Goal: Check status: Check status

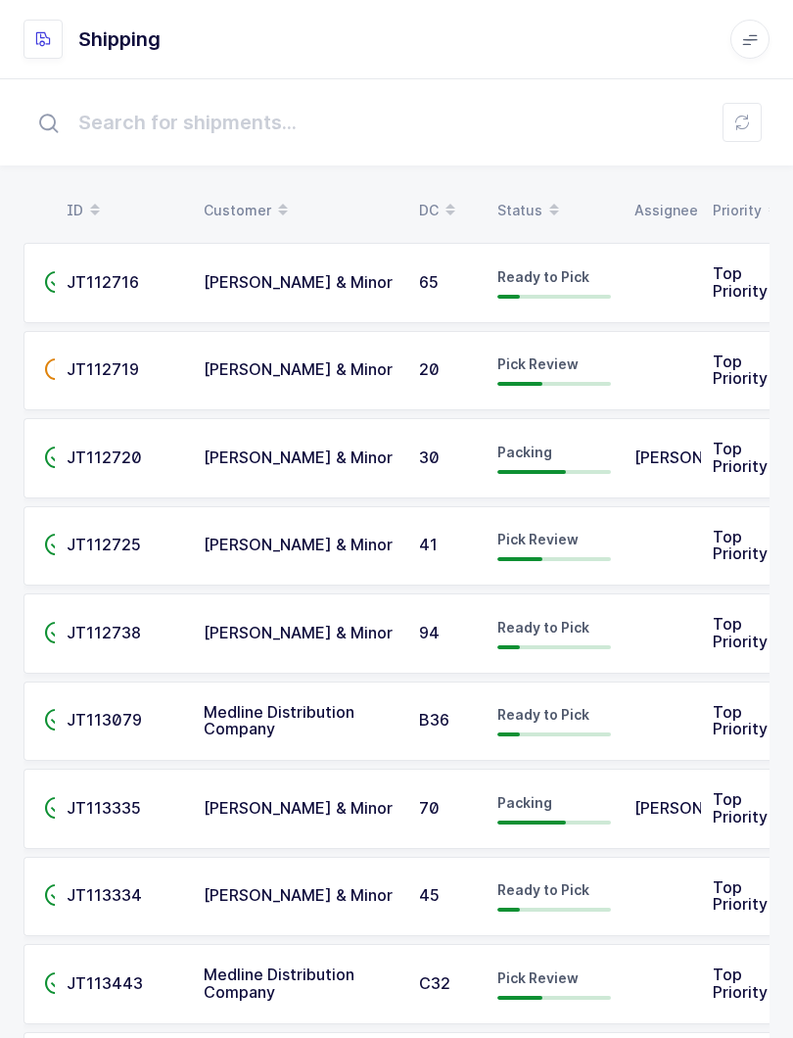
scroll to position [20, 0]
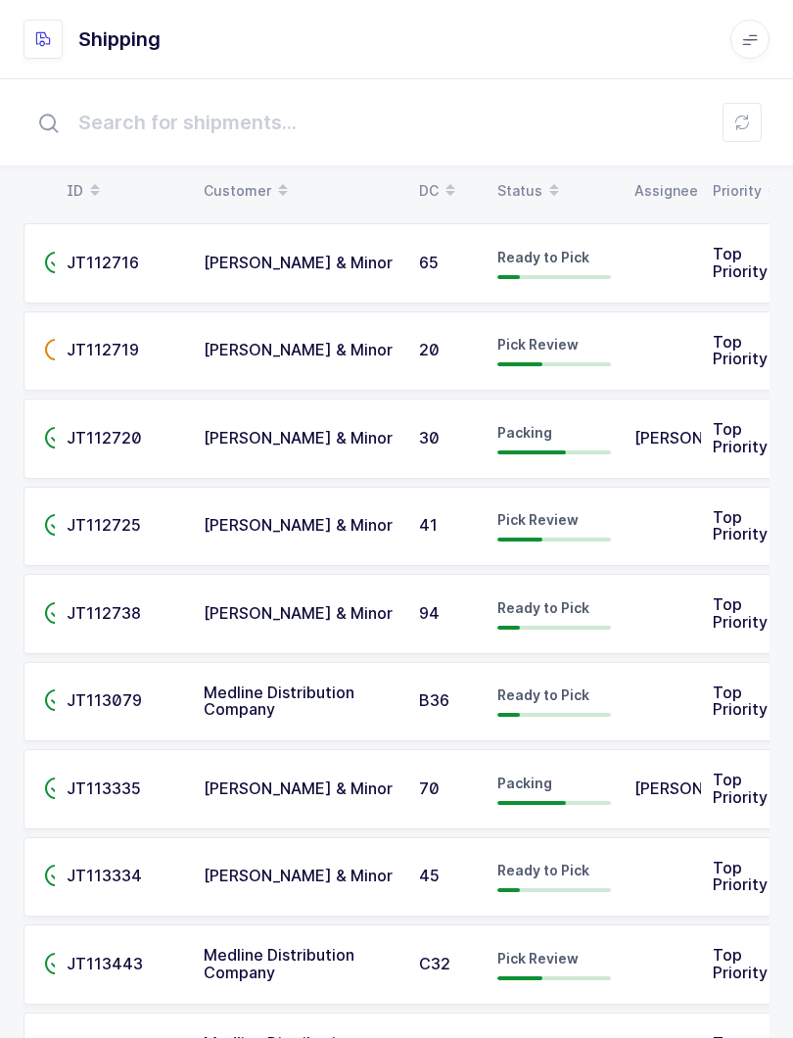
click at [542, 187] on span at bounding box center [553, 190] width 23 height 33
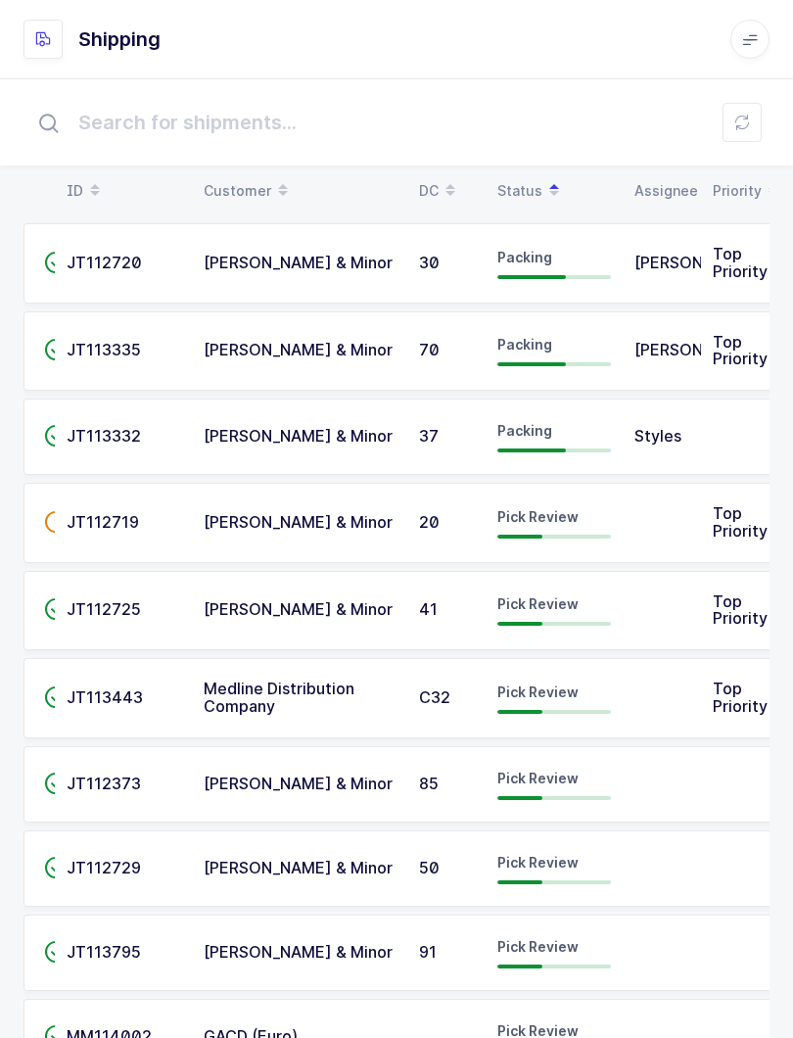
click at [585, 694] on div "Pick Review" at bounding box center [554, 697] width 114 height 31
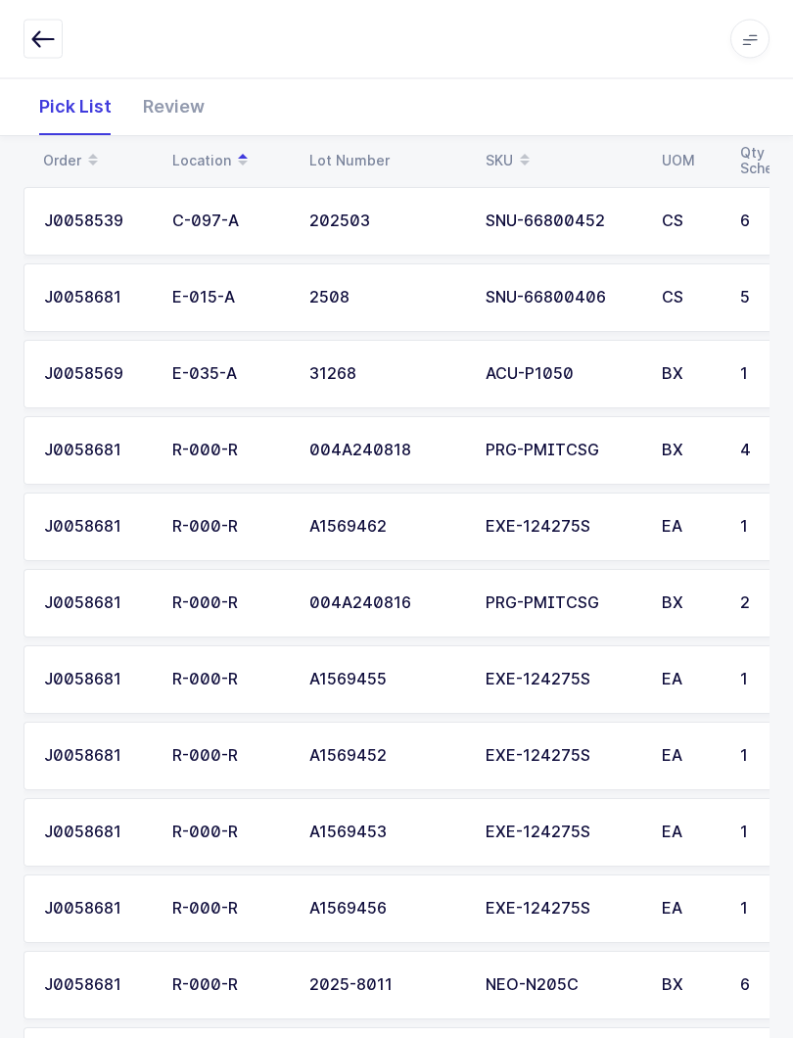
click at [177, 86] on div "Review" at bounding box center [173, 106] width 93 height 57
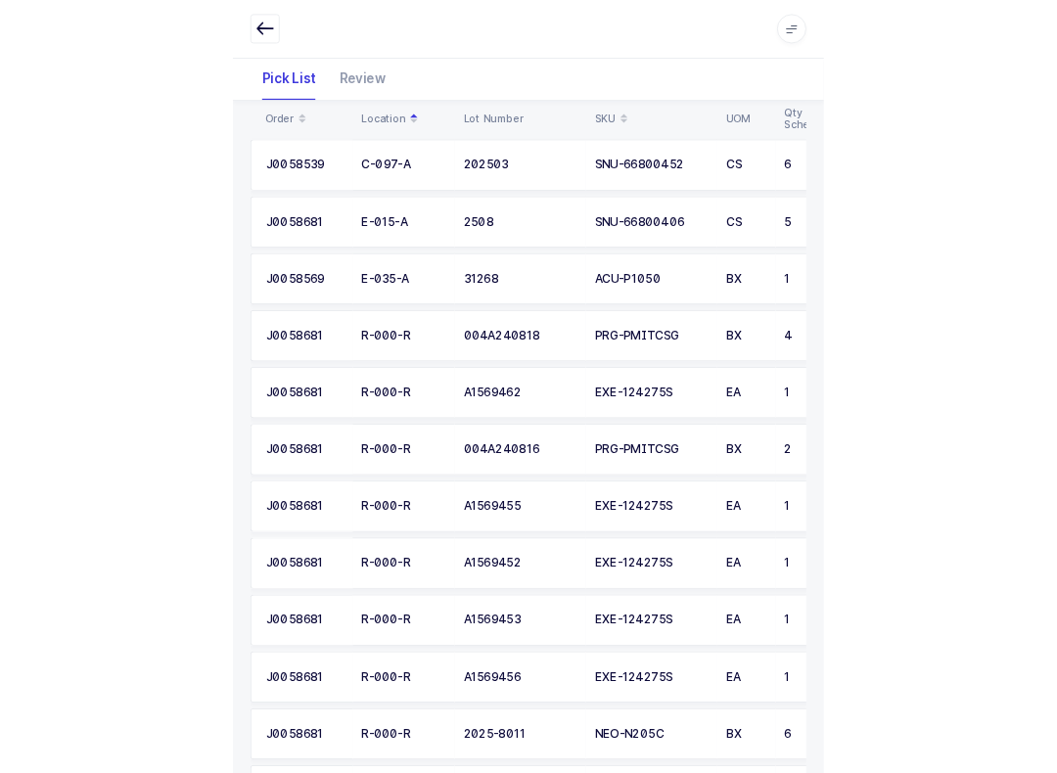
scroll to position [991, 0]
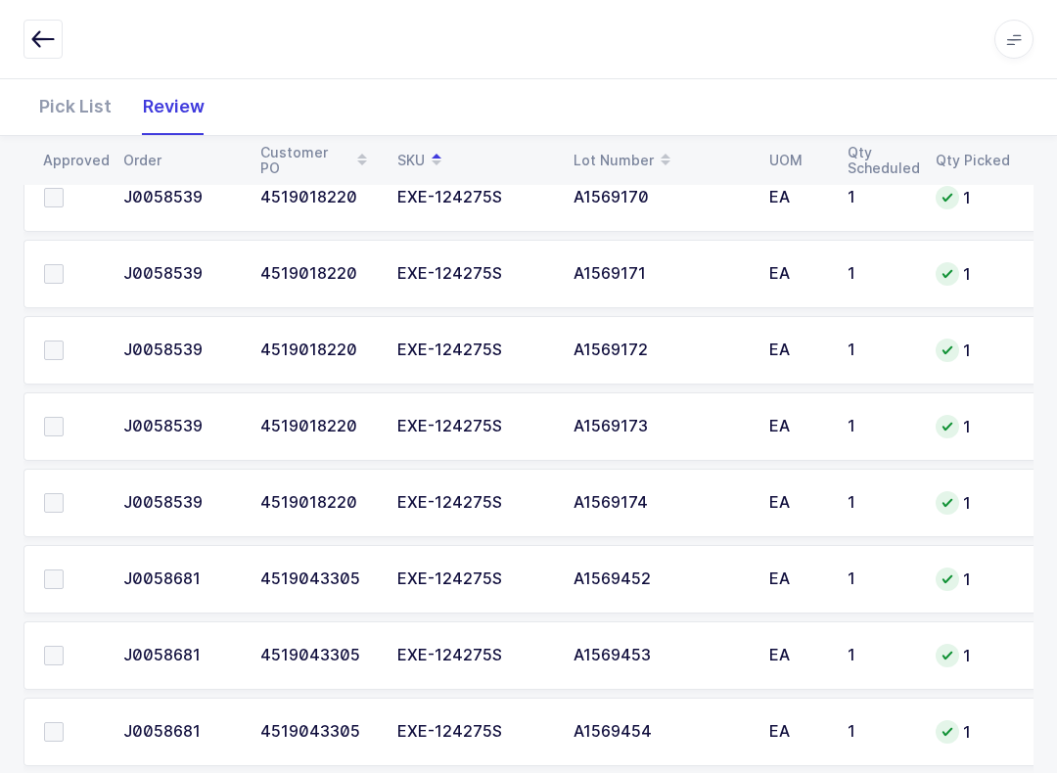
click at [40, 36] on icon "button" at bounding box center [42, 38] width 23 height 23
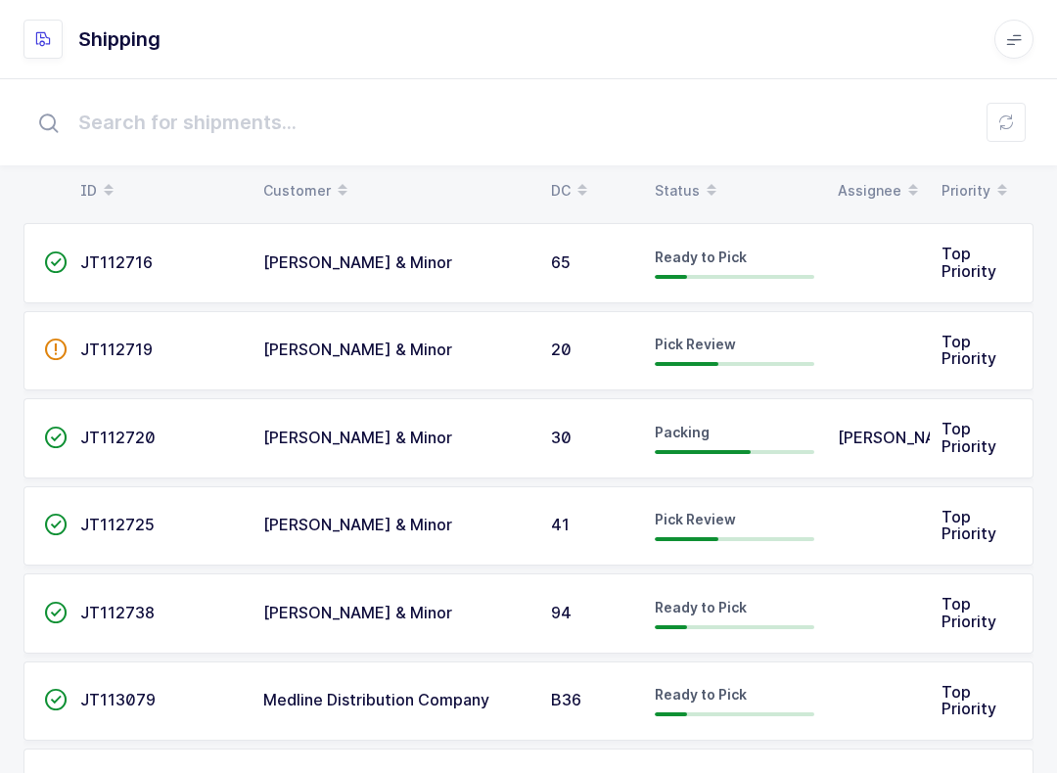
click at [745, 435] on div "Packing" at bounding box center [735, 438] width 160 height 31
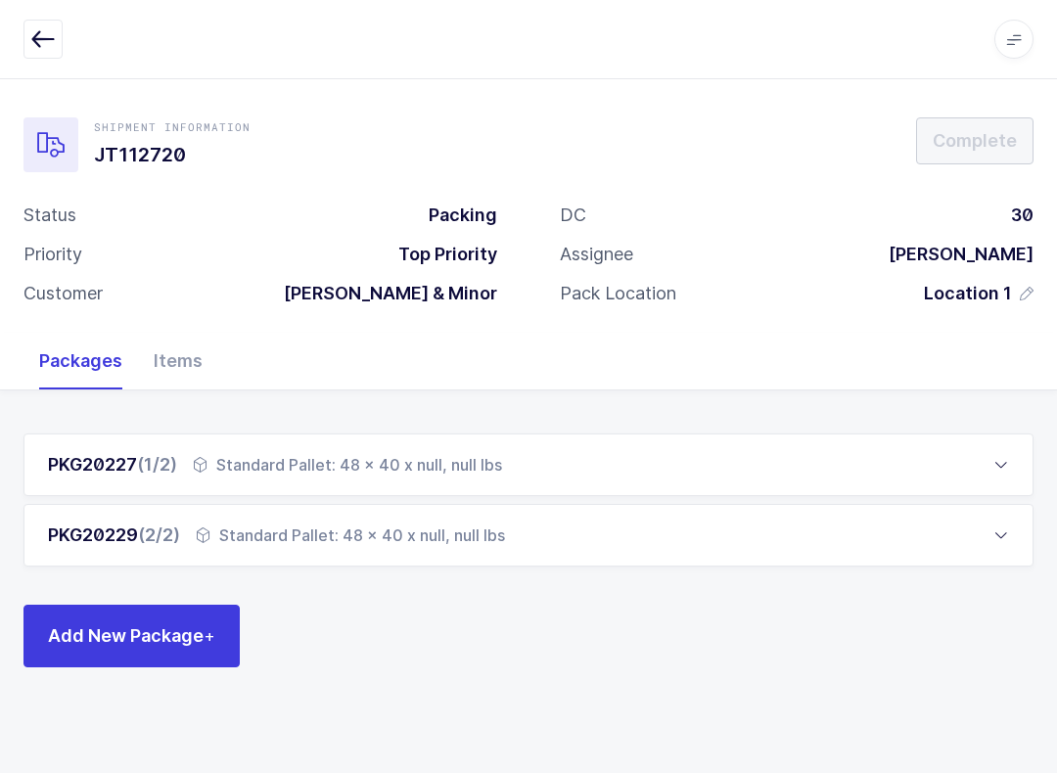
click at [32, 23] on button "button" at bounding box center [42, 39] width 39 height 39
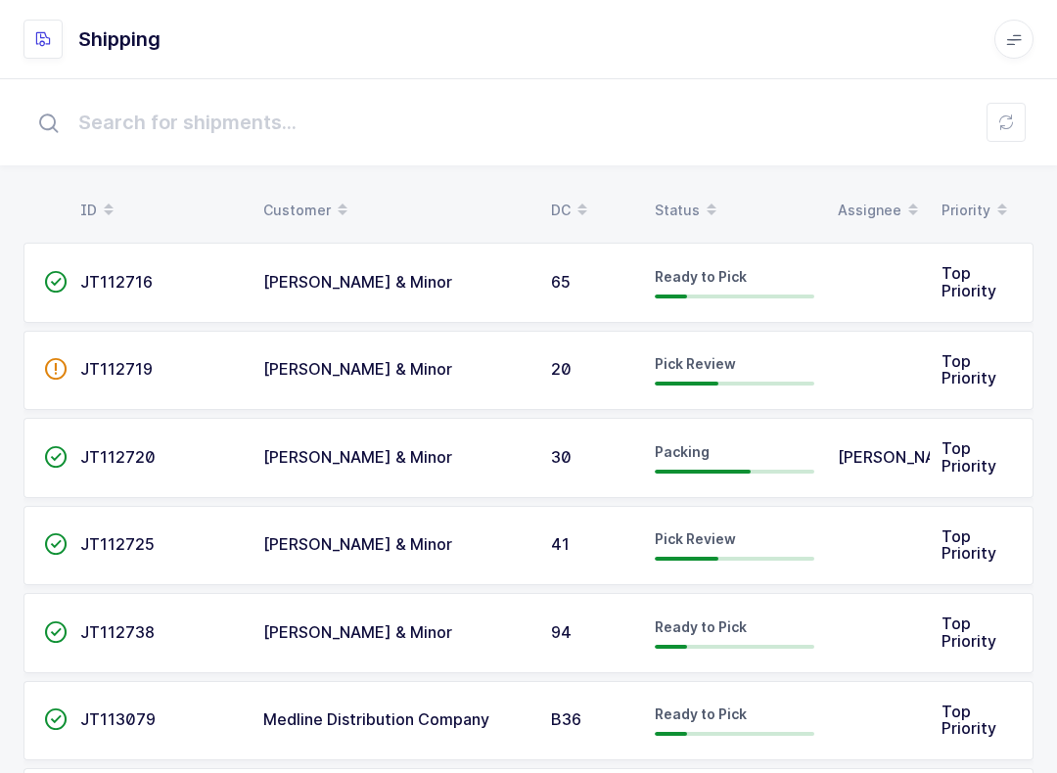
click at [607, 540] on div "41" at bounding box center [591, 545] width 80 height 18
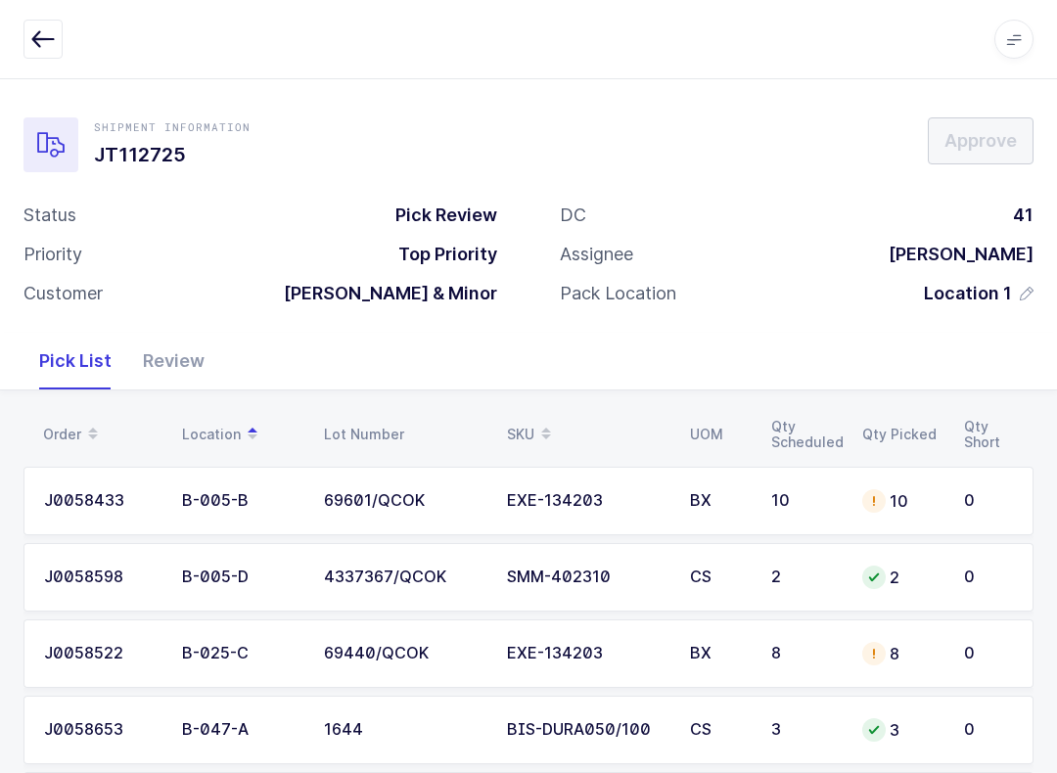
click at [167, 355] on div "Review" at bounding box center [173, 361] width 93 height 57
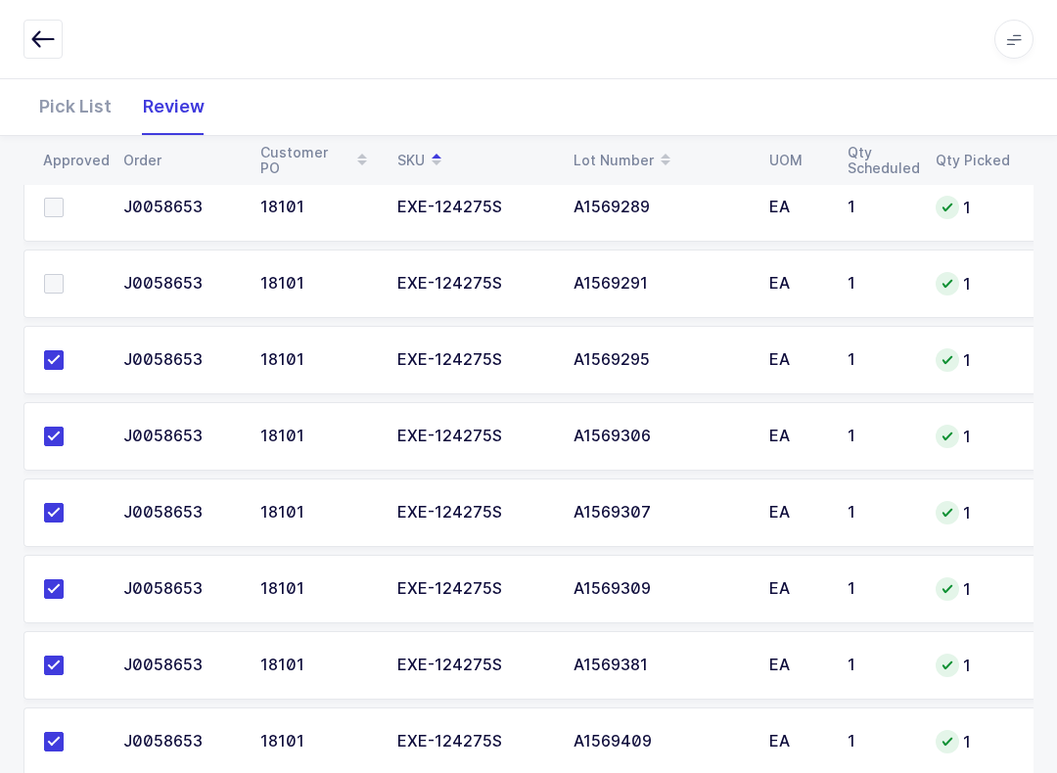
scroll to position [606, 0]
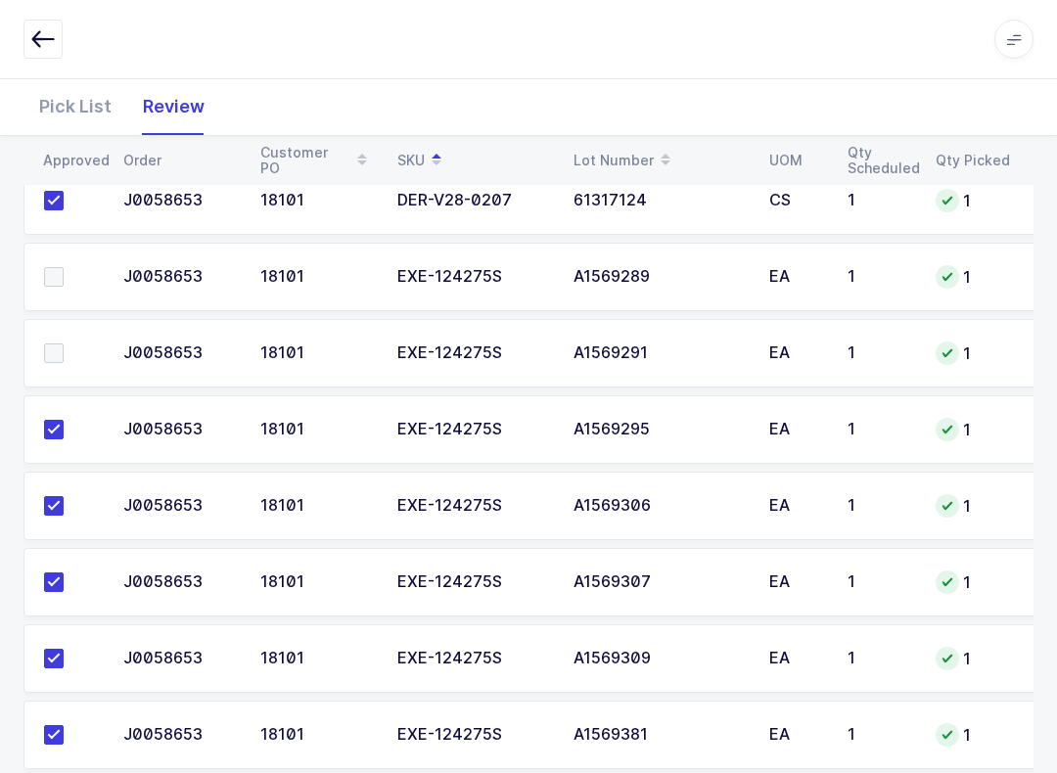
click at [72, 282] on label at bounding box center [72, 277] width 56 height 20
click at [64, 267] on input "checkbox" at bounding box center [64, 267] width 0 height 0
click at [58, 350] on span at bounding box center [54, 354] width 20 height 20
click at [64, 344] on input "checkbox" at bounding box center [64, 344] width 0 height 0
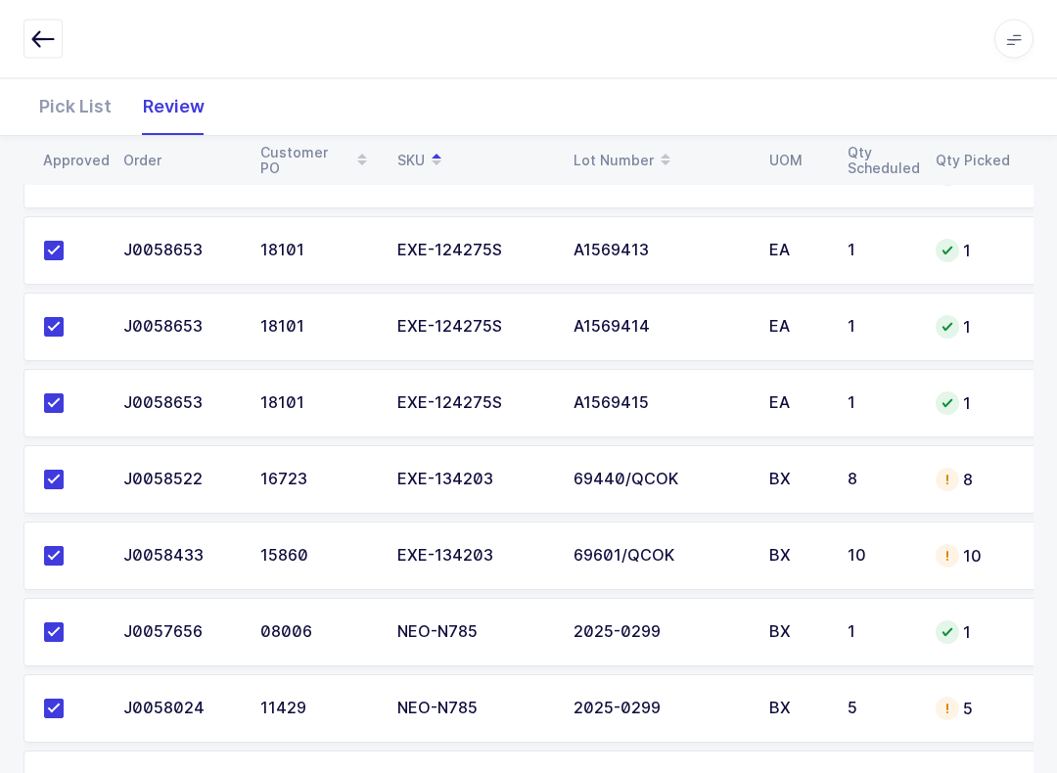
scroll to position [1487, 0]
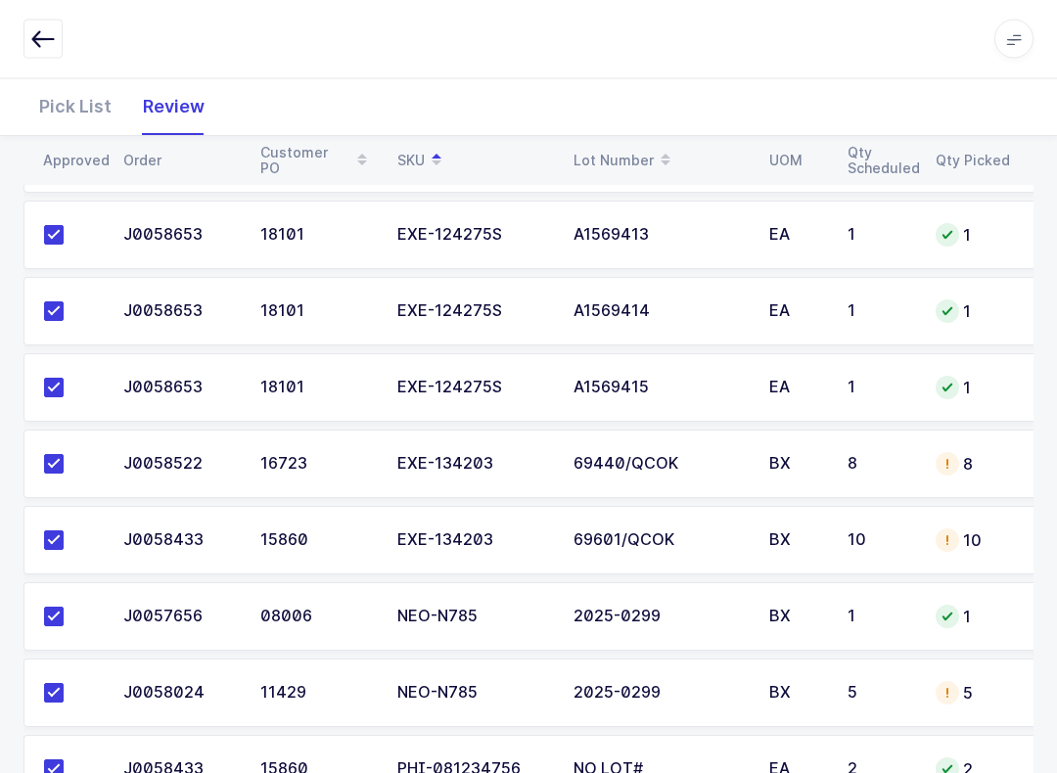
click at [57, 104] on div "Pick List" at bounding box center [75, 106] width 104 height 57
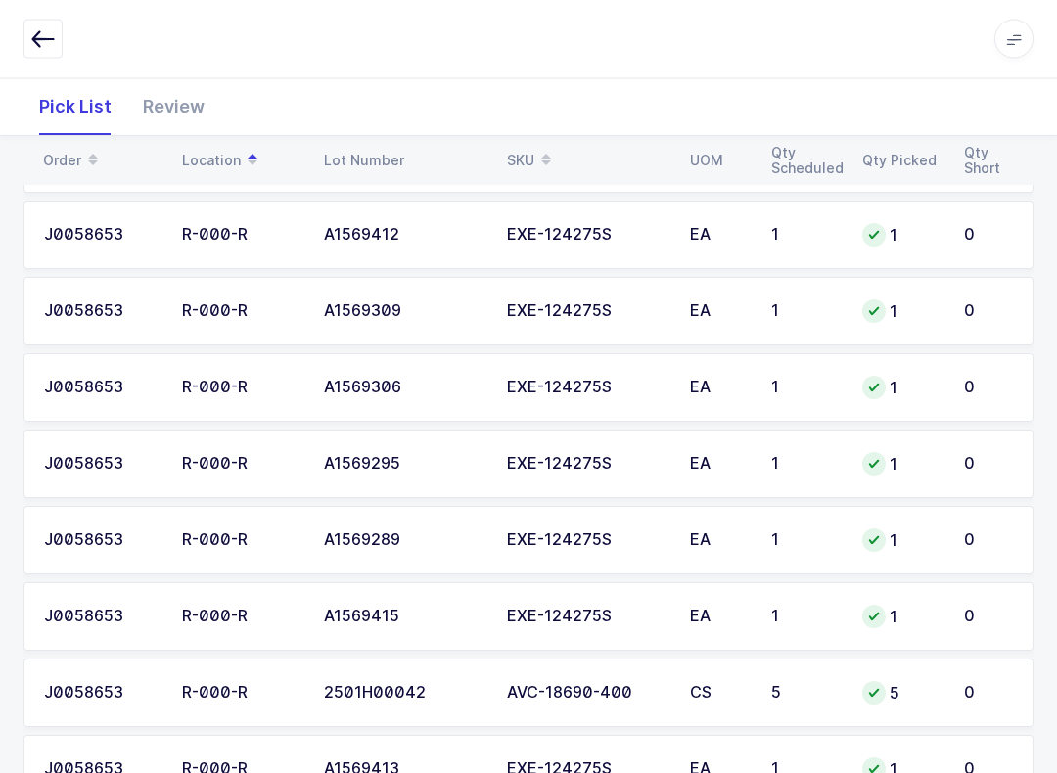
scroll to position [1488, 0]
click at [533, 137] on table "Order Location Lot Number SKU UOM Qty Scheduled Qty Picked Qty Short" at bounding box center [528, 160] width 1010 height 49
click at [523, 159] on div "SKU" at bounding box center [587, 160] width 160 height 33
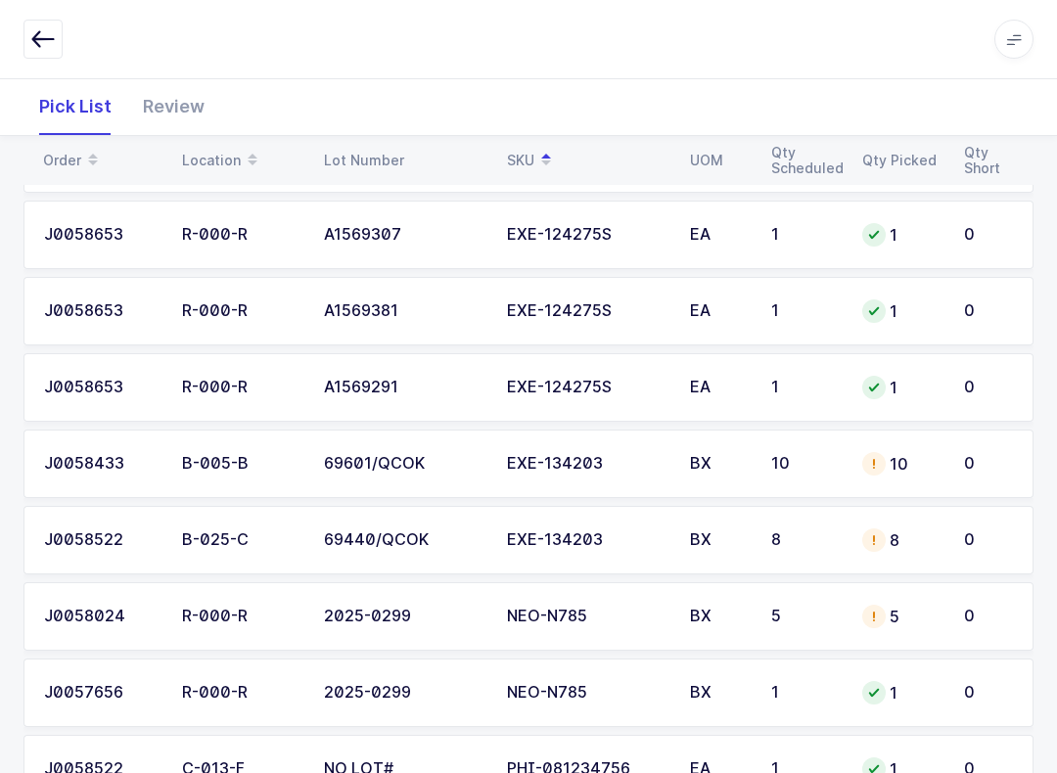
click at [792, 455] on td "10" at bounding box center [902, 464] width 102 height 69
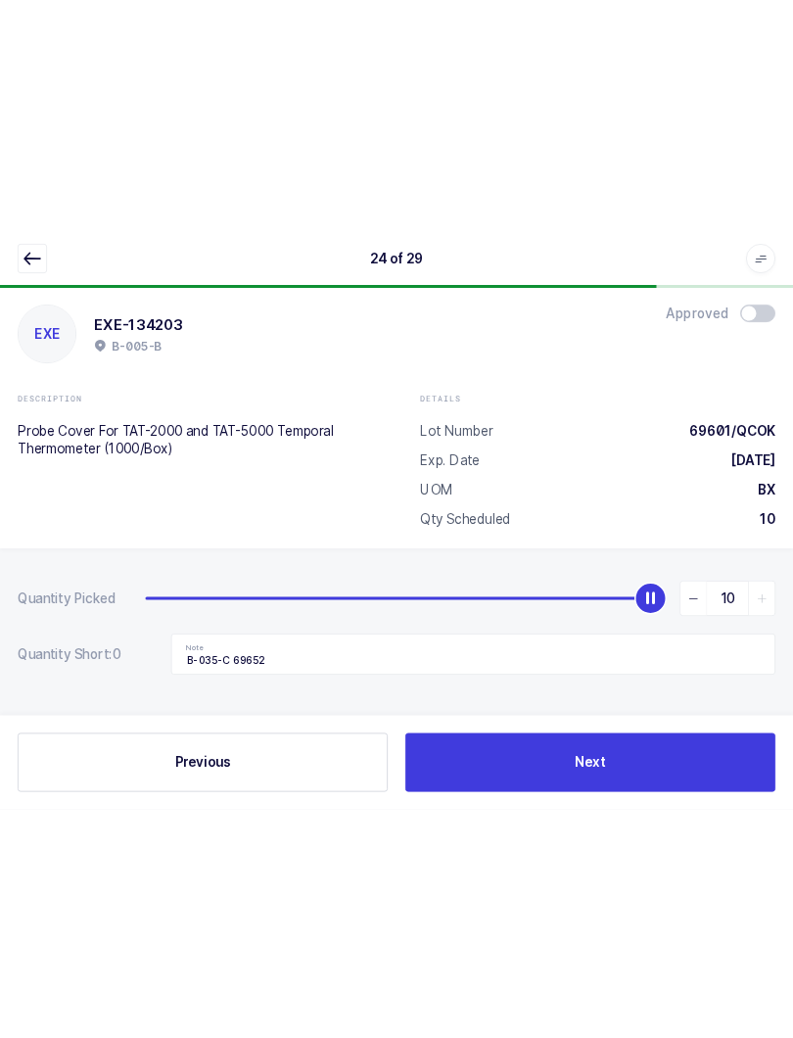
scroll to position [0, 0]
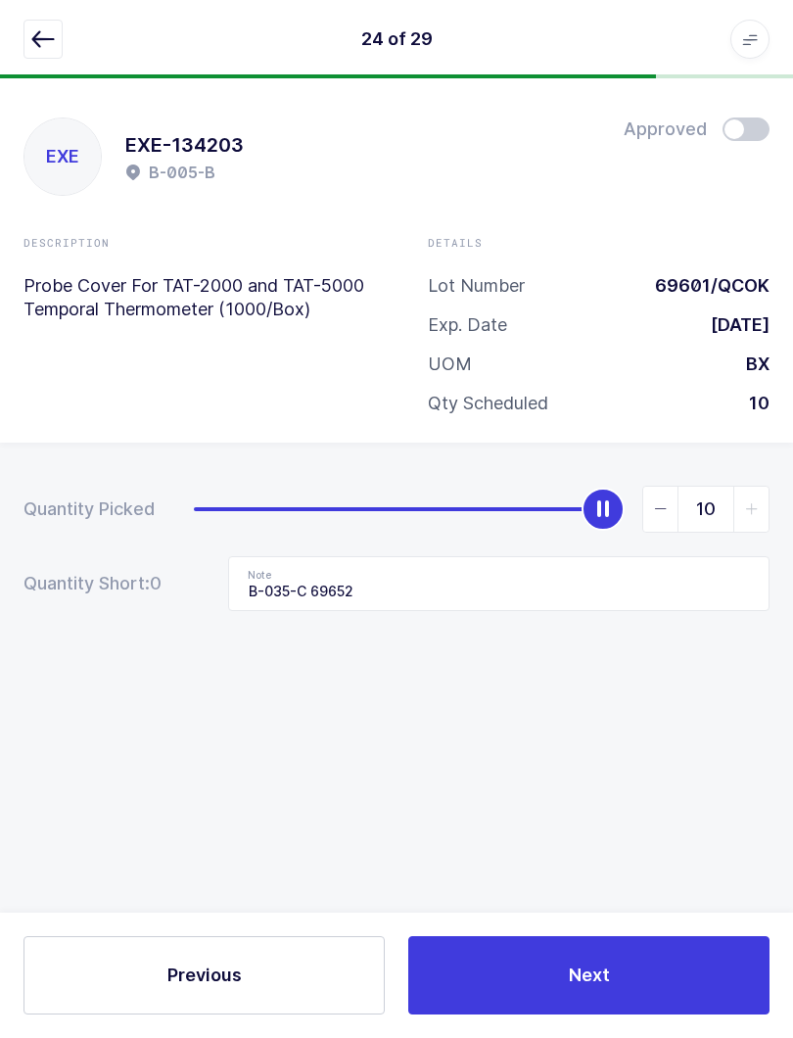
click at [28, 21] on button "button" at bounding box center [42, 39] width 39 height 39
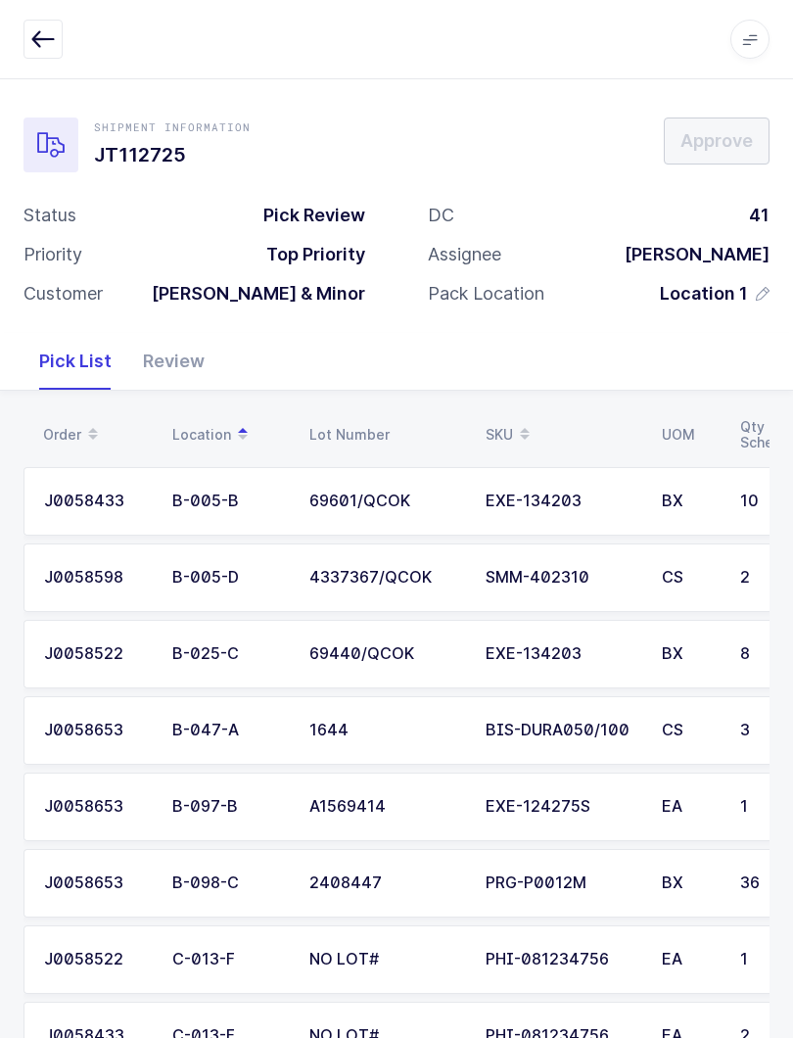
click at [46, 32] on icon "button" at bounding box center [42, 38] width 23 height 23
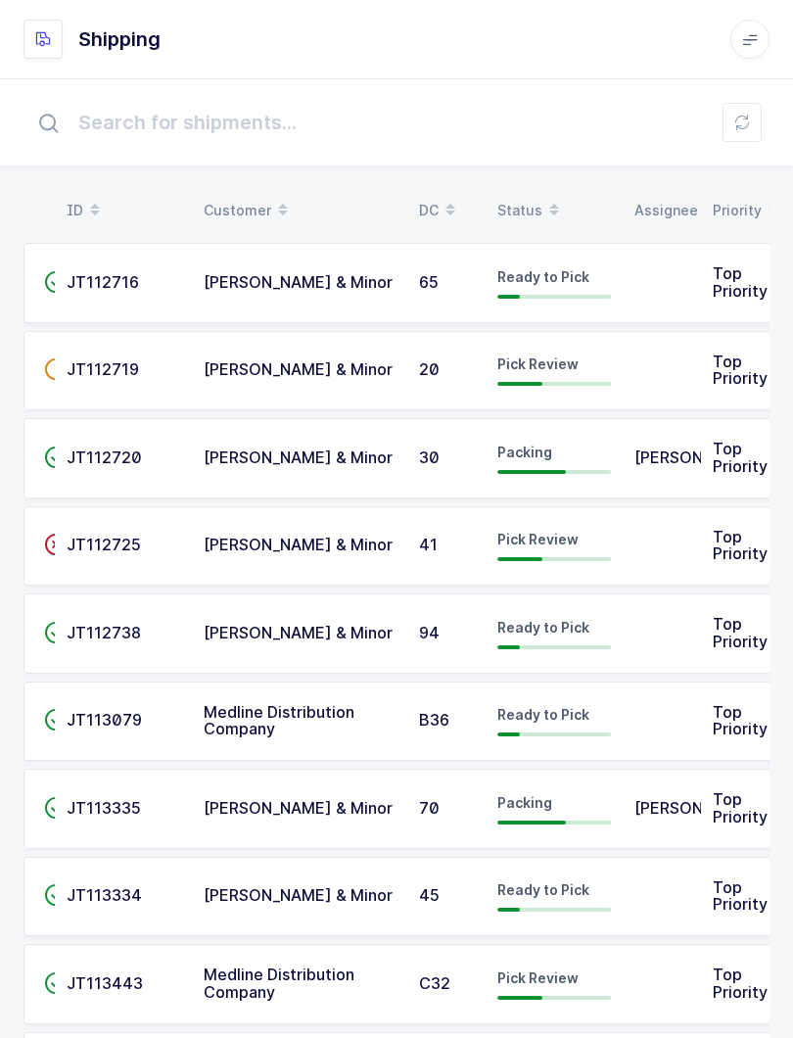
click at [741, 118] on icon at bounding box center [742, 123] width 16 height 16
click at [752, 118] on button at bounding box center [741, 122] width 39 height 39
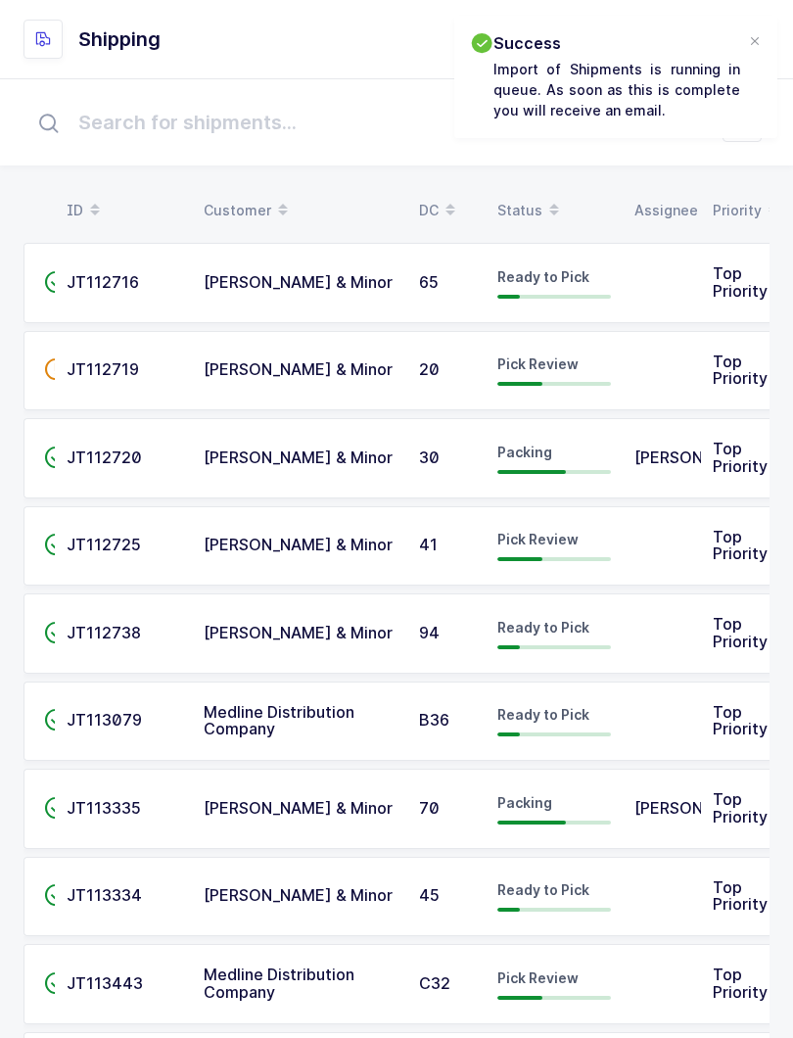
click at [761, 37] on div at bounding box center [755, 42] width 16 height 18
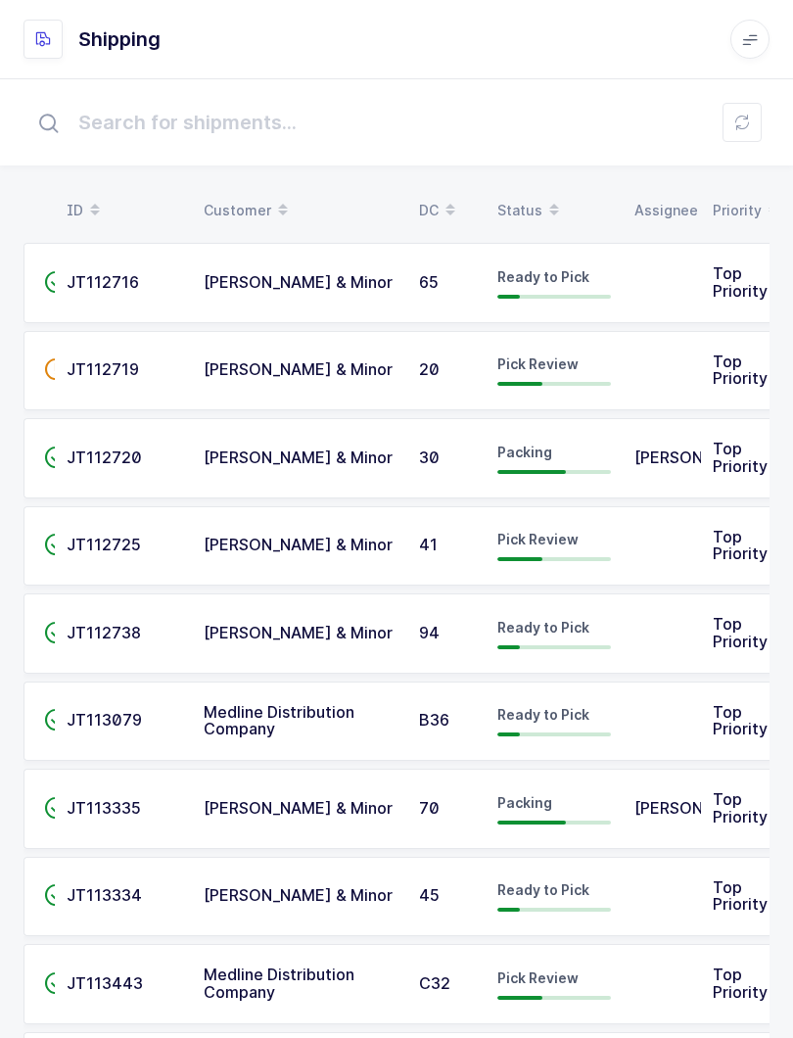
click at [740, 111] on button at bounding box center [741, 122] width 39 height 39
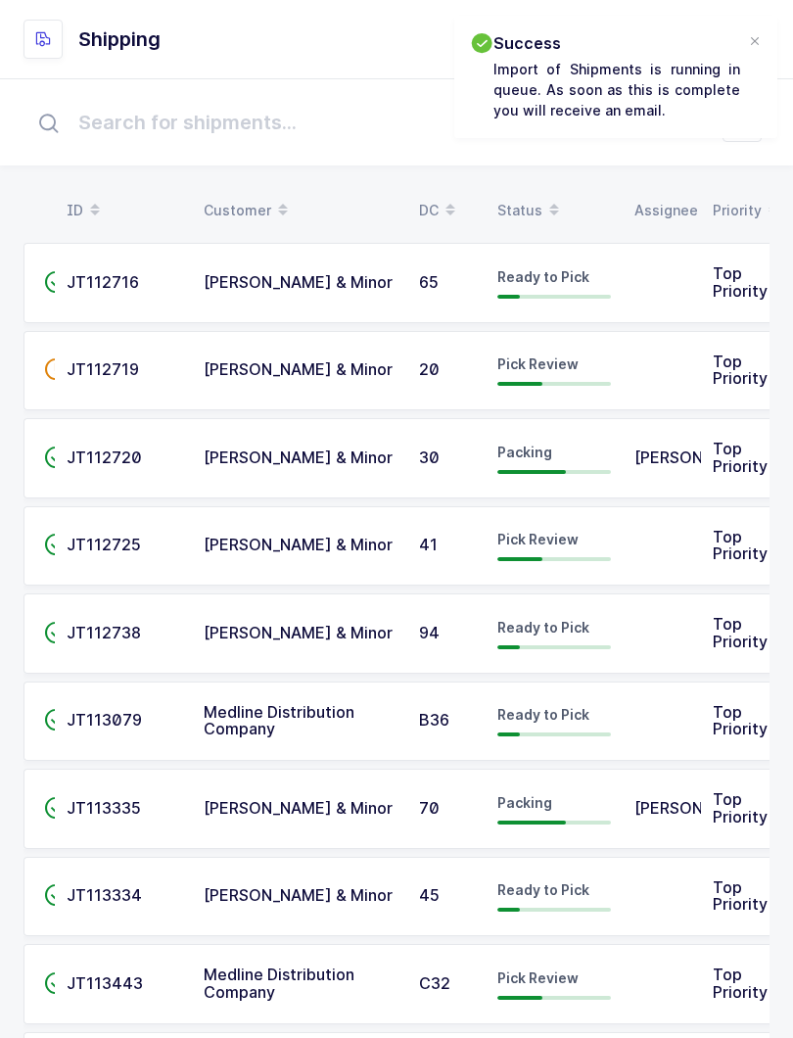
click at [769, 42] on div "Success Import of Shipments is running in queue. As soon as this is complete yo…" at bounding box center [615, 77] width 323 height 122
click at [757, 33] on div at bounding box center [755, 42] width 16 height 18
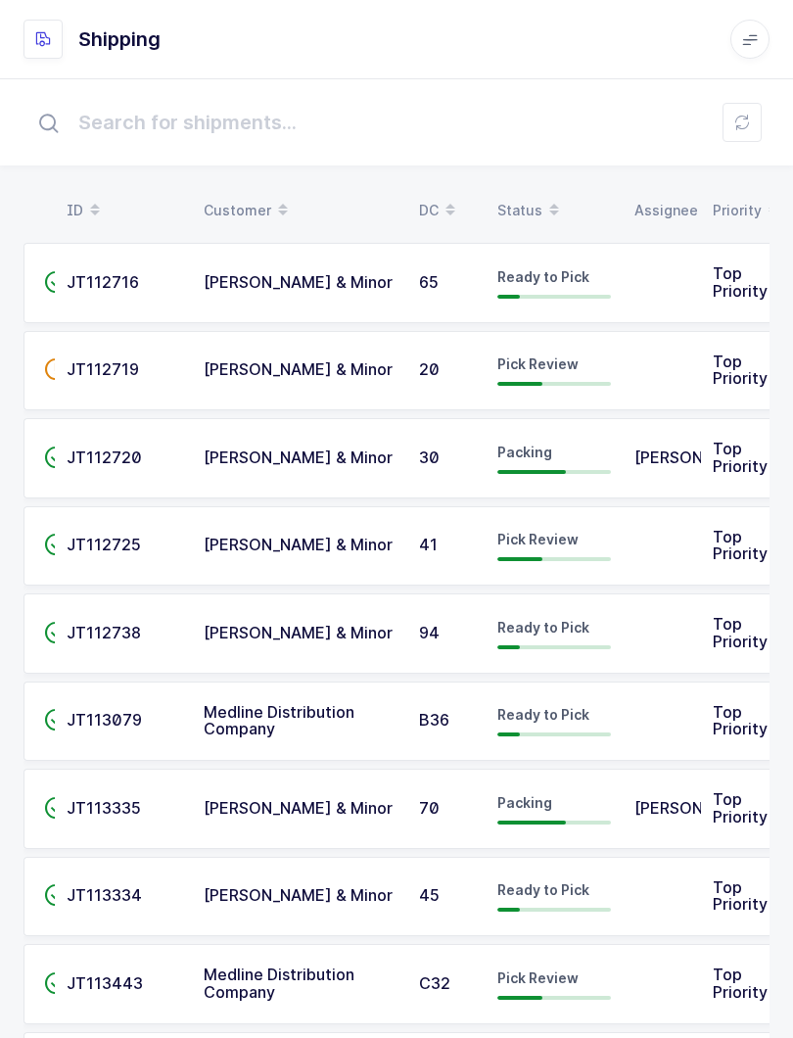
click at [747, 110] on button at bounding box center [741, 122] width 39 height 39
click at [752, 35] on icon at bounding box center [750, 39] width 16 height 16
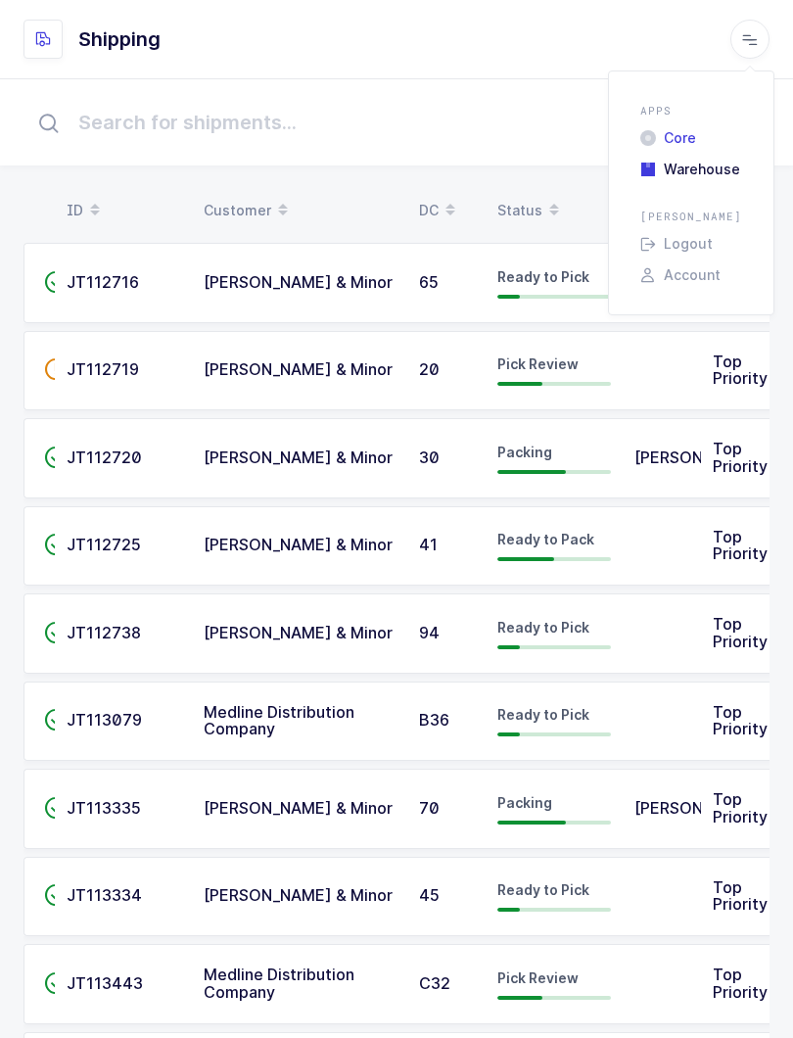
click at [692, 139] on li "Core" at bounding box center [690, 138] width 117 height 16
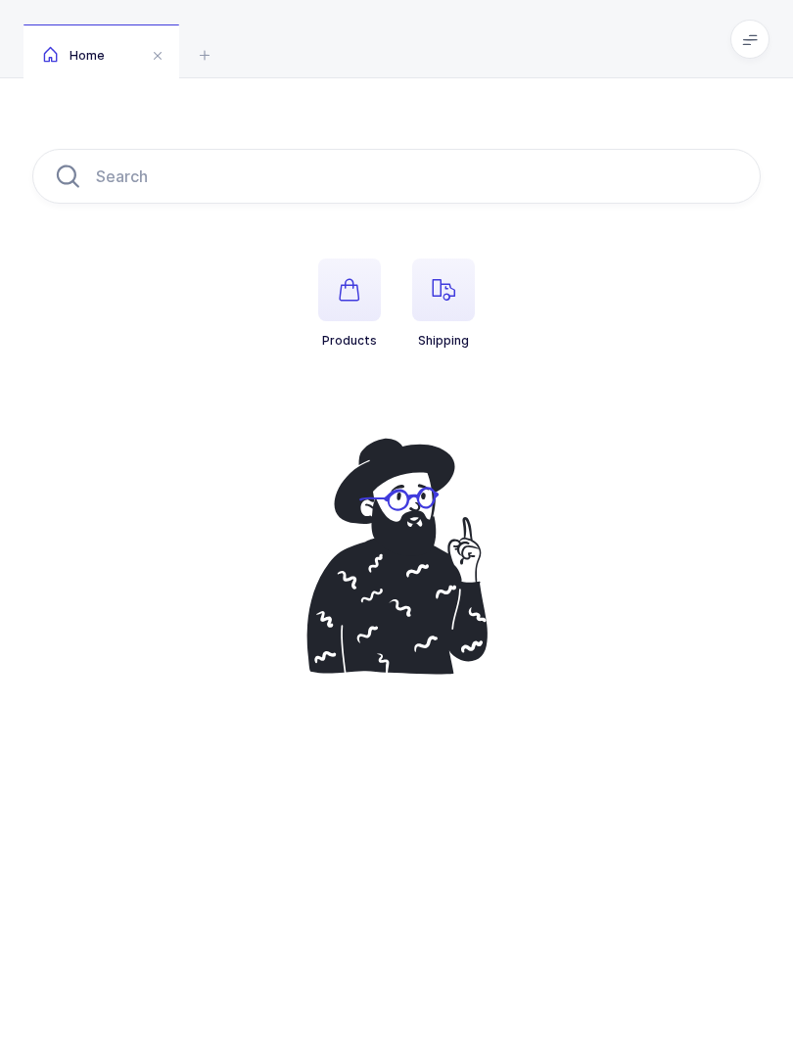
click at [468, 298] on span "button" at bounding box center [443, 289] width 63 height 63
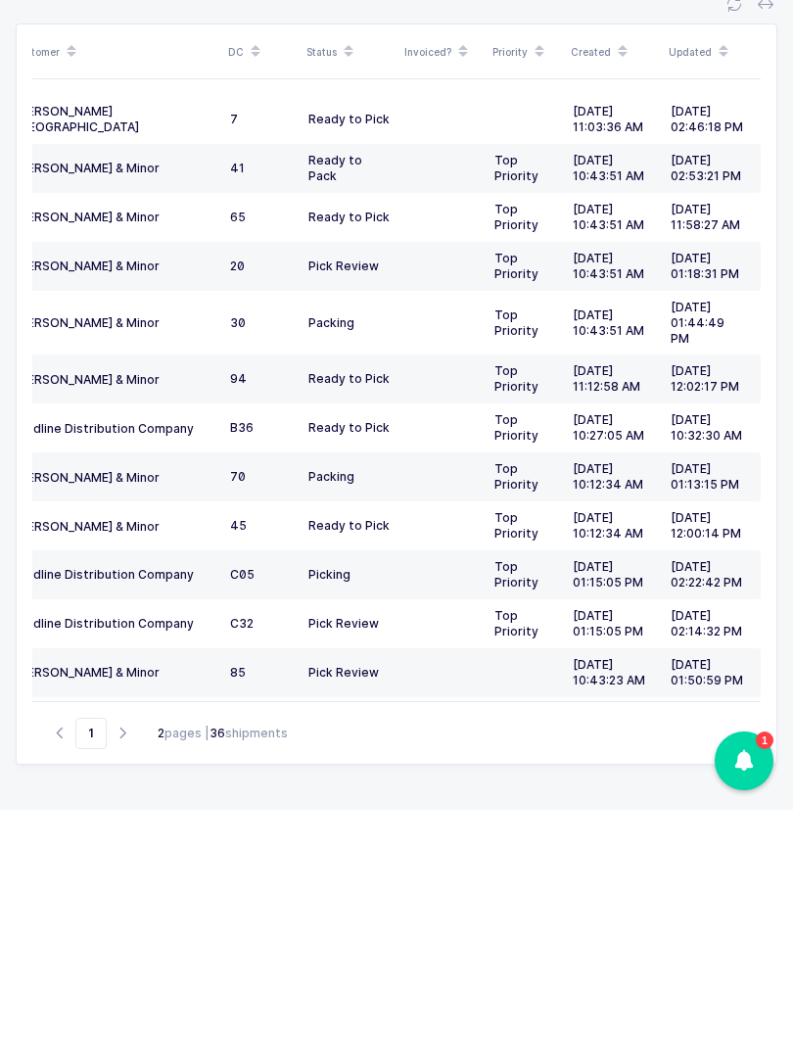
scroll to position [0, 158]
click at [752, 253] on th "Updated" at bounding box center [712, 280] width 98 height 55
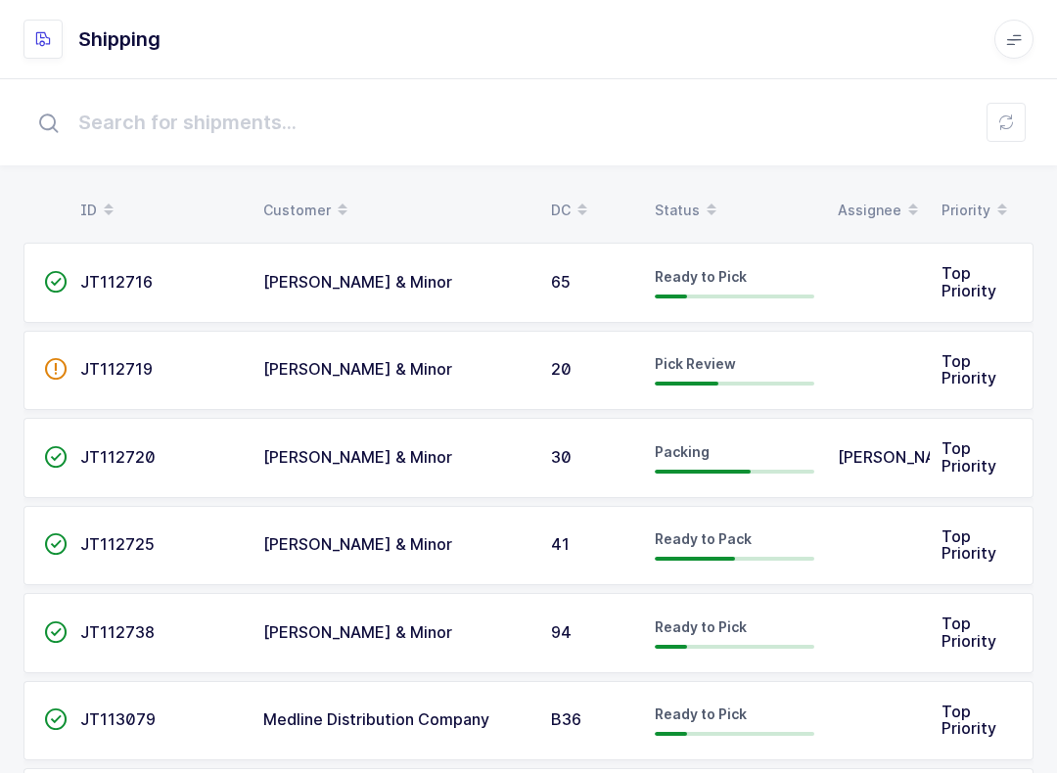
click at [692, 195] on div "Status" at bounding box center [735, 210] width 160 height 33
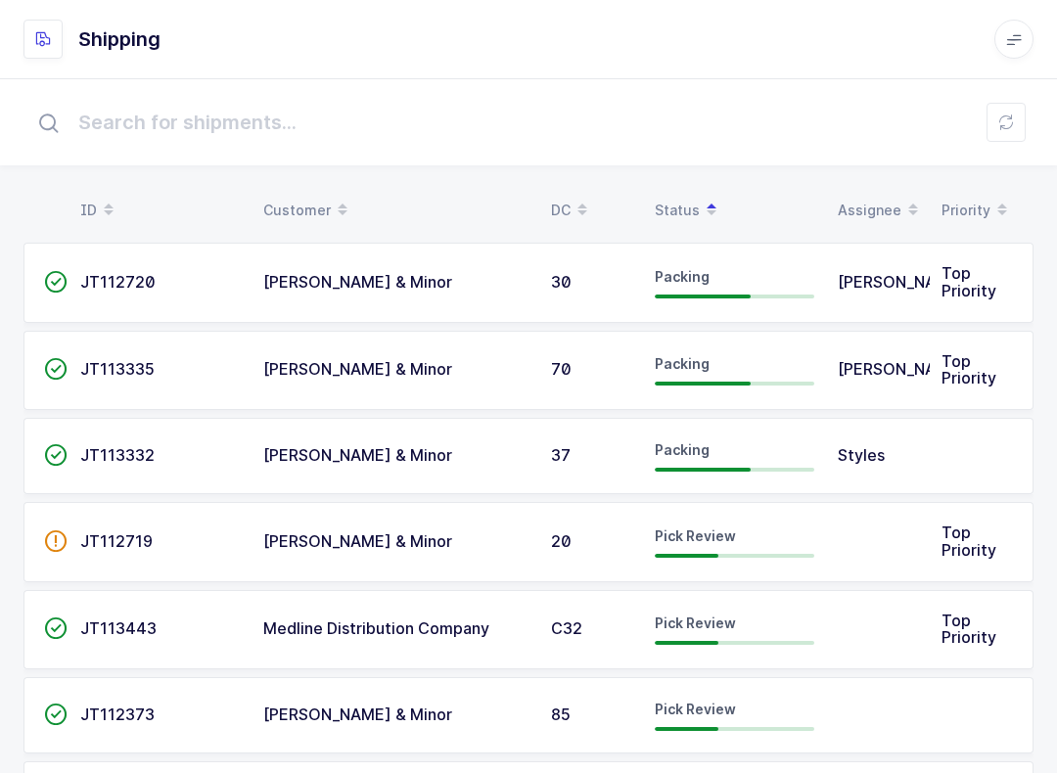
click at [137, 538] on span "JT112719" at bounding box center [116, 542] width 72 height 20
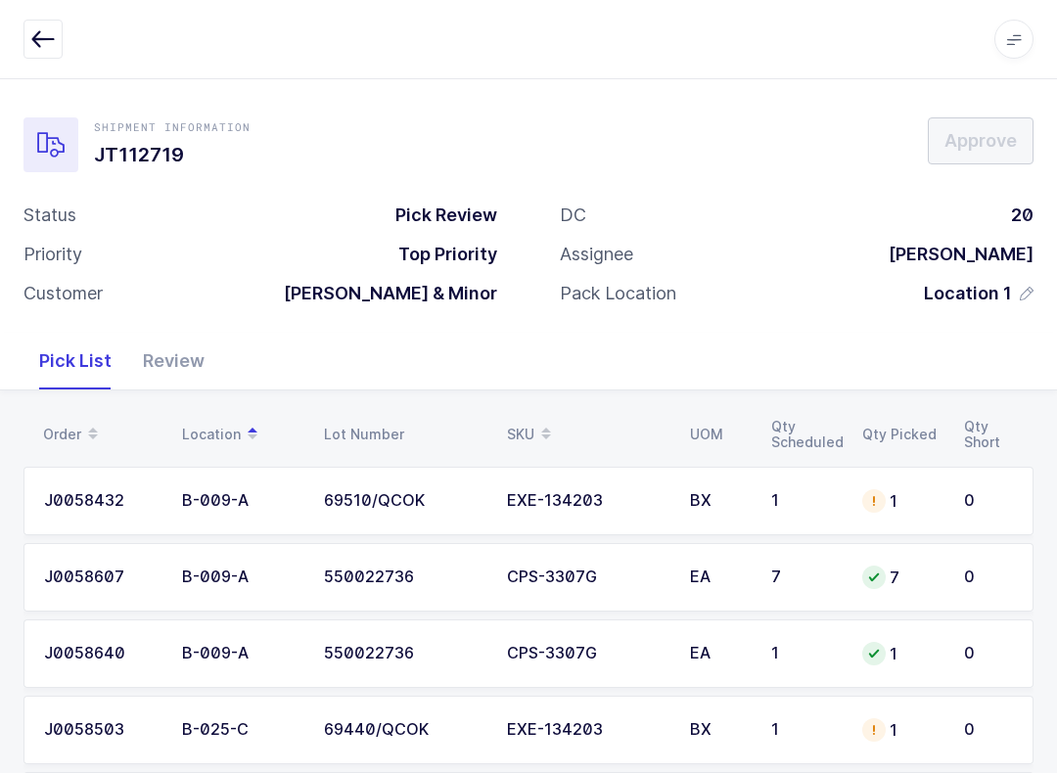
click at [162, 348] on div "Review" at bounding box center [173, 361] width 93 height 57
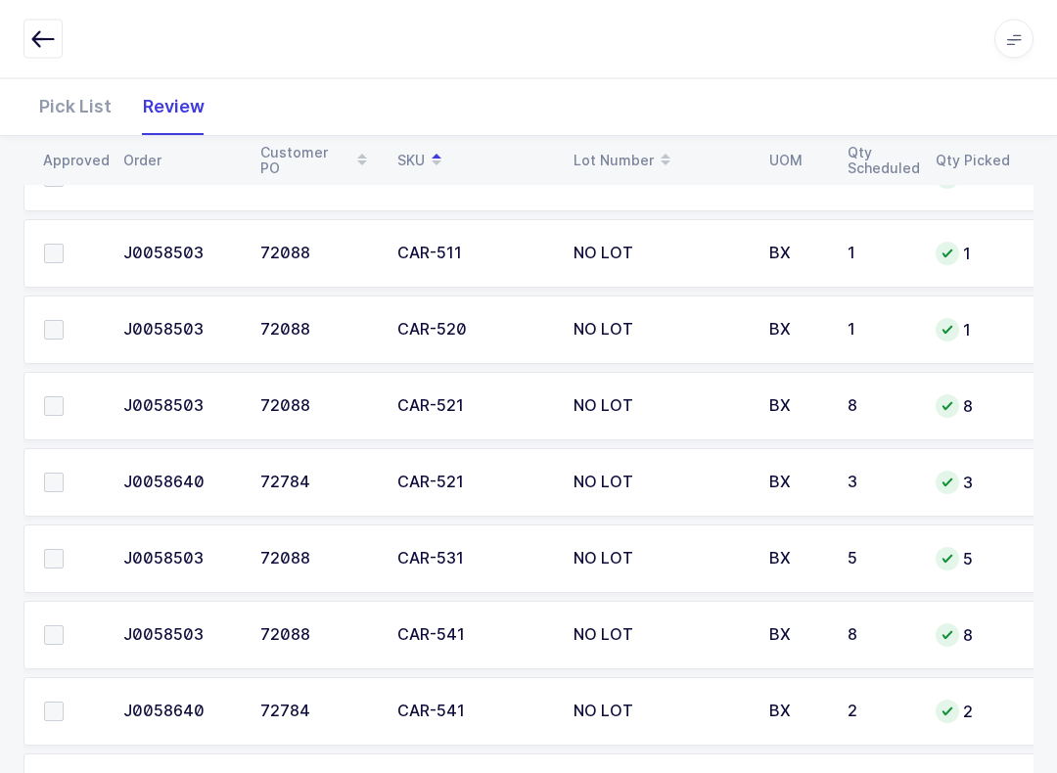
scroll to position [484, 0]
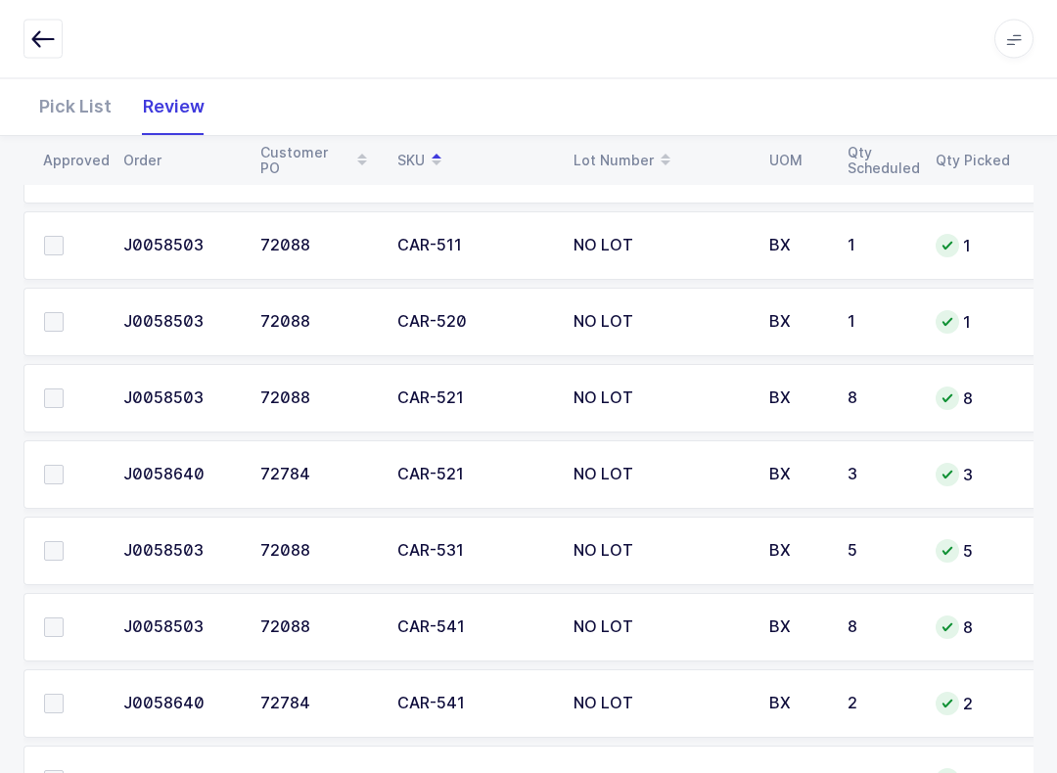
click at [52, 402] on span at bounding box center [54, 400] width 20 height 20
click at [64, 390] on input "checkbox" at bounding box center [64, 390] width 0 height 0
click at [65, 469] on label at bounding box center [72, 475] width 56 height 20
click at [64, 465] on input "checkbox" at bounding box center [64, 465] width 0 height 0
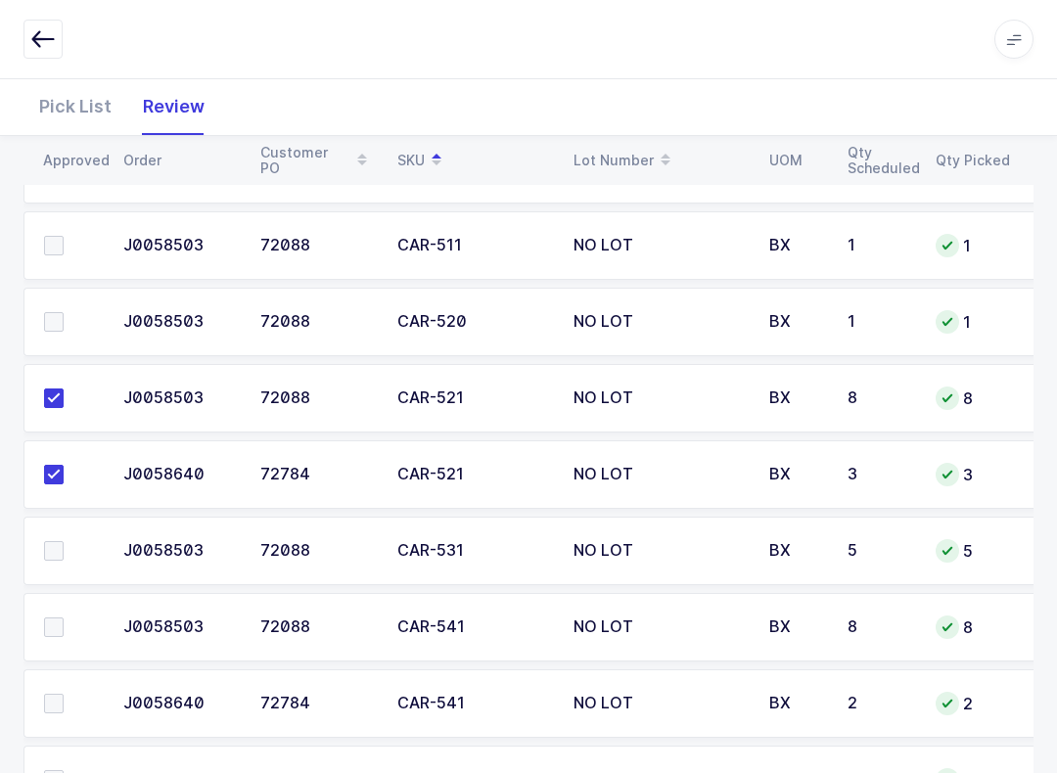
click at [62, 542] on span at bounding box center [54, 551] width 20 height 20
click at [64, 541] on input "checkbox" at bounding box center [64, 541] width 0 height 0
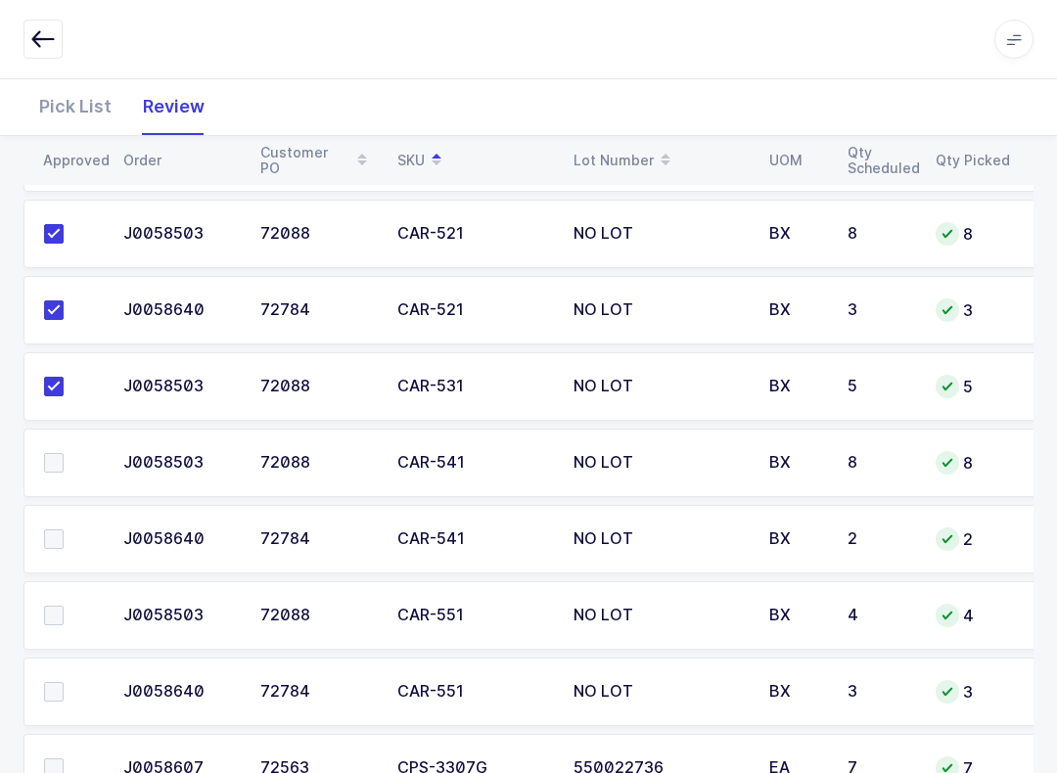
scroll to position [669, 0]
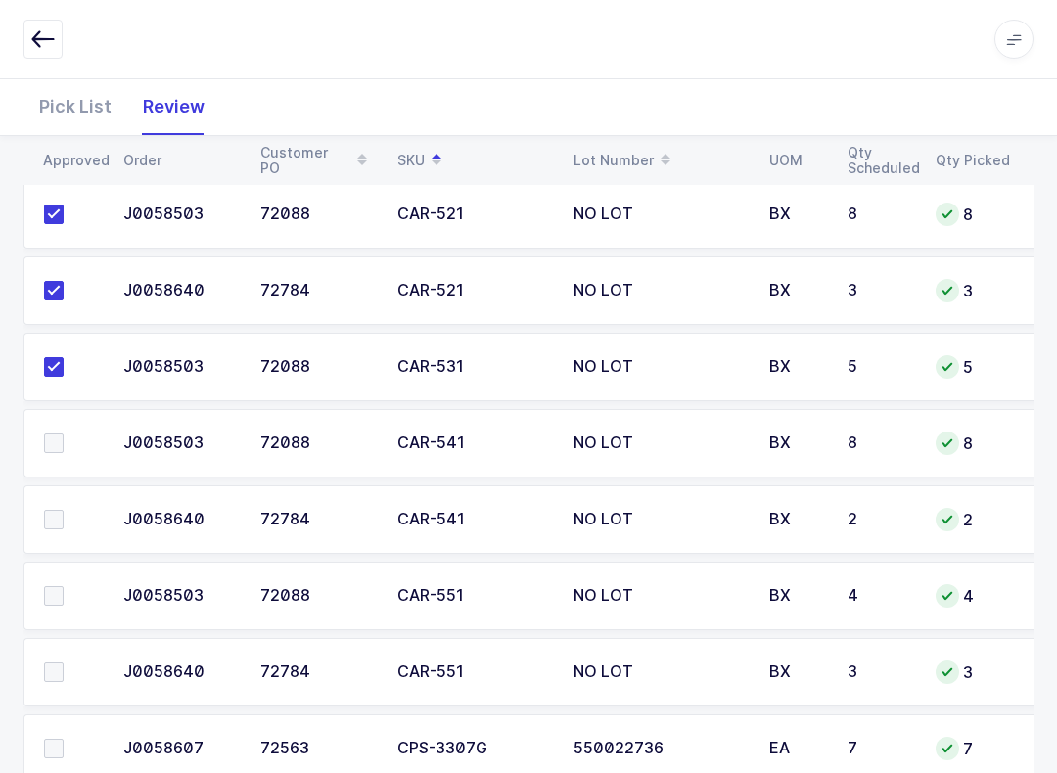
click at [61, 448] on span at bounding box center [54, 444] width 20 height 20
click at [64, 434] on input "checkbox" at bounding box center [64, 434] width 0 height 0
click at [61, 513] on span at bounding box center [54, 520] width 20 height 20
click at [64, 510] on input "checkbox" at bounding box center [64, 510] width 0 height 0
click at [51, 515] on span at bounding box center [54, 520] width 20 height 20
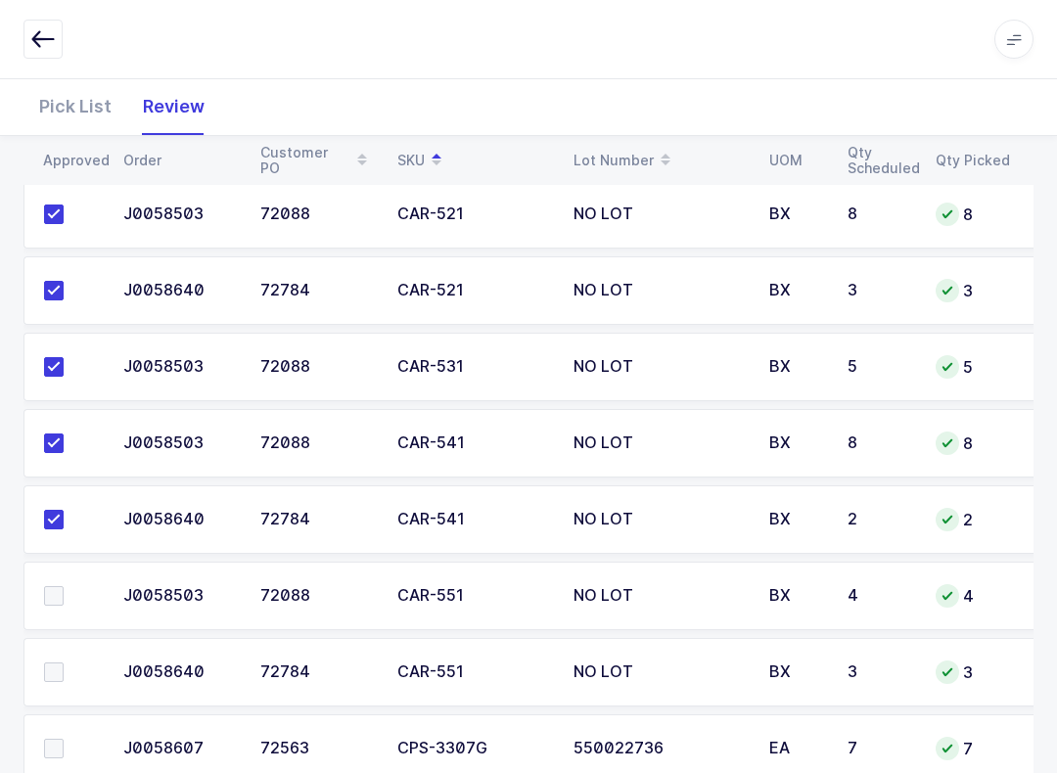
click at [64, 510] on input "checkbox" at bounding box center [64, 510] width 0 height 0
click at [59, 538] on td at bounding box center [67, 520] width 88 height 69
click at [61, 514] on span at bounding box center [54, 520] width 20 height 20
click at [64, 510] on input "checkbox" at bounding box center [64, 510] width 0 height 0
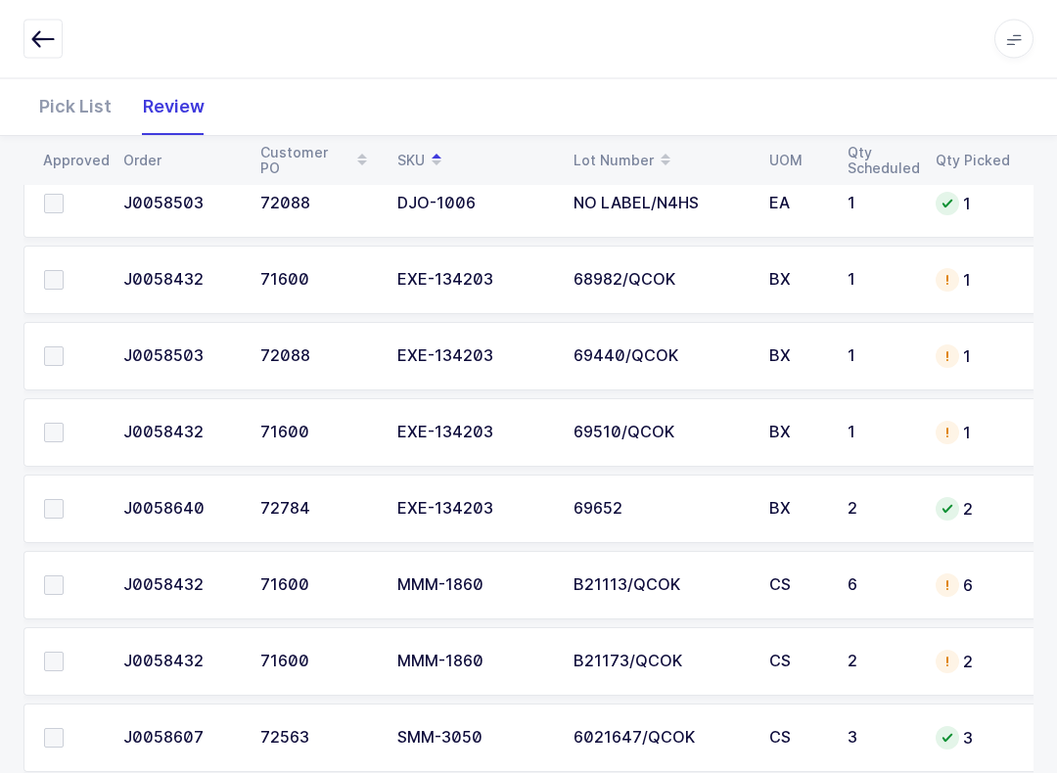
scroll to position [2097, 0]
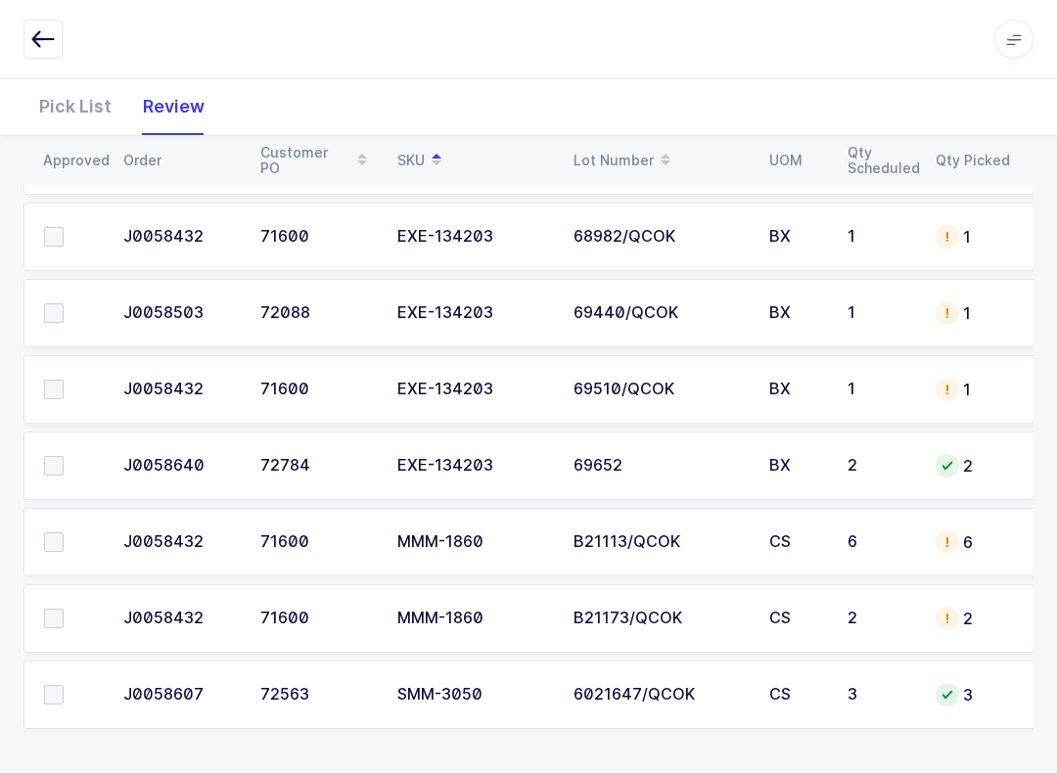
click at [63, 687] on span at bounding box center [54, 695] width 20 height 20
click at [64, 685] on input "checkbox" at bounding box center [64, 685] width 0 height 0
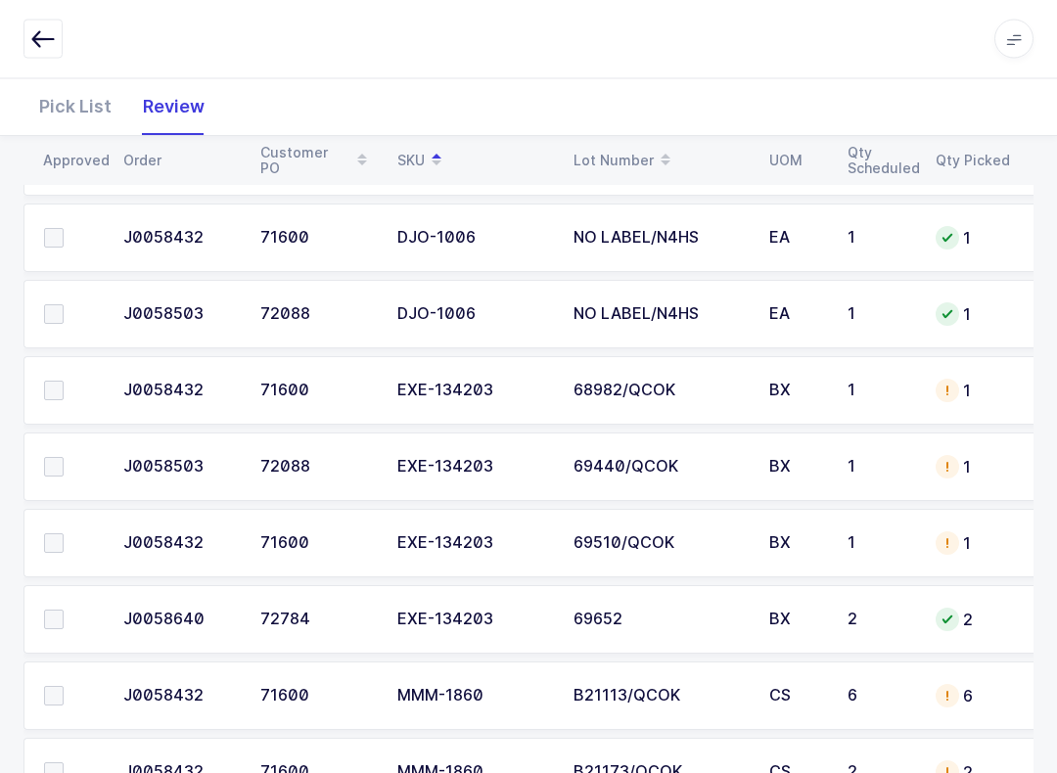
scroll to position [1921, 0]
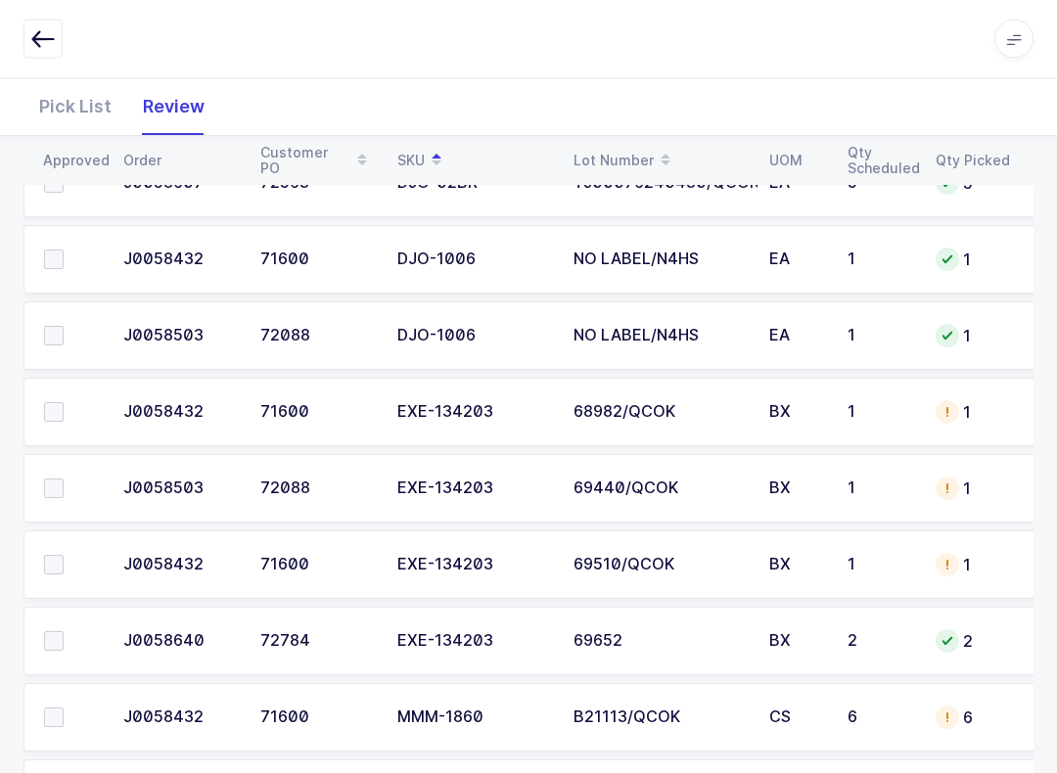
click at [57, 637] on span at bounding box center [54, 642] width 20 height 20
click at [64, 632] on input "checkbox" at bounding box center [64, 632] width 0 height 0
click at [67, 557] on label at bounding box center [72, 565] width 56 height 20
click at [64, 555] on input "checkbox" at bounding box center [64, 555] width 0 height 0
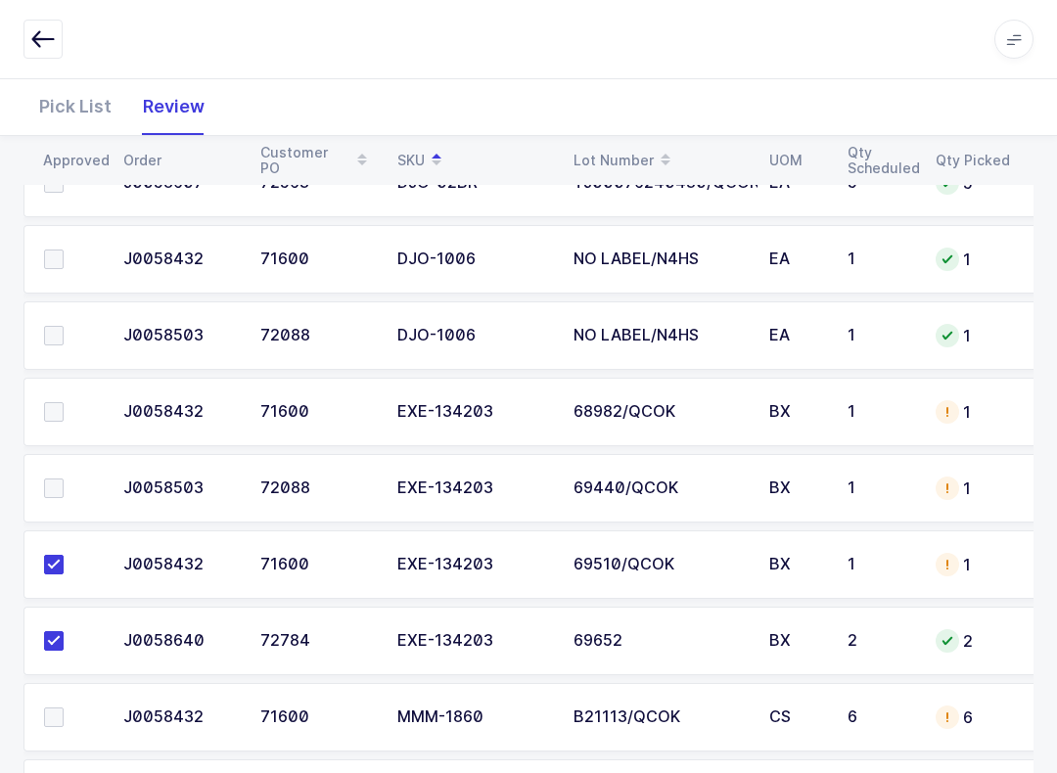
click at [55, 485] on span at bounding box center [54, 489] width 20 height 20
click at [64, 479] on input "checkbox" at bounding box center [64, 479] width 0 height 0
click at [62, 406] on span at bounding box center [54, 412] width 20 height 20
click at [64, 402] on input "checkbox" at bounding box center [64, 402] width 0 height 0
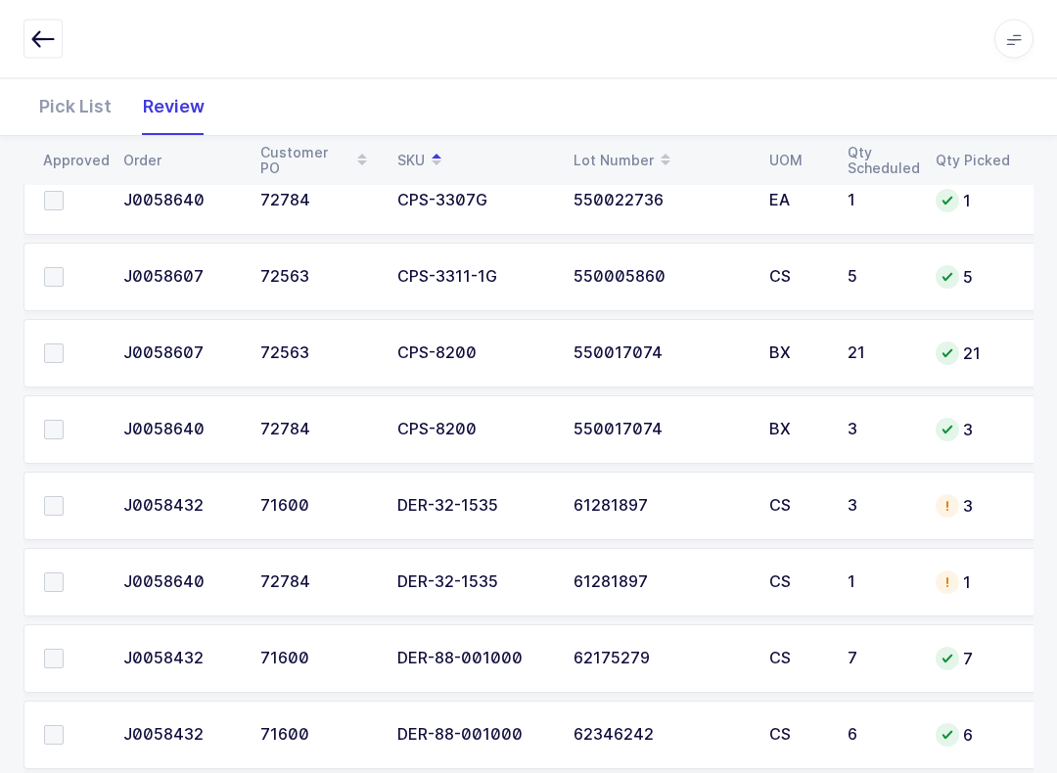
scroll to position [1302, 0]
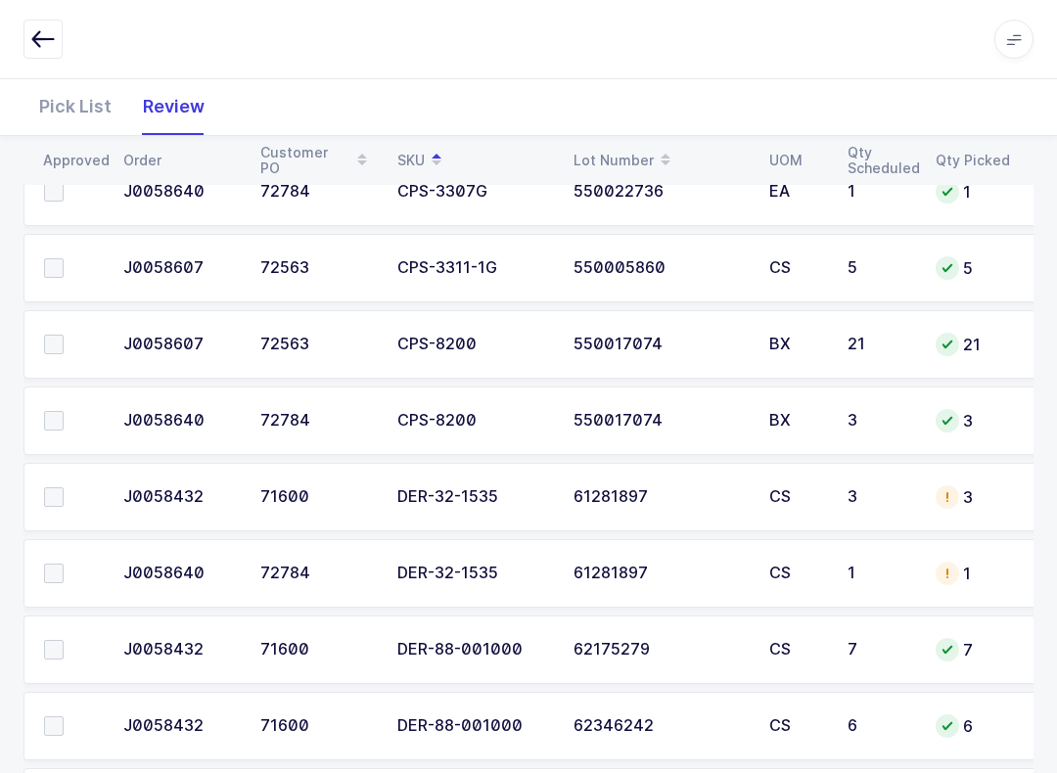
click at [56, 547] on td at bounding box center [67, 573] width 88 height 69
click at [73, 574] on label at bounding box center [72, 574] width 56 height 20
click at [64, 564] on input "checkbox" at bounding box center [64, 564] width 0 height 0
click at [68, 496] on label at bounding box center [72, 497] width 56 height 20
click at [64, 487] on input "checkbox" at bounding box center [64, 487] width 0 height 0
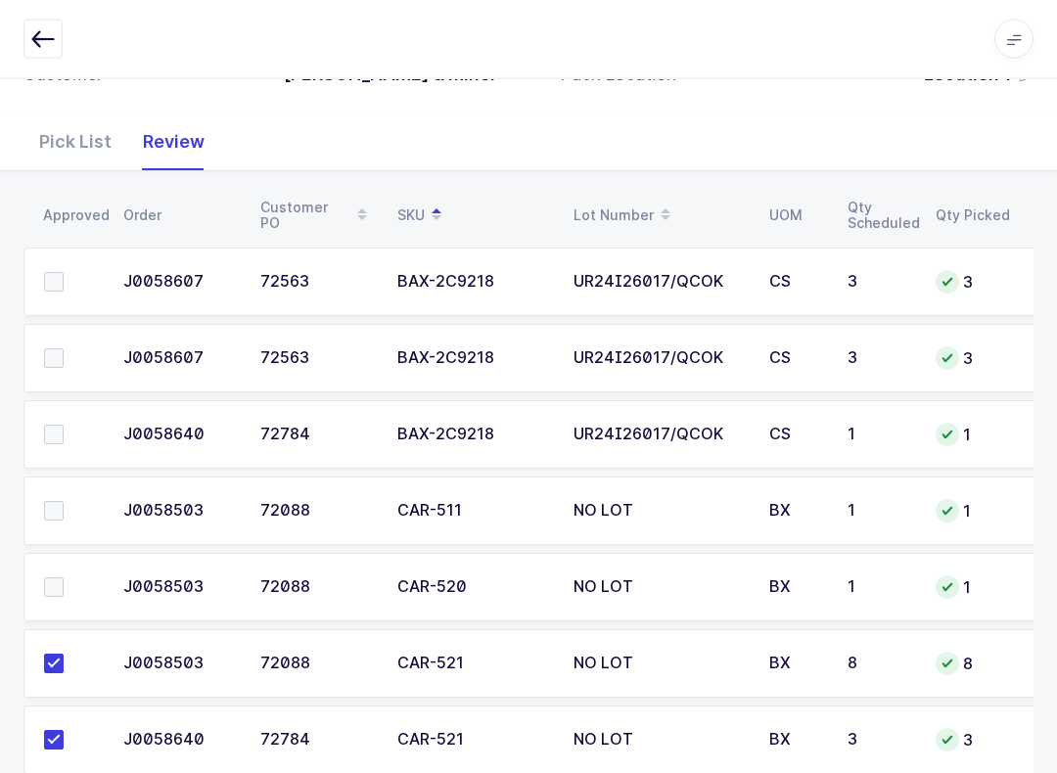
scroll to position [330, 0]
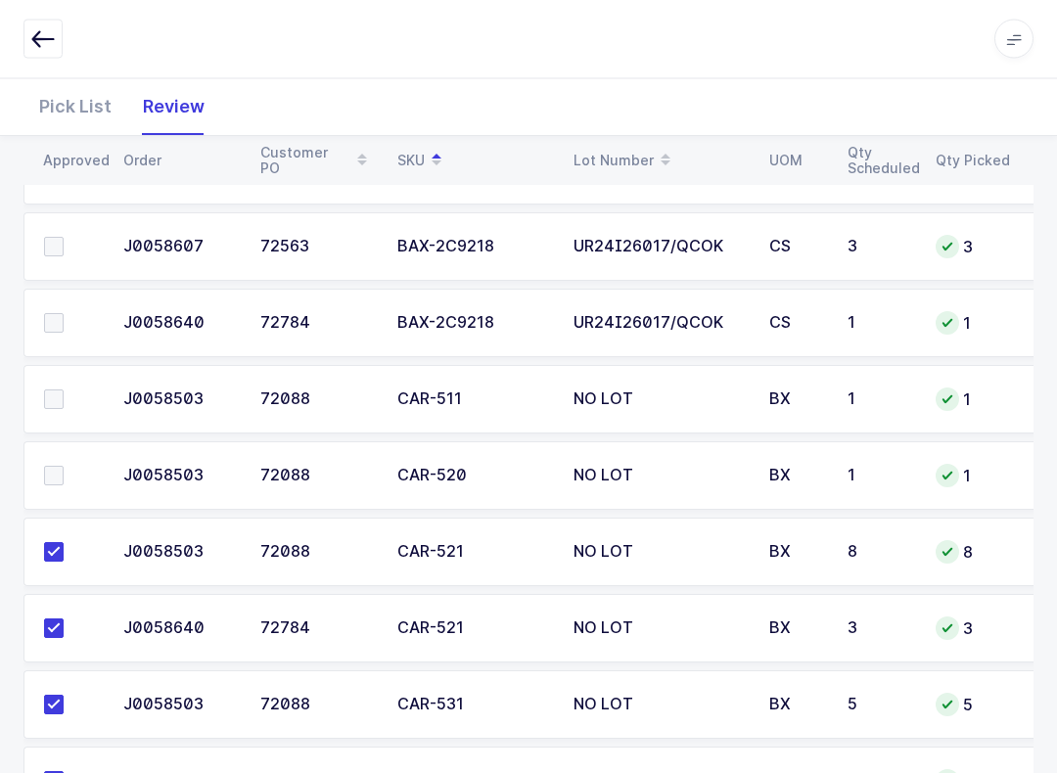
click at [67, 469] on label at bounding box center [72, 477] width 56 height 20
click at [64, 467] on input "checkbox" at bounding box center [64, 467] width 0 height 0
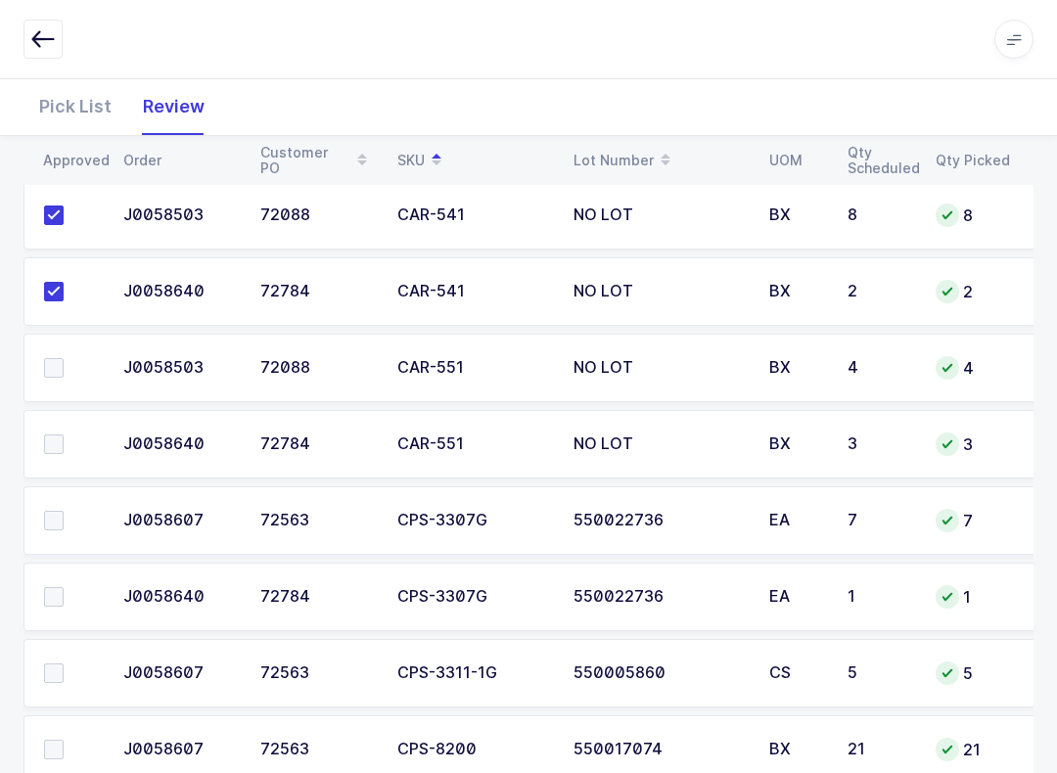
scroll to position [951, 0]
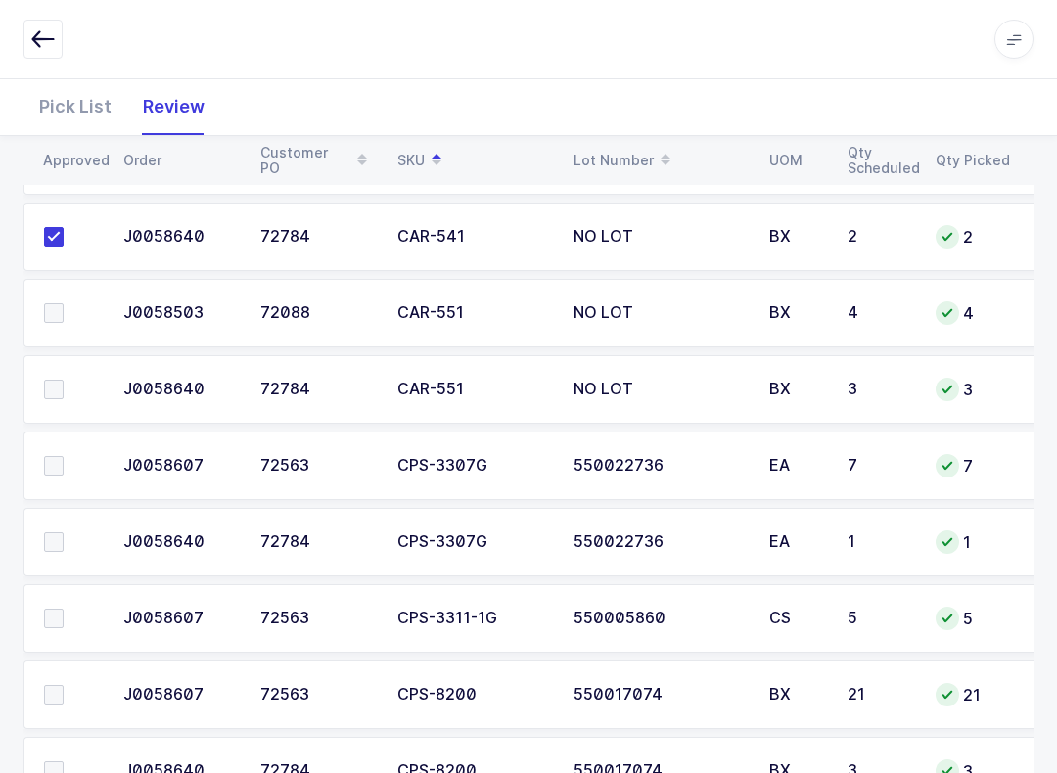
click at [63, 463] on span at bounding box center [54, 466] width 20 height 20
click at [64, 456] on input "checkbox" at bounding box center [64, 456] width 0 height 0
click at [58, 544] on span at bounding box center [54, 543] width 20 height 20
click at [64, 533] on input "checkbox" at bounding box center [64, 533] width 0 height 0
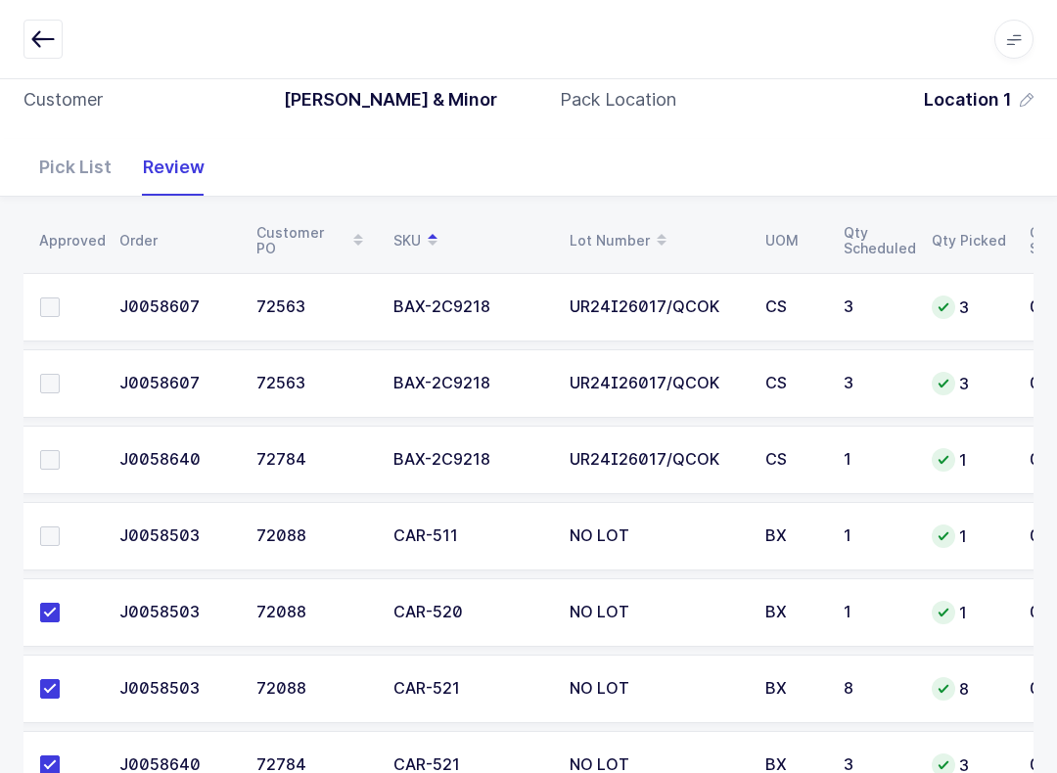
scroll to position [162, 0]
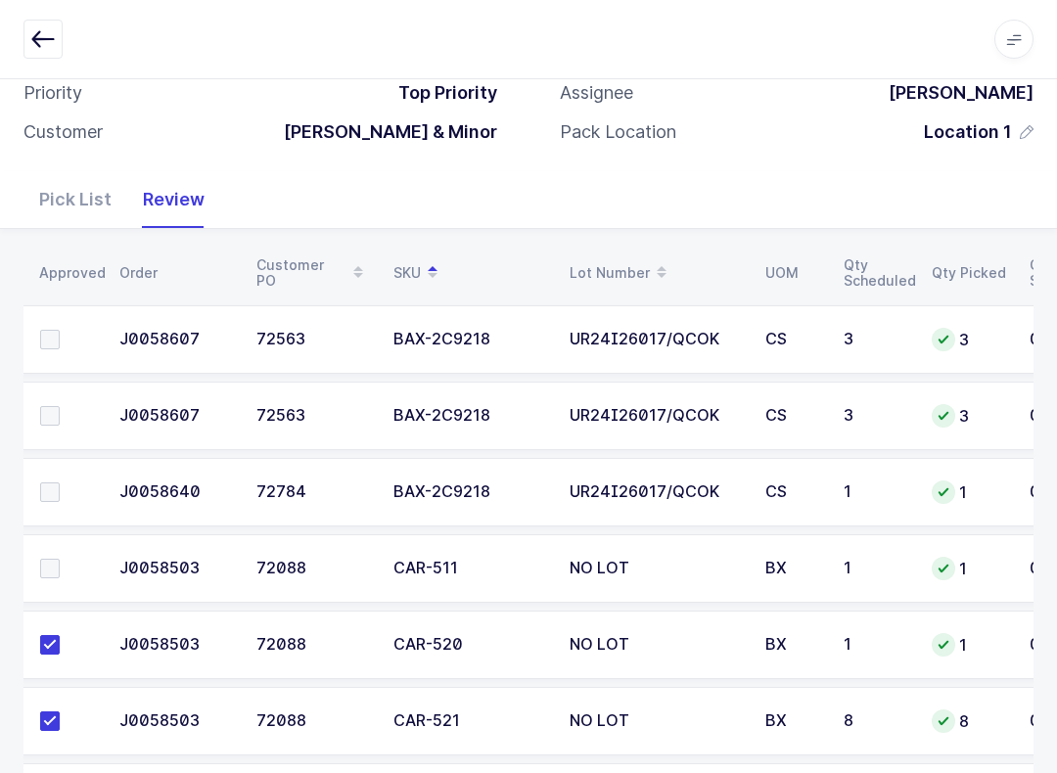
click at [51, 342] on span at bounding box center [50, 340] width 20 height 20
click at [60, 330] on input "checkbox" at bounding box center [60, 330] width 0 height 0
click at [71, 387] on td at bounding box center [64, 416] width 88 height 69
click at [69, 410] on label at bounding box center [68, 416] width 56 height 20
click at [60, 406] on input "checkbox" at bounding box center [60, 406] width 0 height 0
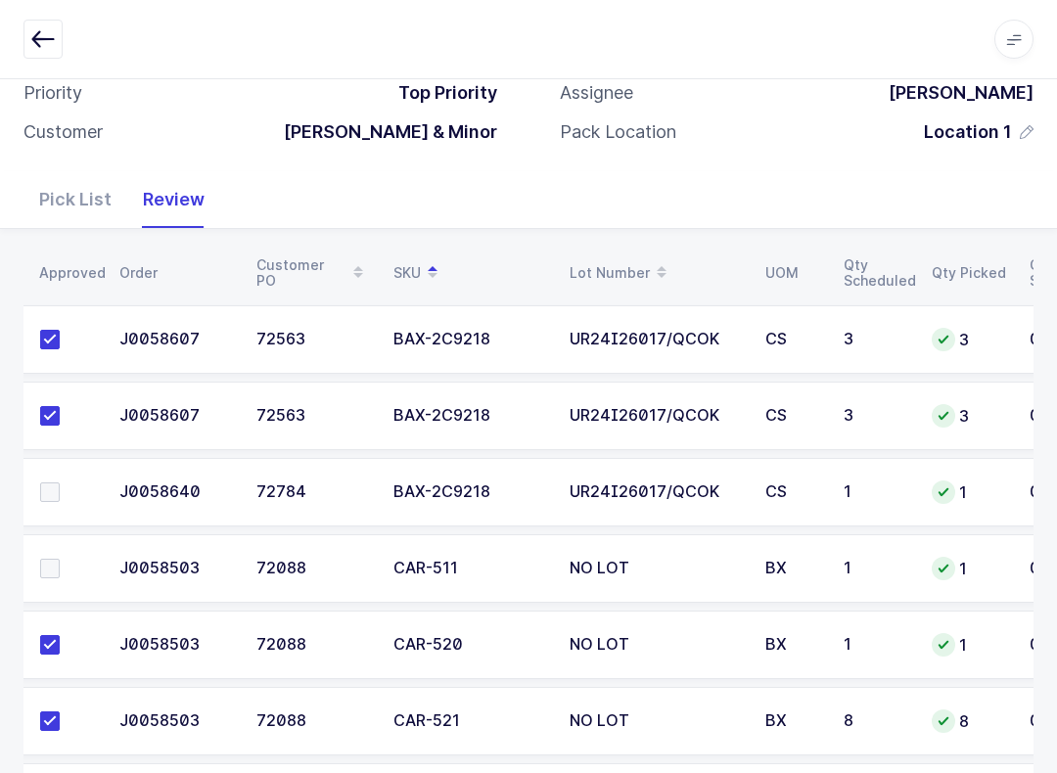
click at [61, 488] on label at bounding box center [68, 493] width 56 height 20
click at [60, 483] on input "checkbox" at bounding box center [60, 483] width 0 height 0
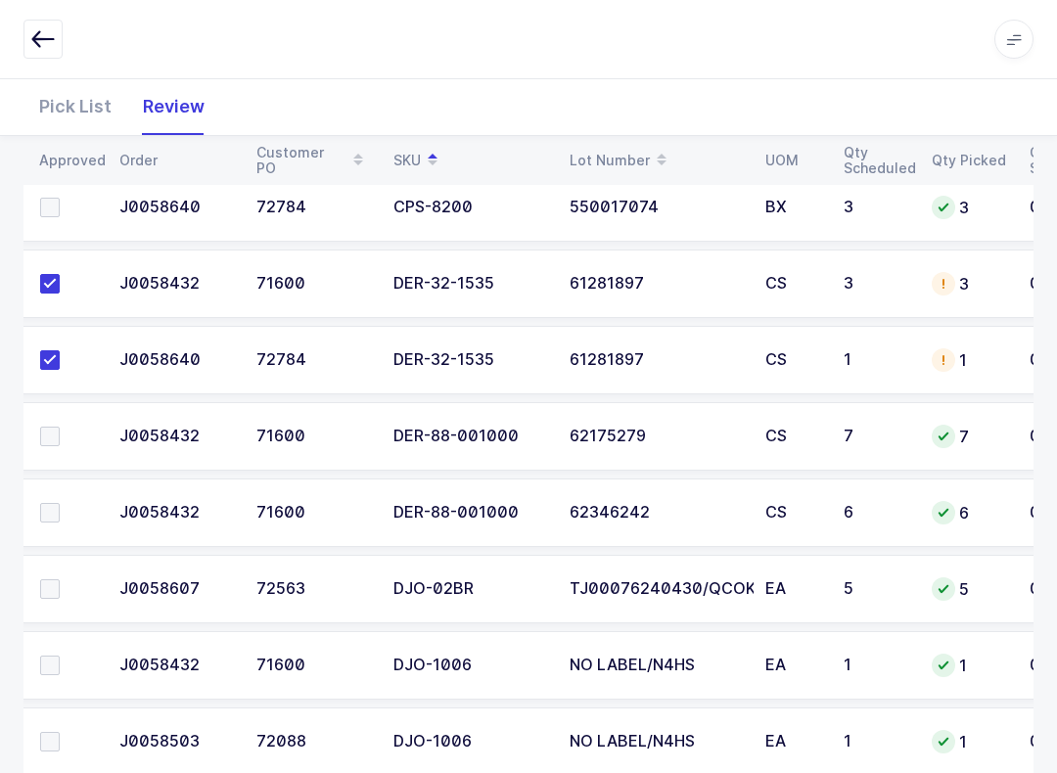
scroll to position [1513, 0]
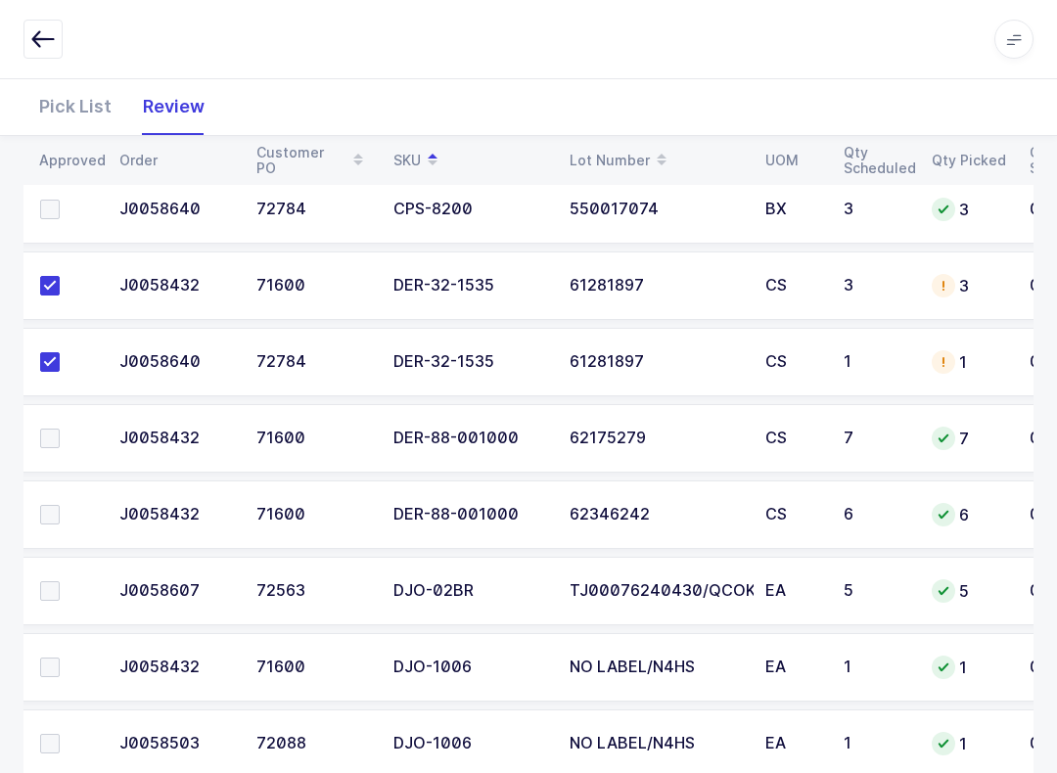
click at [56, 483] on td at bounding box center [64, 515] width 88 height 69
click at [51, 521] on span at bounding box center [50, 515] width 20 height 20
click at [60, 505] on input "checkbox" at bounding box center [60, 505] width 0 height 0
click at [58, 437] on span at bounding box center [50, 439] width 20 height 20
click at [60, 429] on input "checkbox" at bounding box center [60, 429] width 0 height 0
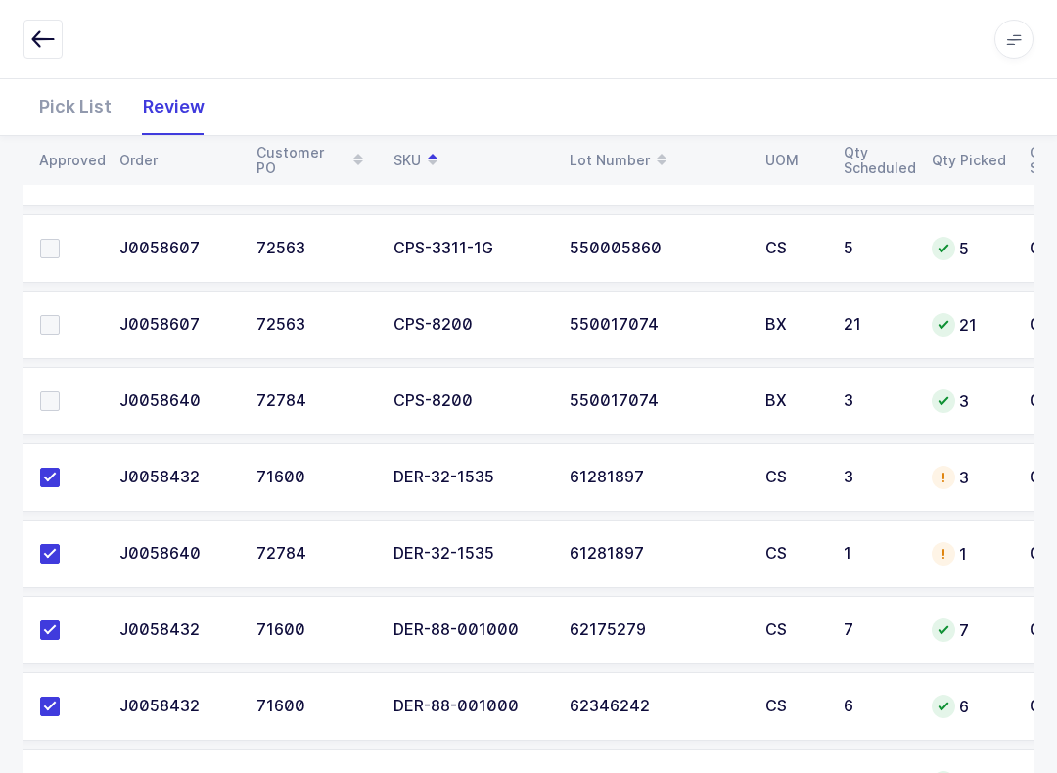
scroll to position [1339, 0]
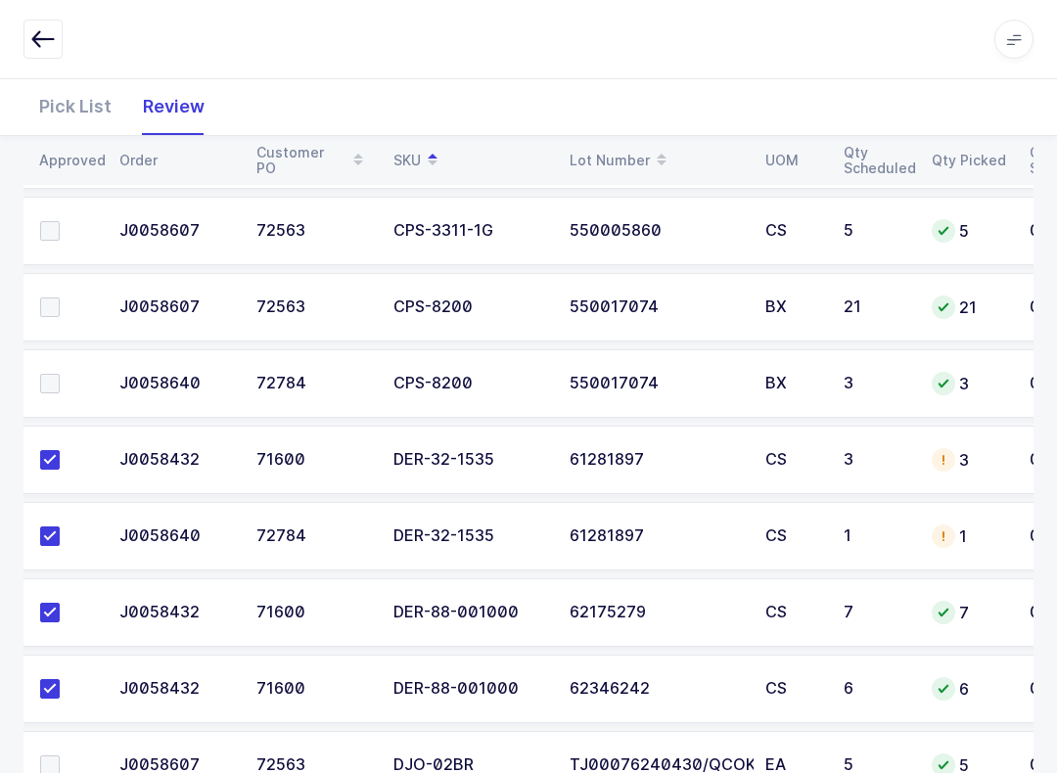
click at [56, 305] on span at bounding box center [50, 308] width 20 height 20
click at [60, 298] on input "checkbox" at bounding box center [60, 298] width 0 height 0
click at [63, 374] on label at bounding box center [68, 384] width 56 height 20
click at [60, 374] on input "checkbox" at bounding box center [60, 374] width 0 height 0
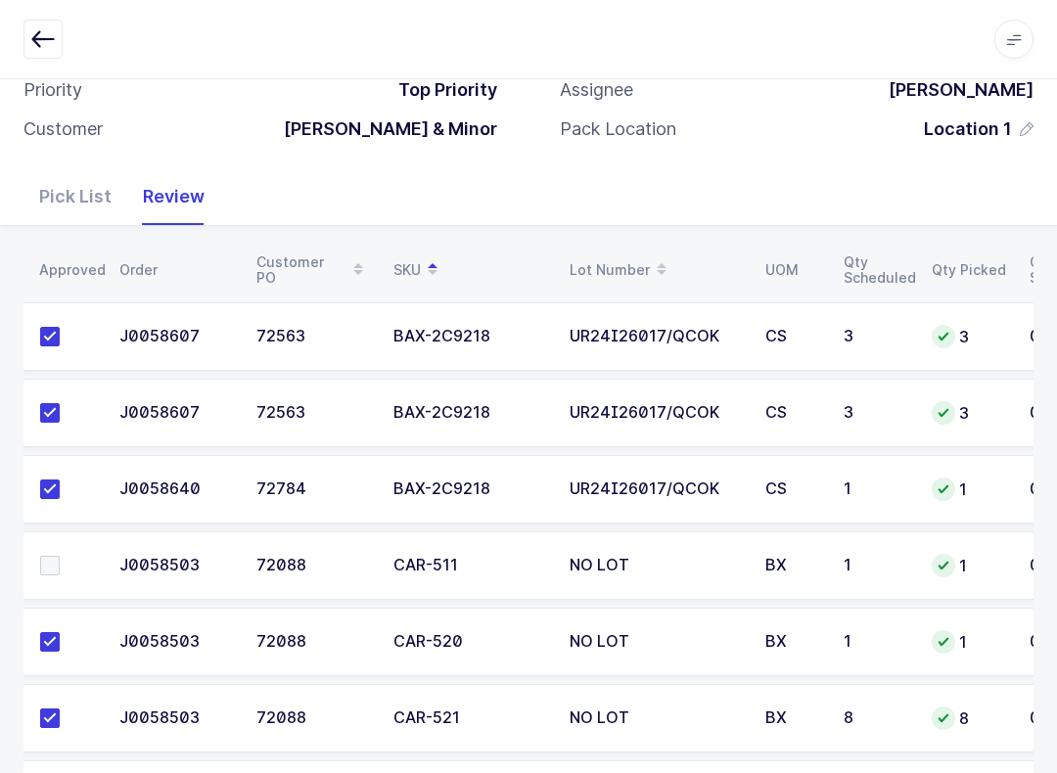
scroll to position [0, 0]
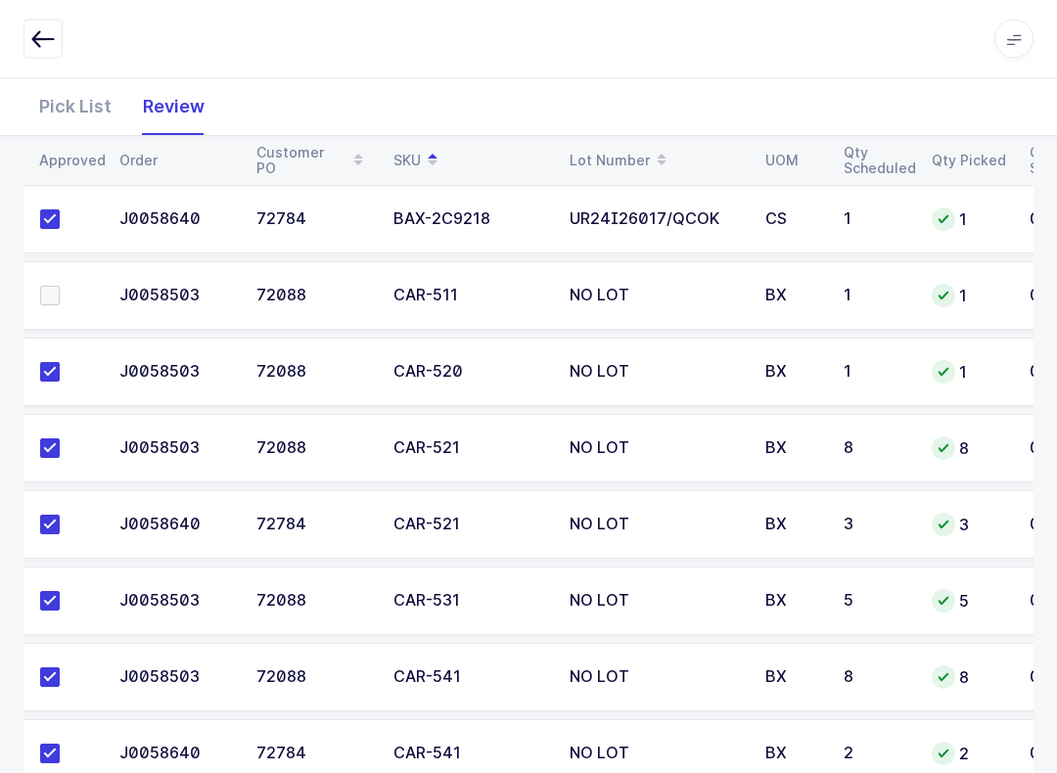
click at [56, 288] on span at bounding box center [50, 297] width 20 height 20
click at [60, 287] on input "checkbox" at bounding box center [60, 287] width 0 height 0
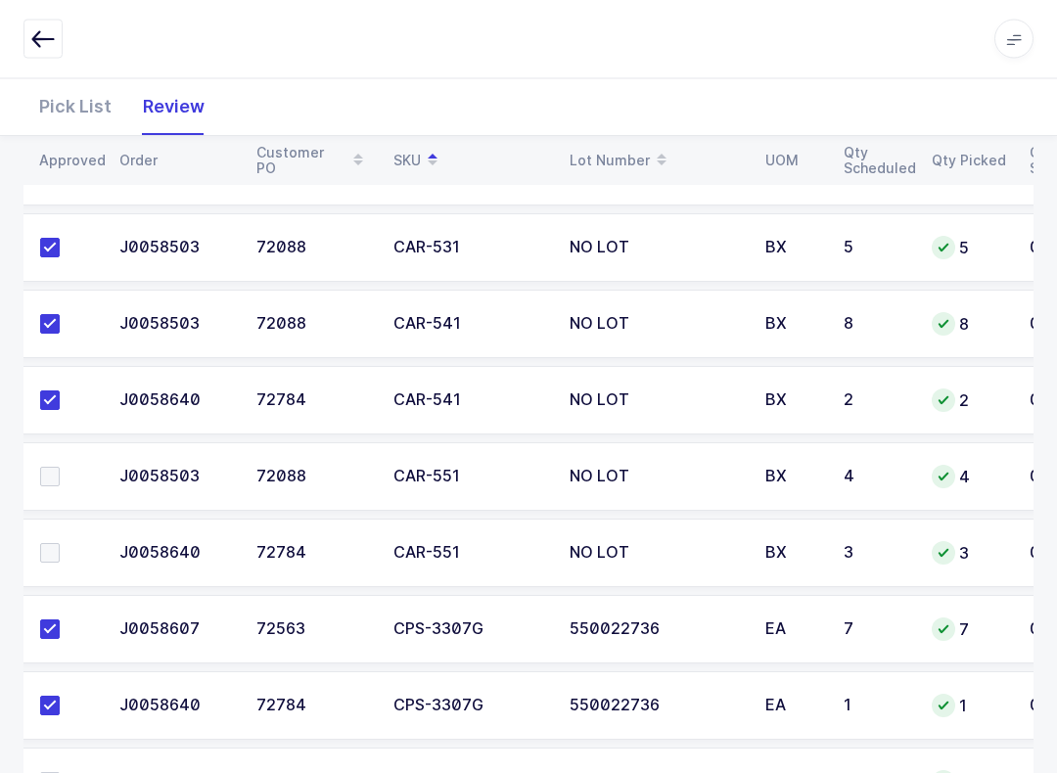
scroll to position [817, 0]
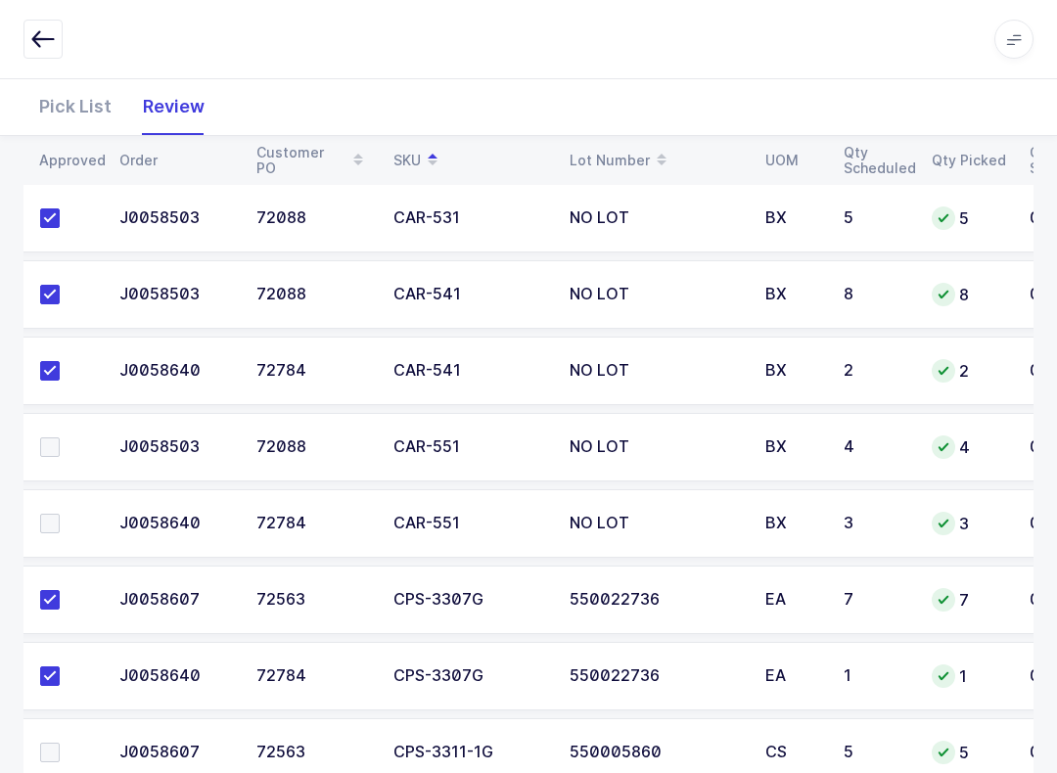
click at [58, 517] on span at bounding box center [50, 524] width 20 height 20
click at [60, 514] on input "checkbox" at bounding box center [60, 514] width 0 height 0
click at [45, 444] on span at bounding box center [50, 448] width 20 height 20
click at [60, 438] on input "checkbox" at bounding box center [60, 438] width 0 height 0
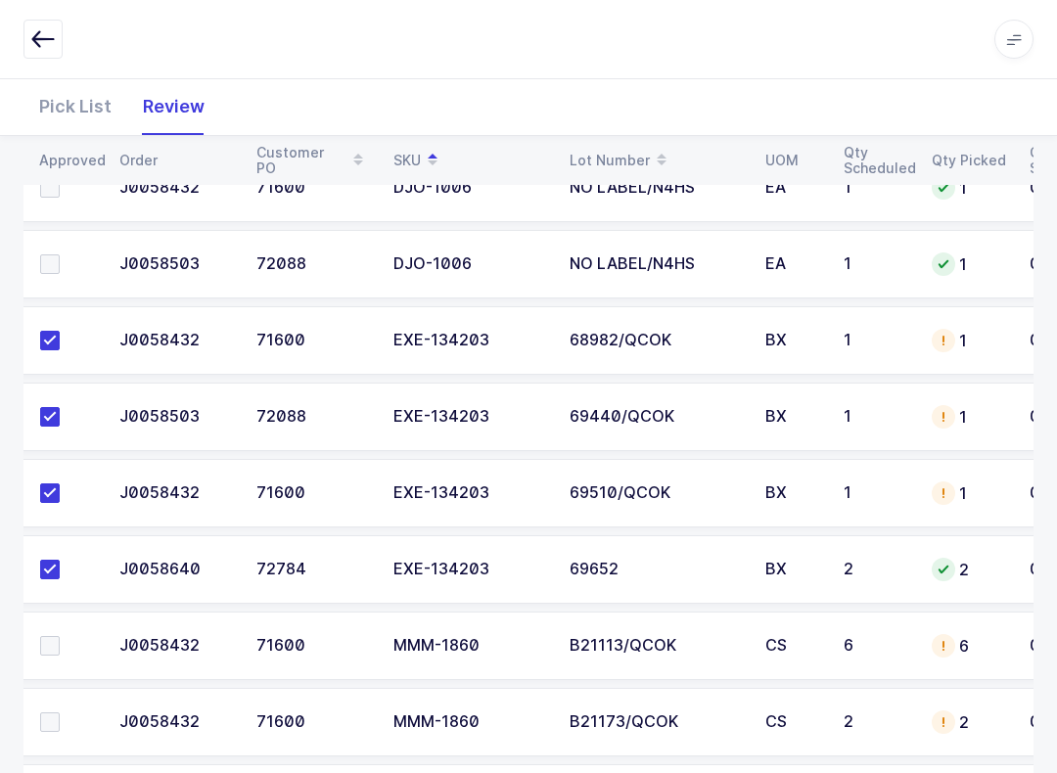
scroll to position [2097, 0]
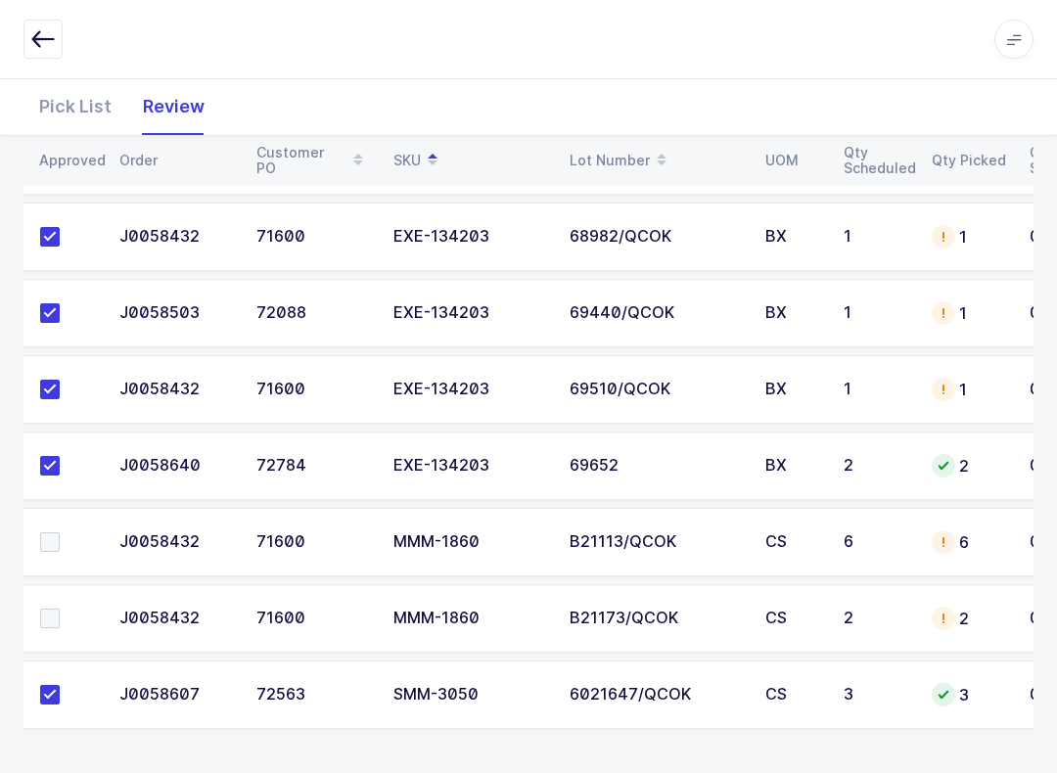
click at [40, 609] on span at bounding box center [50, 619] width 20 height 20
click at [60, 609] on input "checkbox" at bounding box center [60, 609] width 0 height 0
click at [55, 537] on span at bounding box center [50, 543] width 20 height 20
click at [60, 533] on input "checkbox" at bounding box center [60, 533] width 0 height 0
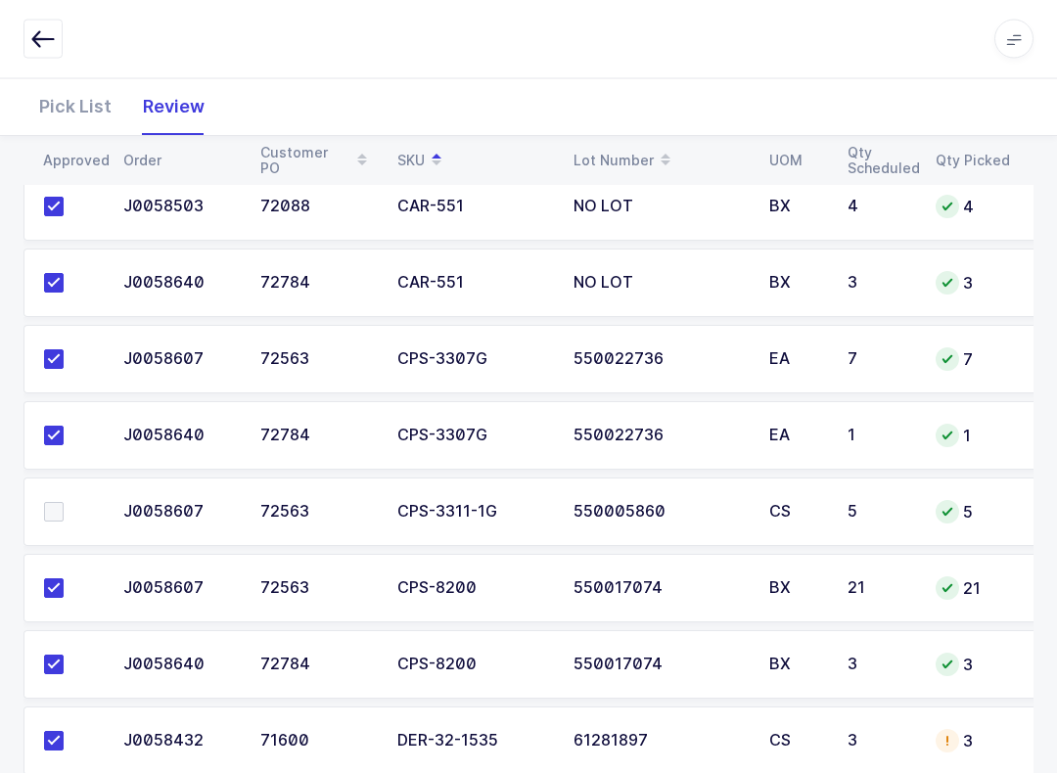
scroll to position [1106, 0]
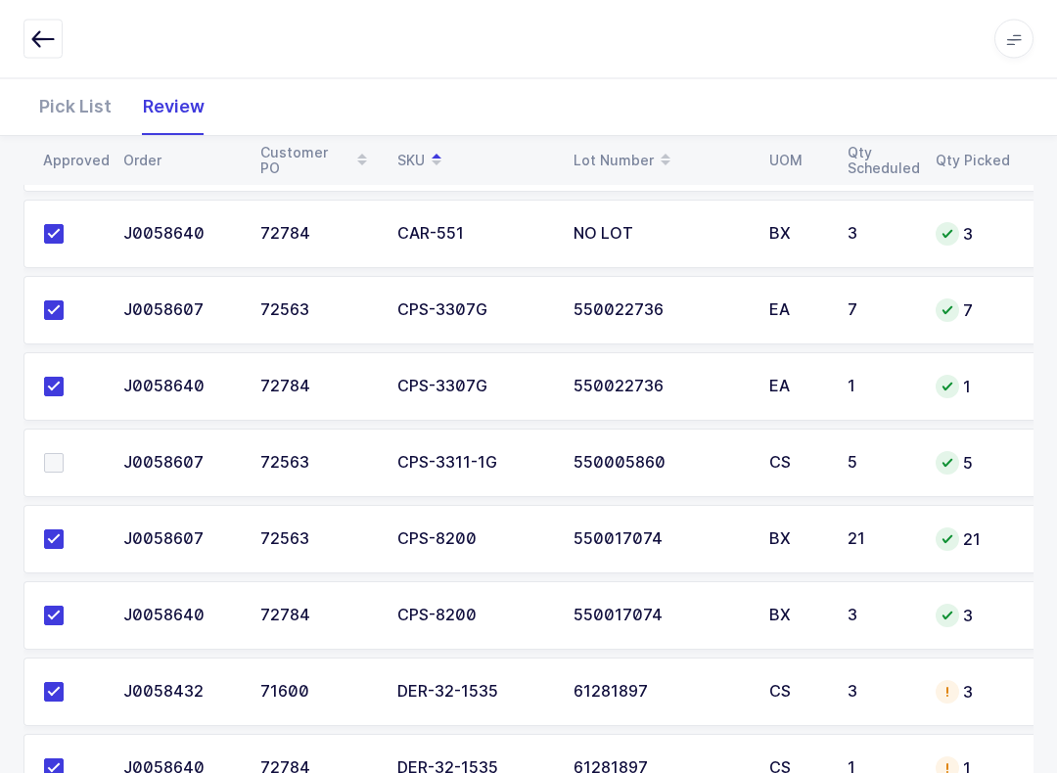
click at [49, 473] on td at bounding box center [67, 464] width 88 height 69
click at [67, 455] on label at bounding box center [72, 464] width 56 height 20
click at [64, 454] on input "checkbox" at bounding box center [64, 454] width 0 height 0
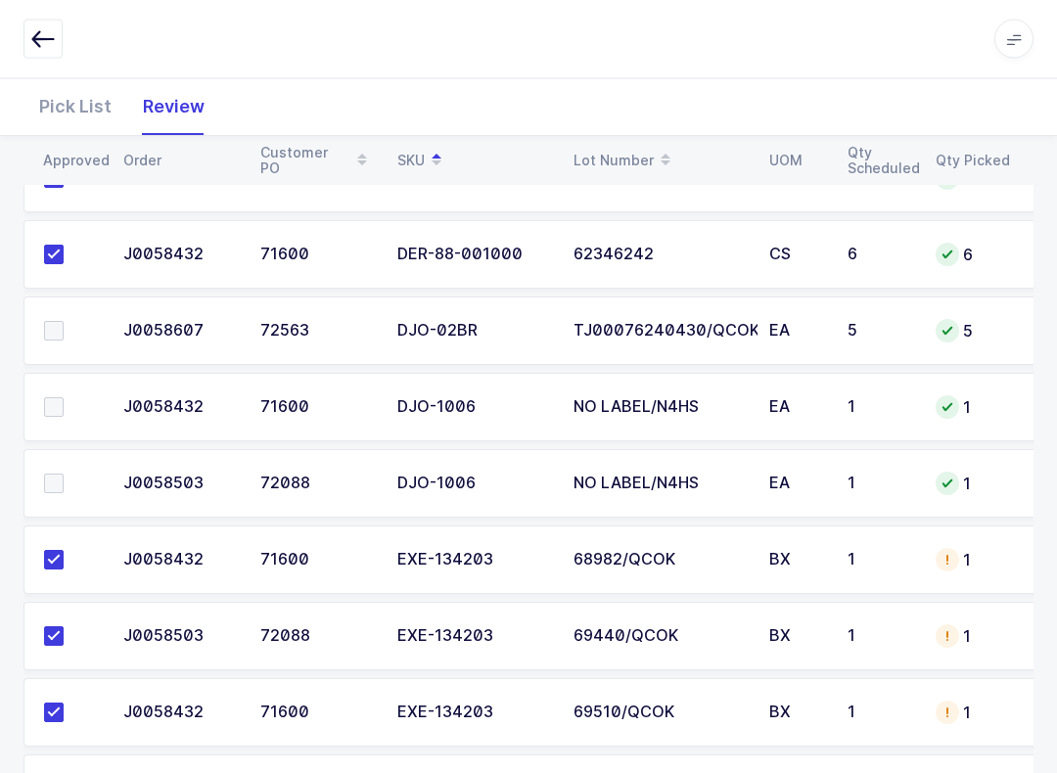
scroll to position [1777, 0]
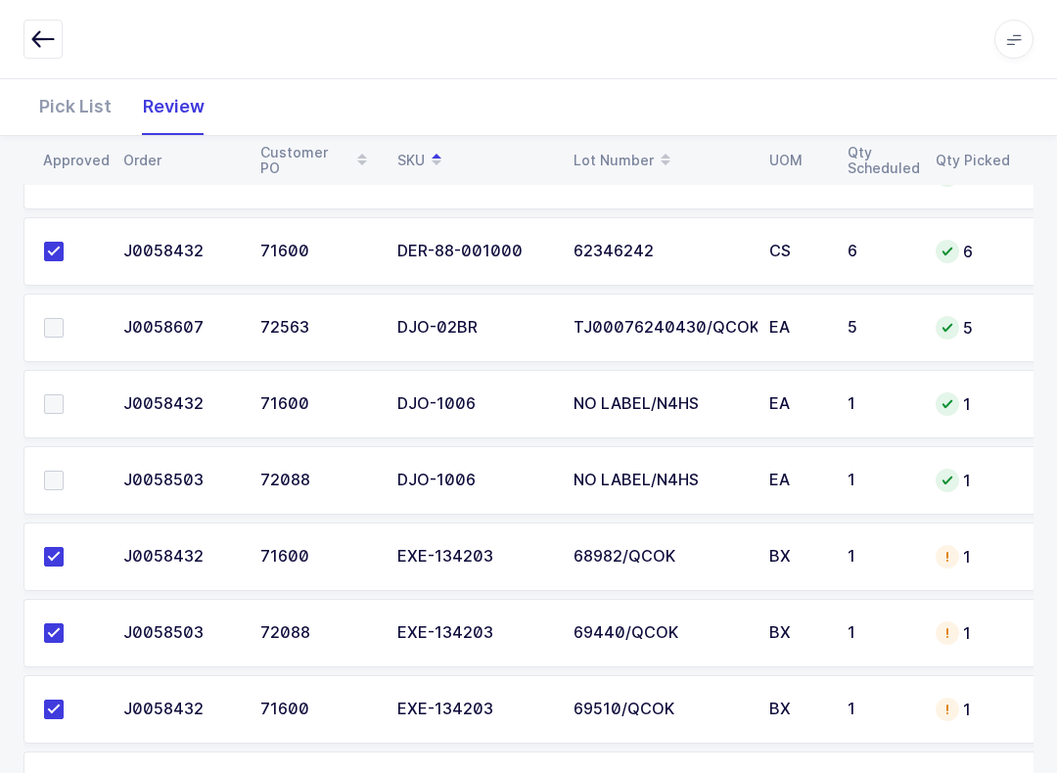
click at [67, 405] on label at bounding box center [72, 404] width 56 height 20
click at [64, 394] on input "checkbox" at bounding box center [64, 394] width 0 height 0
click at [63, 464] on td at bounding box center [67, 480] width 88 height 69
click at [60, 479] on span at bounding box center [54, 481] width 20 height 20
click at [64, 471] on input "checkbox" at bounding box center [64, 471] width 0 height 0
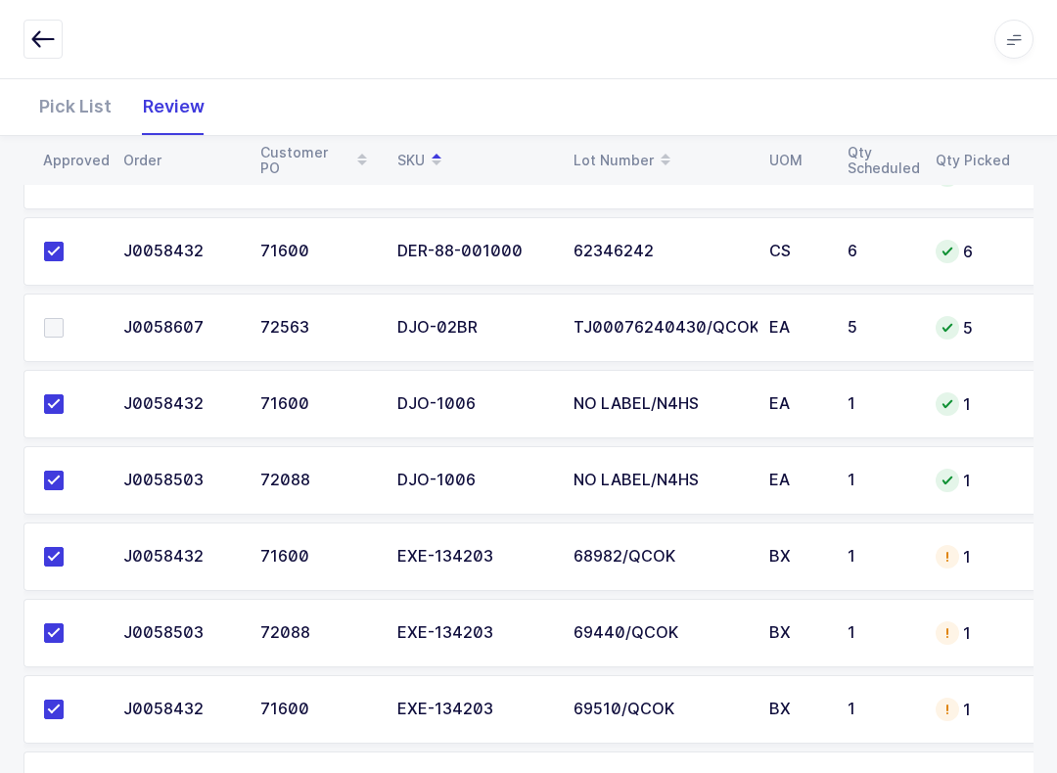
click at [58, 323] on span at bounding box center [54, 328] width 20 height 20
click at [64, 318] on input "checkbox" at bounding box center [64, 318] width 0 height 0
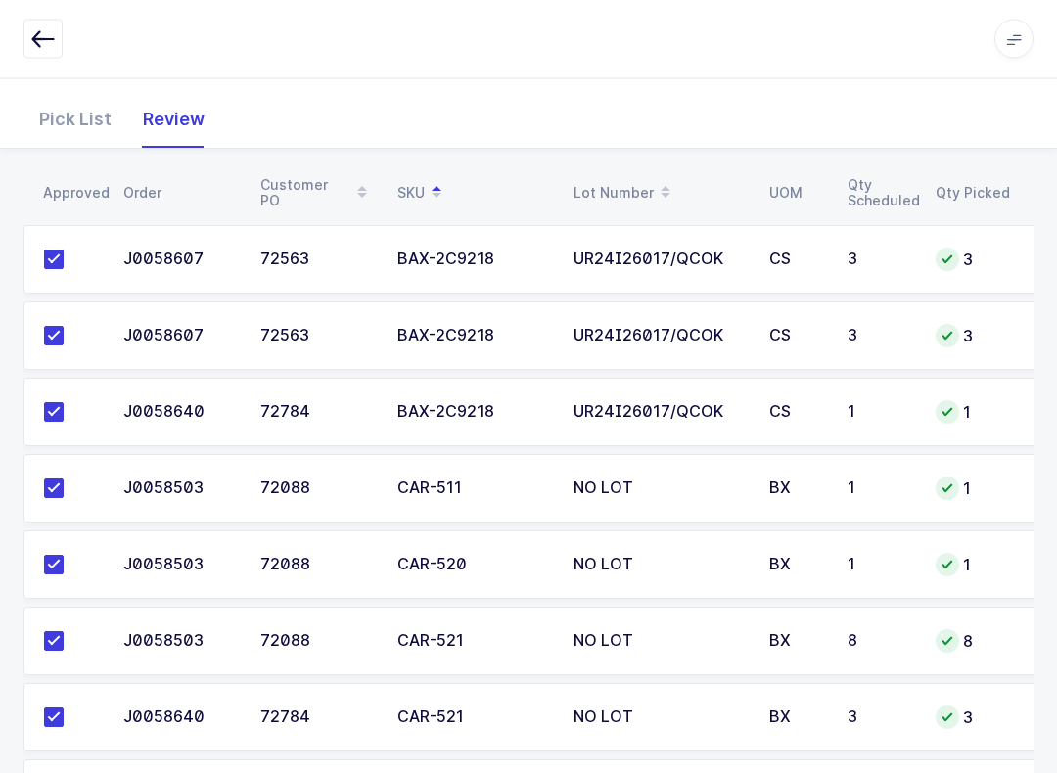
scroll to position [0, 0]
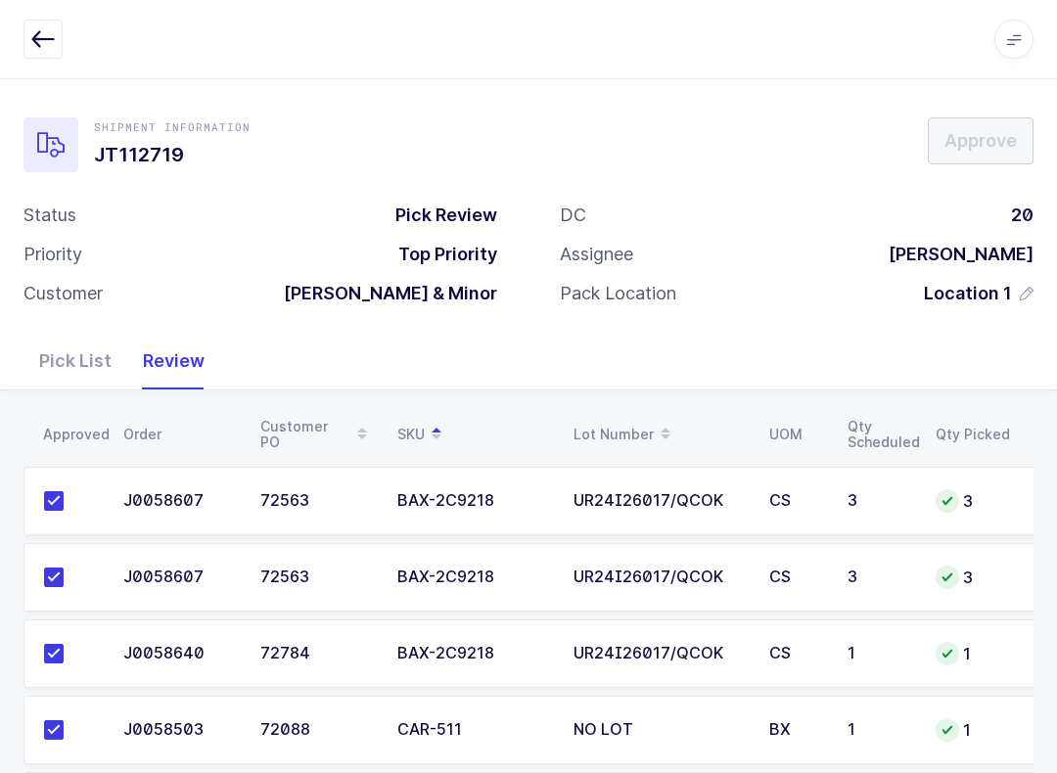
click at [48, 21] on button "button" at bounding box center [42, 39] width 39 height 39
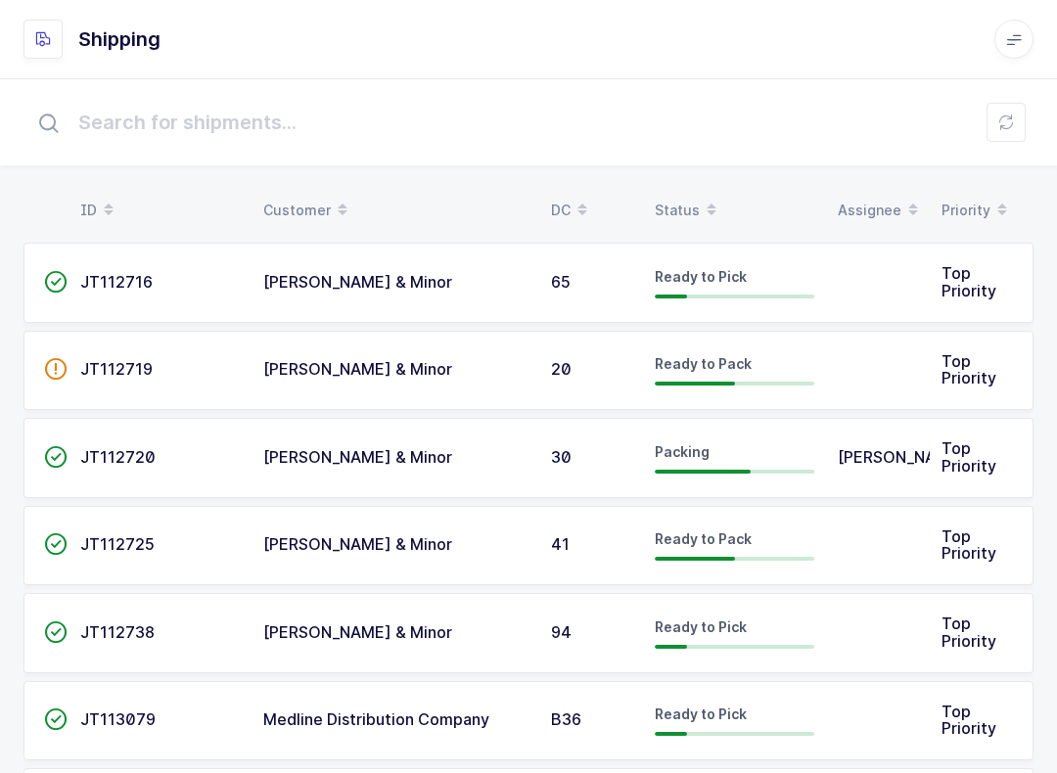
click at [1007, 116] on icon at bounding box center [1006, 123] width 16 height 16
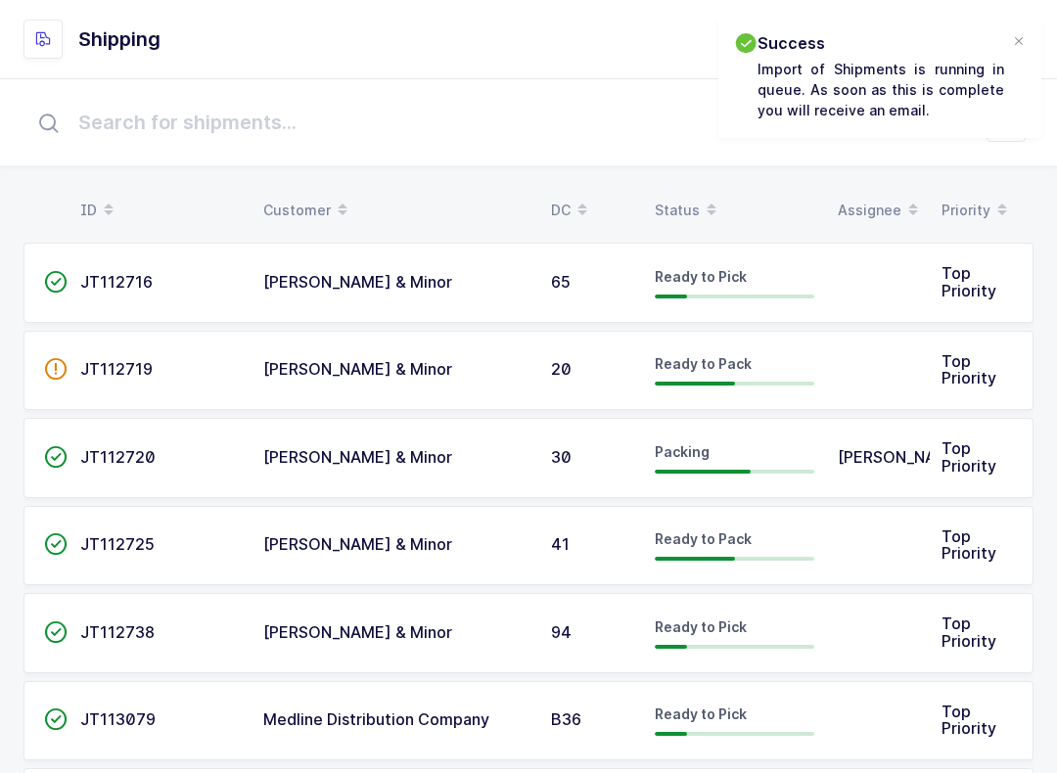
click at [690, 207] on div "Status" at bounding box center [735, 210] width 160 height 33
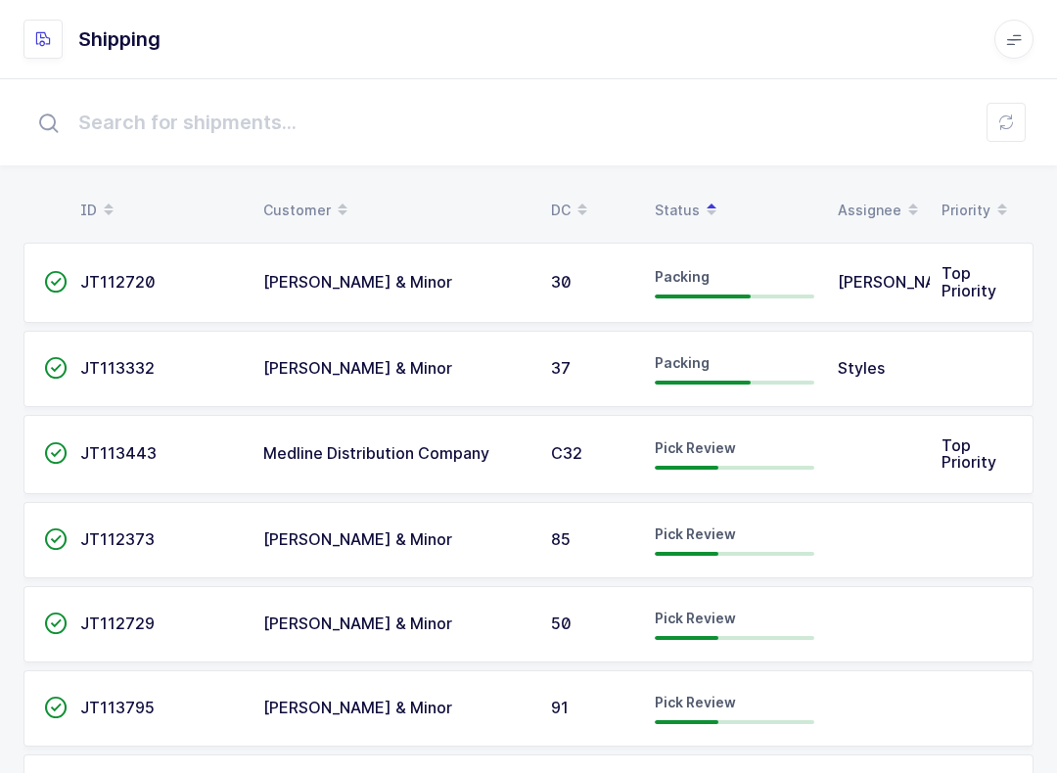
click at [150, 451] on span "JT113443" at bounding box center [118, 453] width 76 height 20
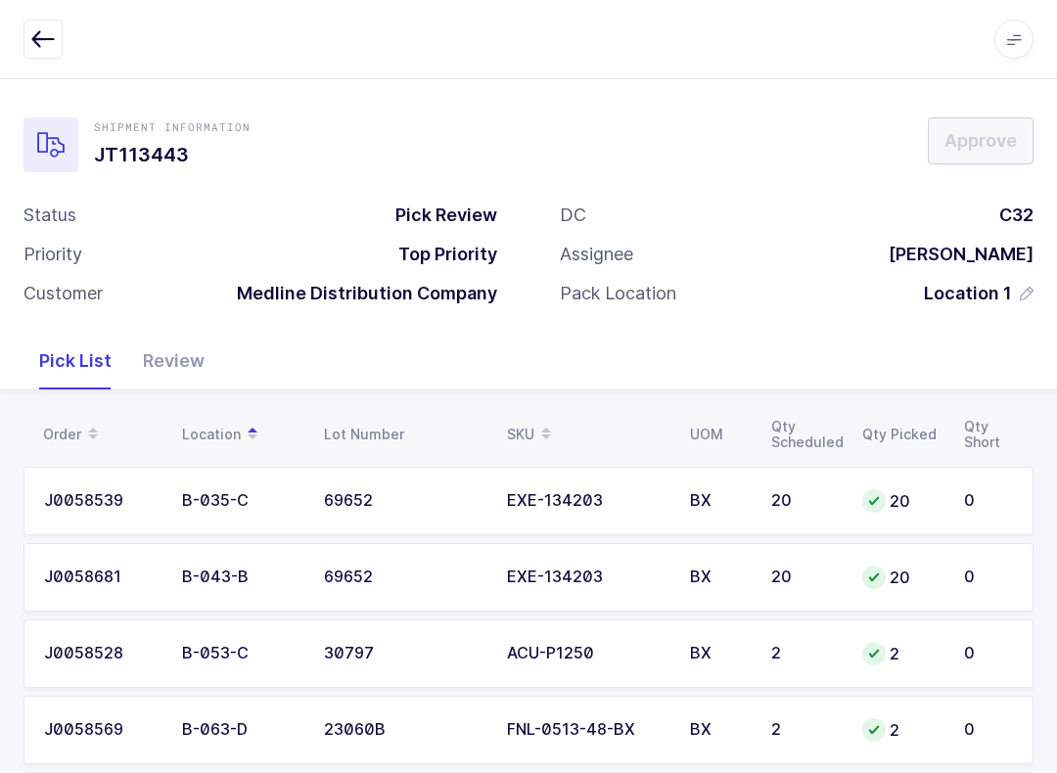
click at [175, 369] on div "Review" at bounding box center [173, 361] width 93 height 57
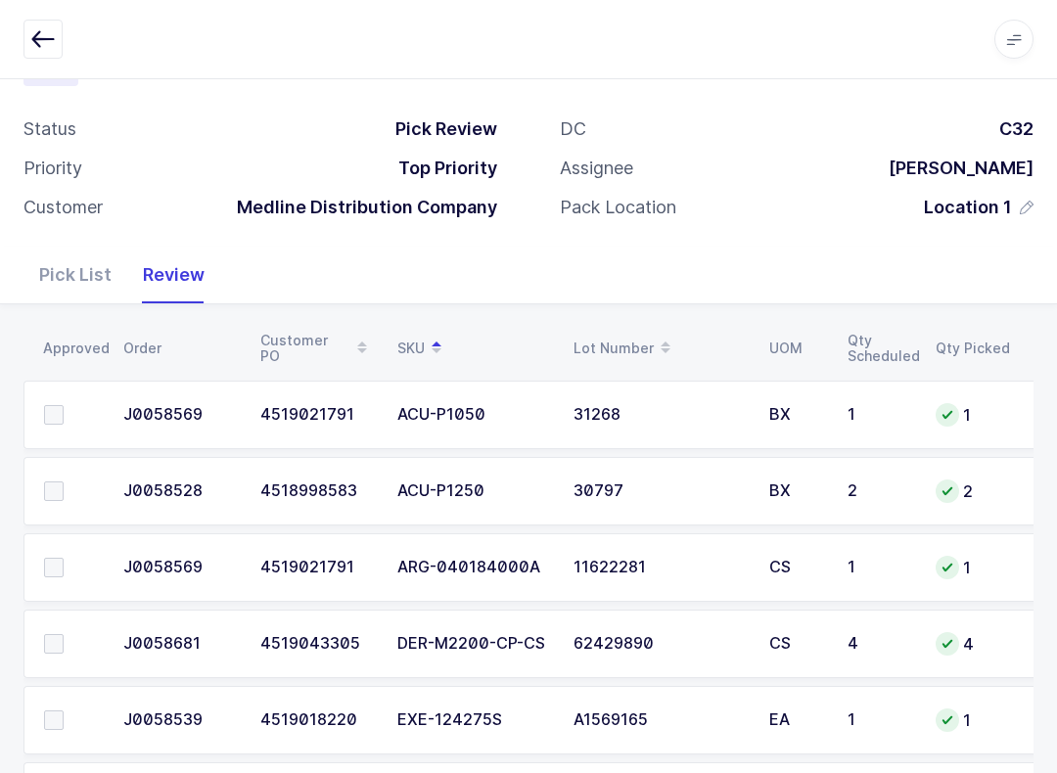
scroll to position [305, 0]
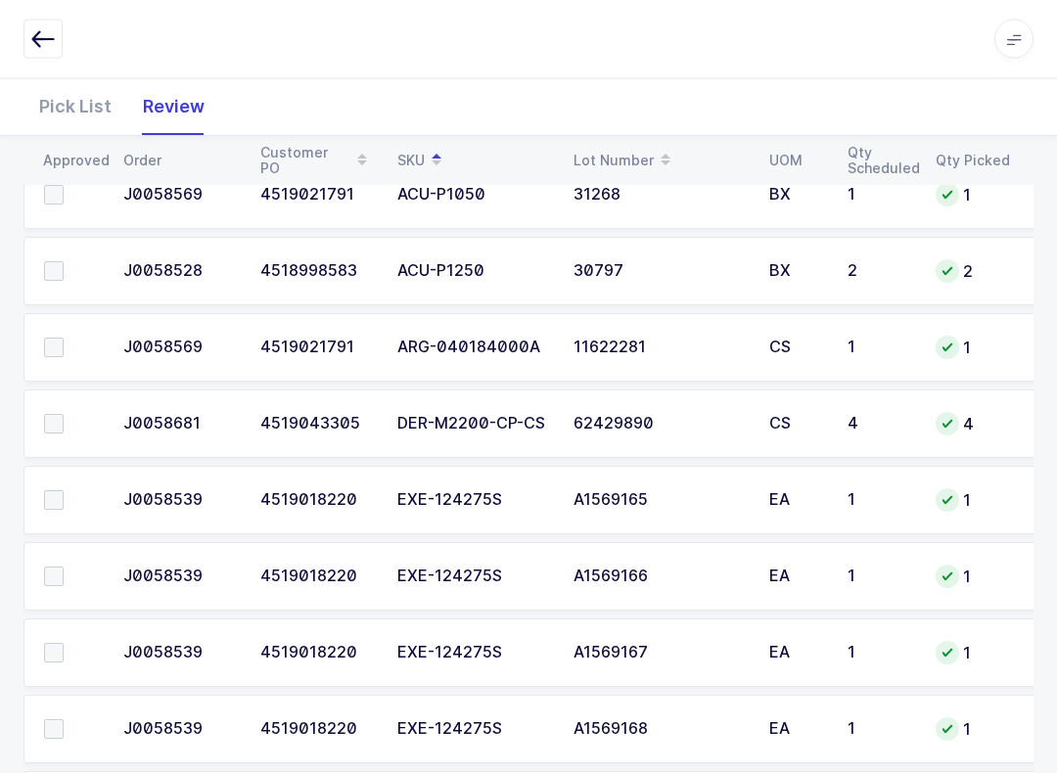
click at [46, 415] on span at bounding box center [54, 425] width 20 height 20
click at [64, 415] on input "checkbox" at bounding box center [64, 415] width 0 height 0
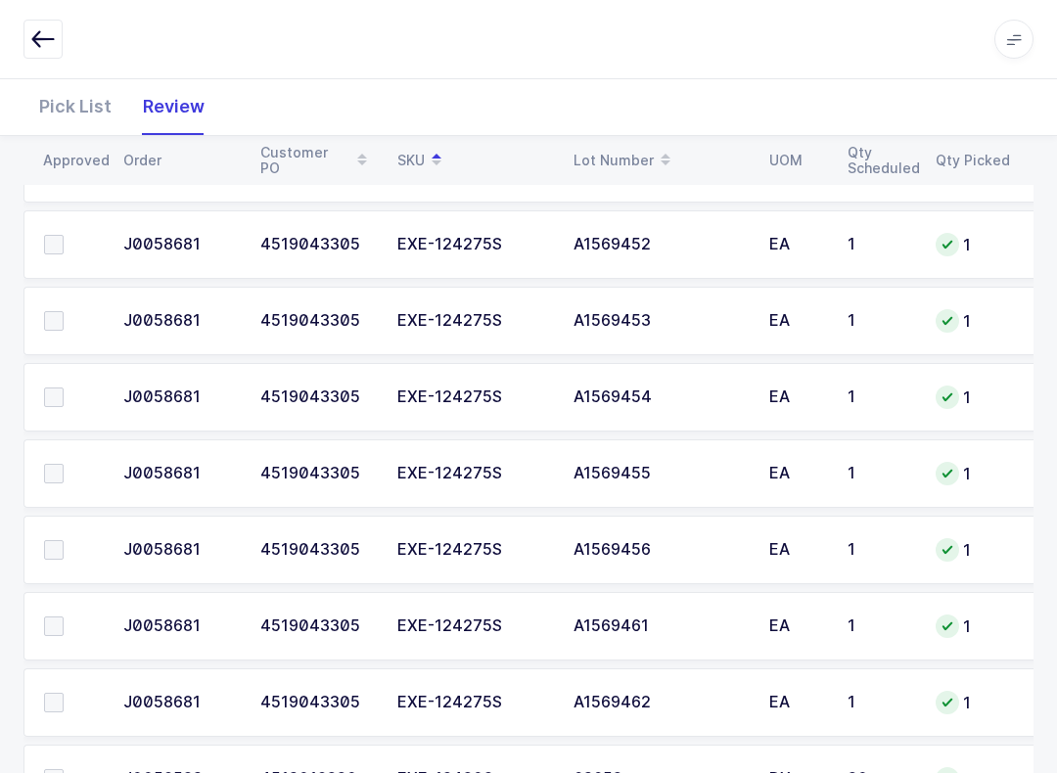
scroll to position [1323, 0]
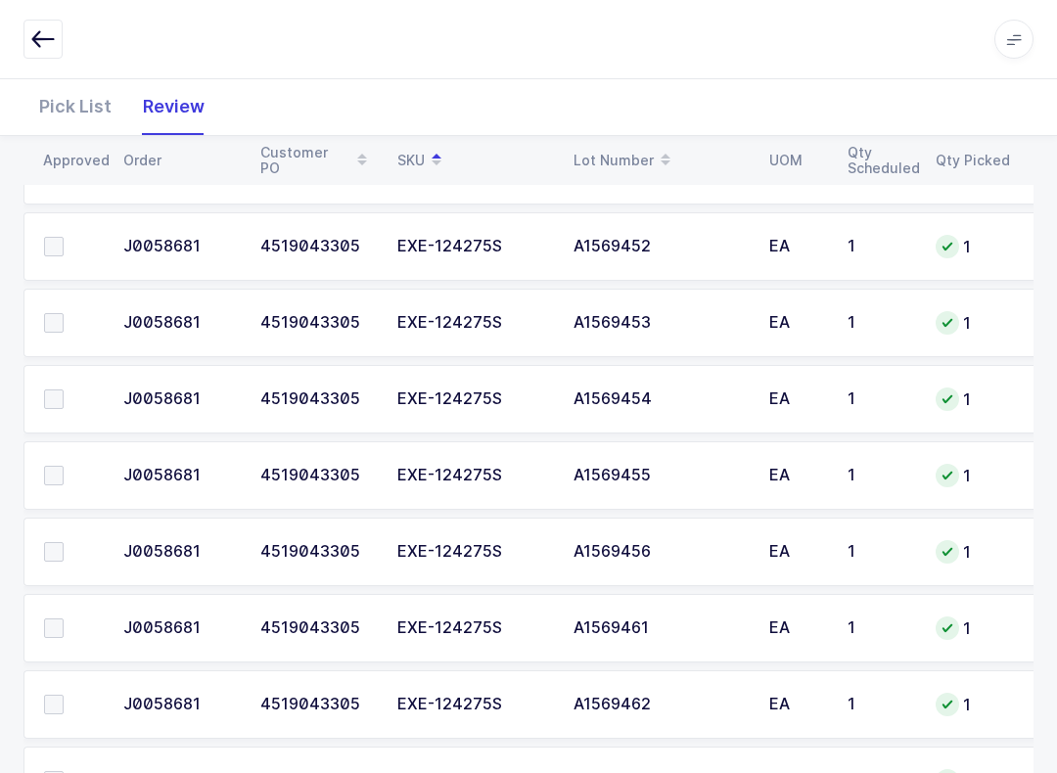
click at [80, 697] on label at bounding box center [72, 705] width 56 height 20
click at [64, 695] on input "checkbox" at bounding box center [64, 695] width 0 height 0
click at [61, 622] on span at bounding box center [54, 629] width 20 height 20
click at [64, 619] on input "checkbox" at bounding box center [64, 619] width 0 height 0
click at [67, 542] on label at bounding box center [72, 552] width 56 height 20
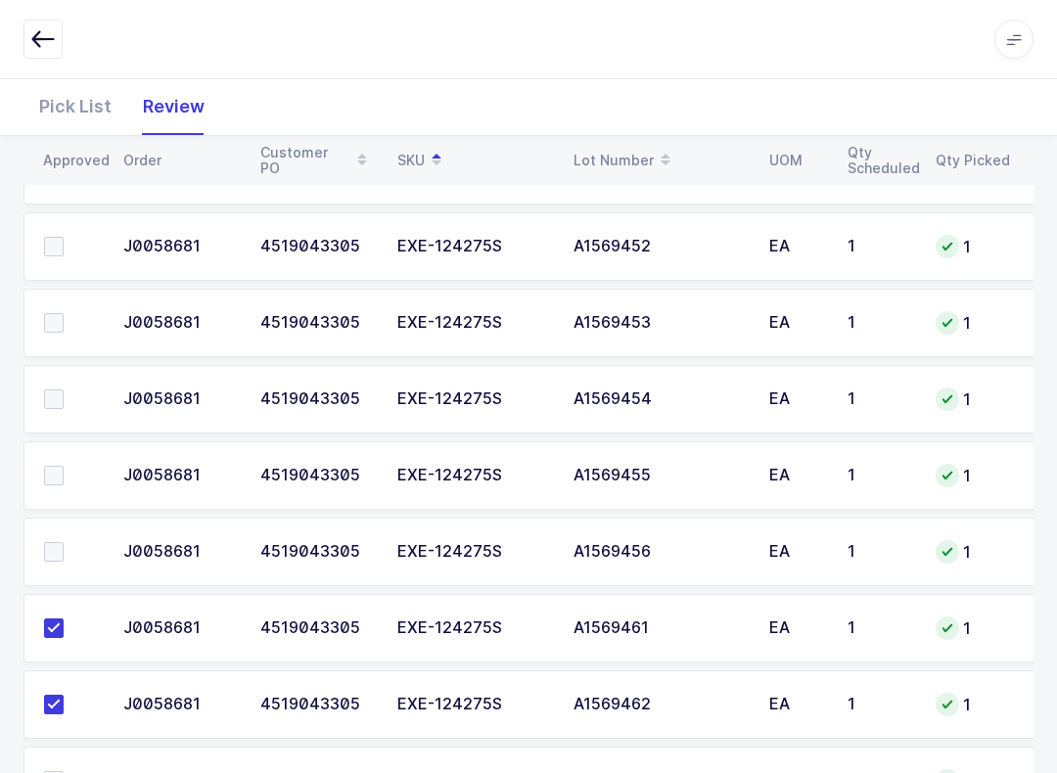
click at [64, 542] on input "checkbox" at bounding box center [64, 542] width 0 height 0
click at [63, 467] on span at bounding box center [54, 476] width 20 height 20
click at [64, 466] on input "checkbox" at bounding box center [64, 466] width 0 height 0
click at [63, 397] on span at bounding box center [54, 400] width 20 height 20
click at [64, 390] on input "checkbox" at bounding box center [64, 390] width 0 height 0
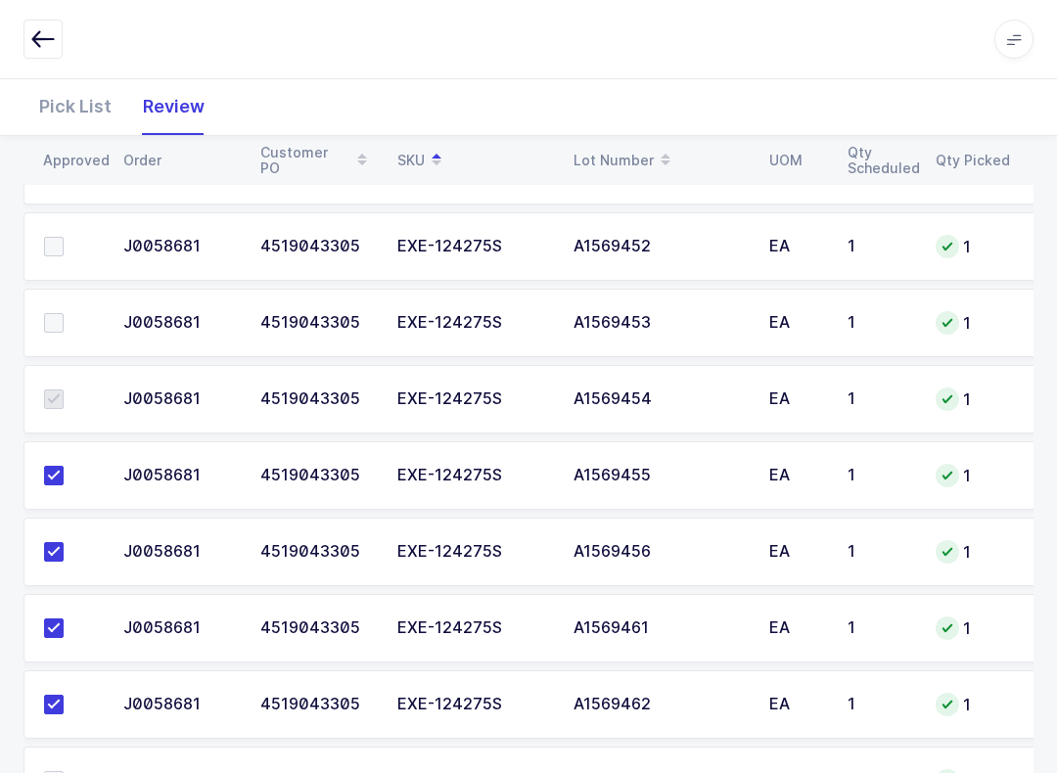
click at [65, 318] on label at bounding box center [72, 323] width 56 height 20
click at [64, 313] on input "checkbox" at bounding box center [64, 313] width 0 height 0
click at [67, 248] on label at bounding box center [72, 247] width 56 height 20
click at [64, 237] on input "checkbox" at bounding box center [64, 237] width 0 height 0
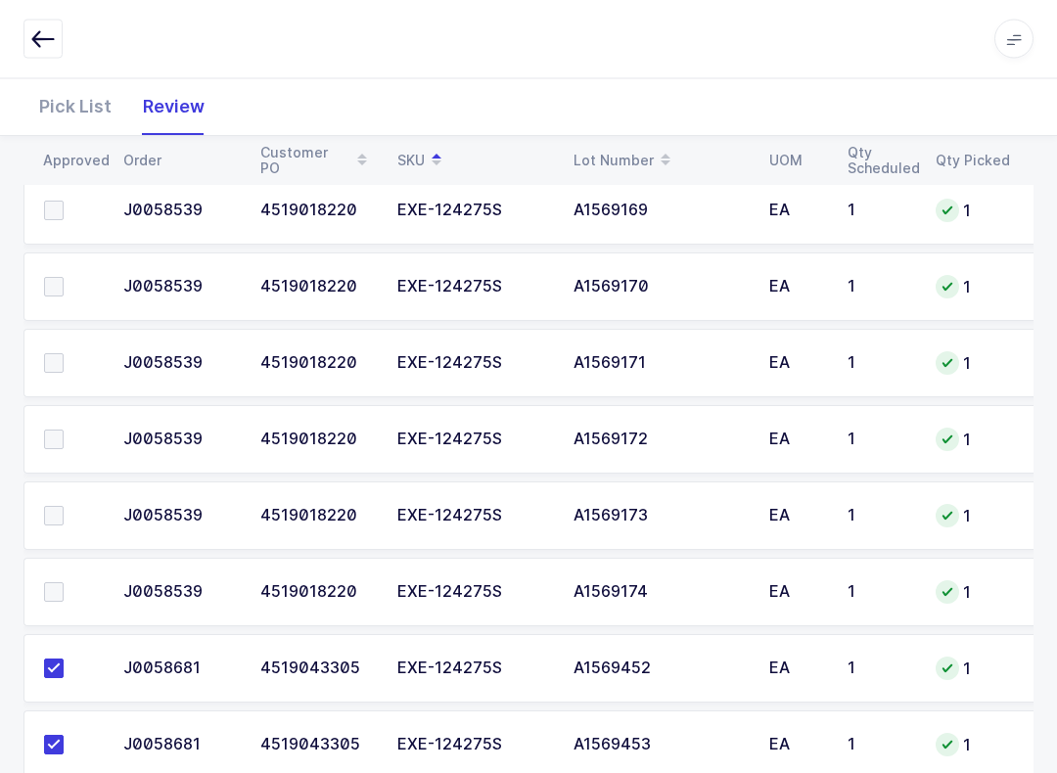
click at [59, 583] on span at bounding box center [54, 593] width 20 height 20
click at [64, 583] on input "checkbox" at bounding box center [64, 583] width 0 height 0
click at [54, 521] on span at bounding box center [54, 516] width 20 height 20
click at [64, 506] on input "checkbox" at bounding box center [64, 506] width 0 height 0
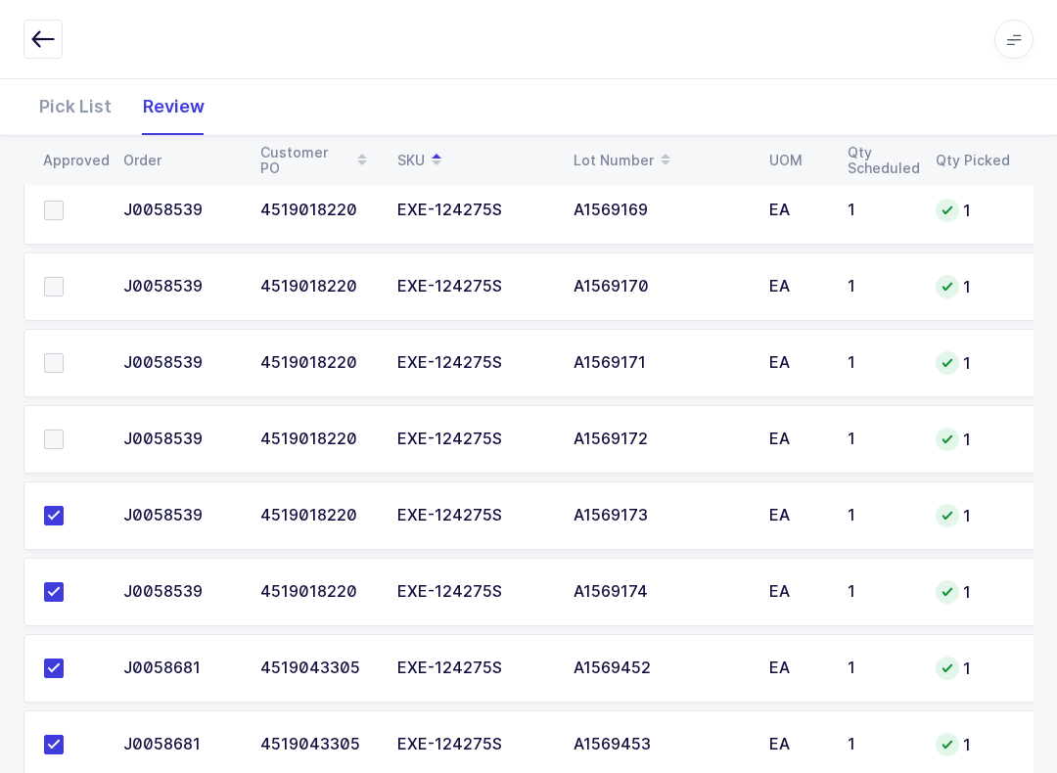
click at [58, 438] on span at bounding box center [54, 440] width 20 height 20
click at [64, 430] on input "checkbox" at bounding box center [64, 430] width 0 height 0
click at [63, 362] on span at bounding box center [54, 363] width 20 height 20
click at [64, 353] on input "checkbox" at bounding box center [64, 353] width 0 height 0
click at [62, 285] on span at bounding box center [54, 287] width 20 height 20
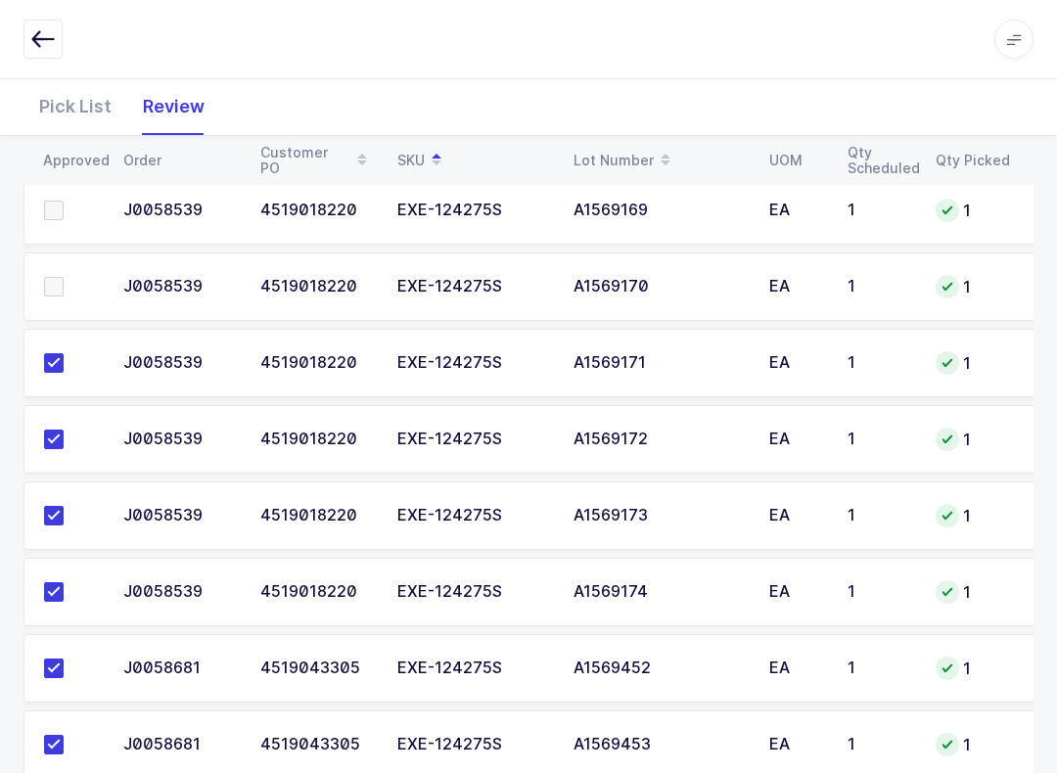
click at [64, 277] on input "checkbox" at bounding box center [64, 277] width 0 height 0
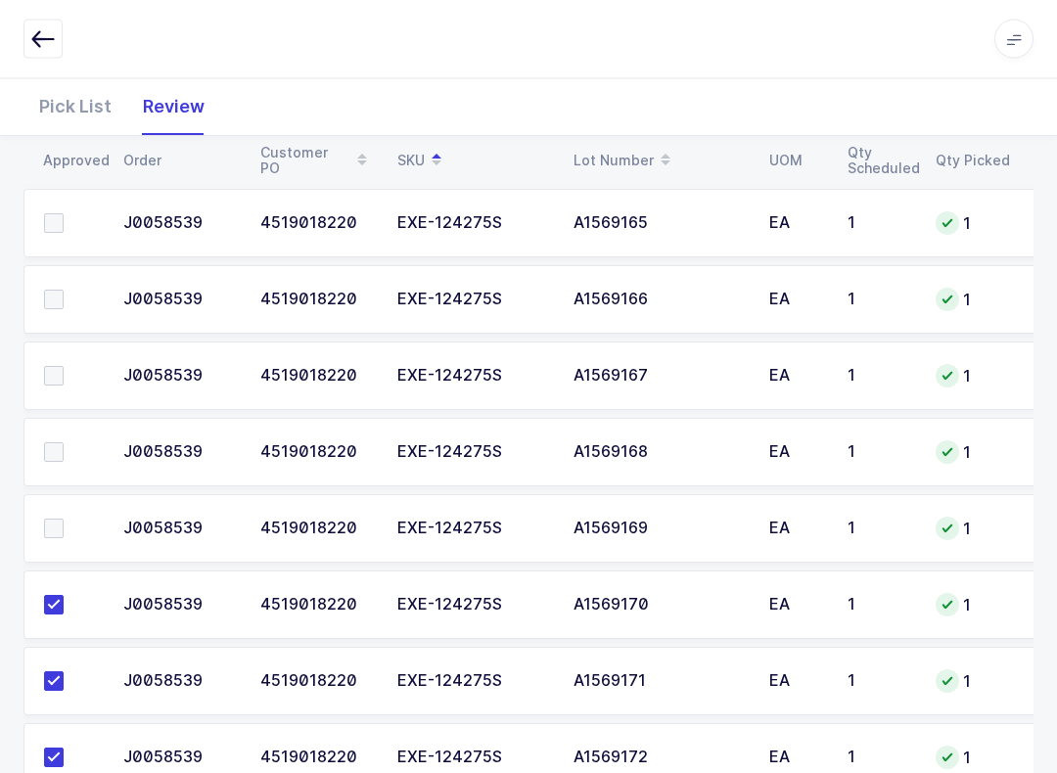
scroll to position [565, 0]
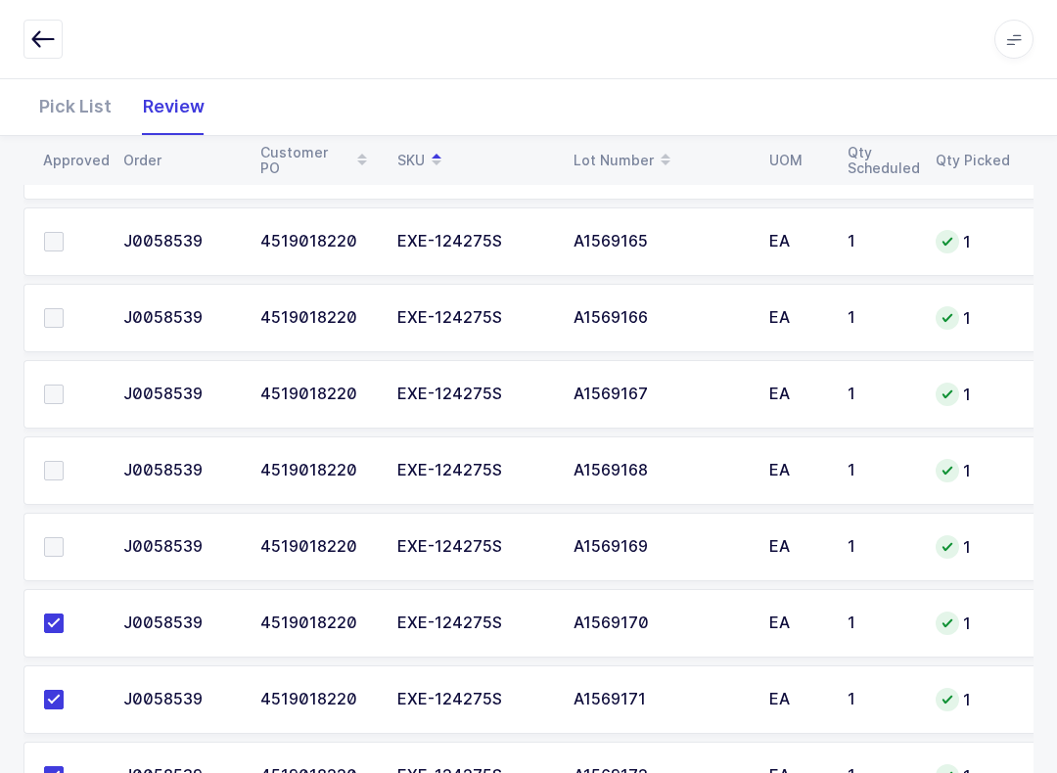
click at [80, 564] on td at bounding box center [67, 547] width 88 height 69
click at [77, 550] on label at bounding box center [72, 547] width 56 height 20
click at [64, 537] on input "checkbox" at bounding box center [64, 537] width 0 height 0
click at [75, 467] on label at bounding box center [72, 471] width 56 height 20
click at [64, 461] on input "checkbox" at bounding box center [64, 461] width 0 height 0
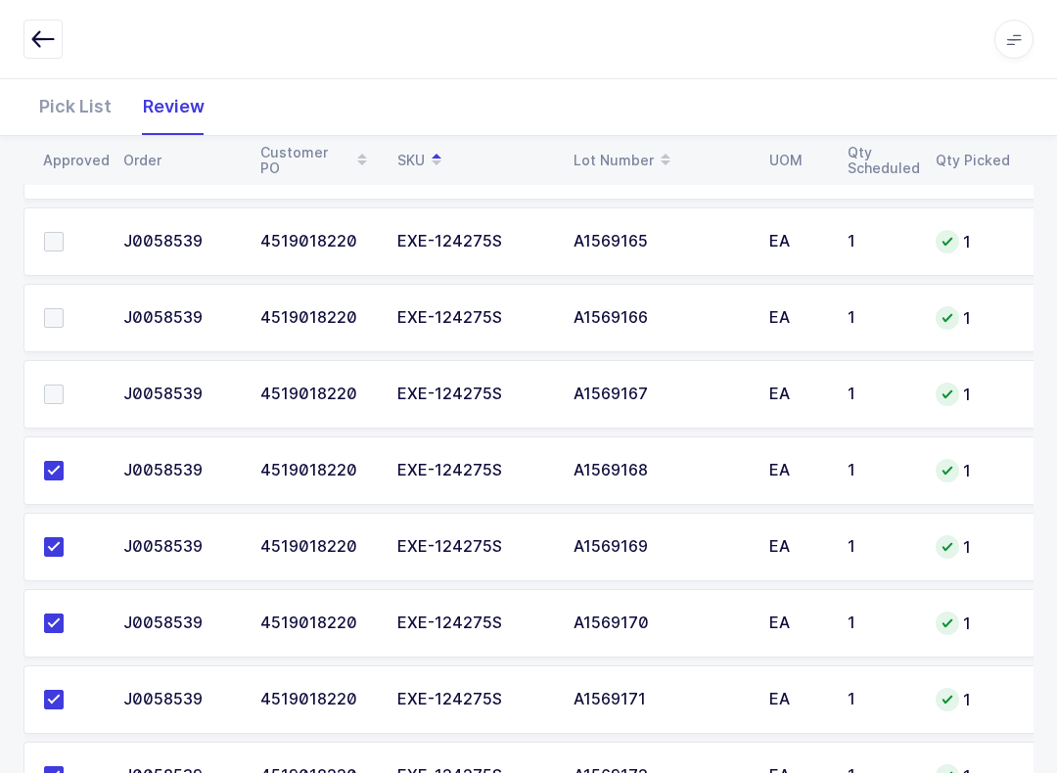
click at [71, 389] on label at bounding box center [72, 395] width 56 height 20
click at [64, 385] on input "checkbox" at bounding box center [64, 385] width 0 height 0
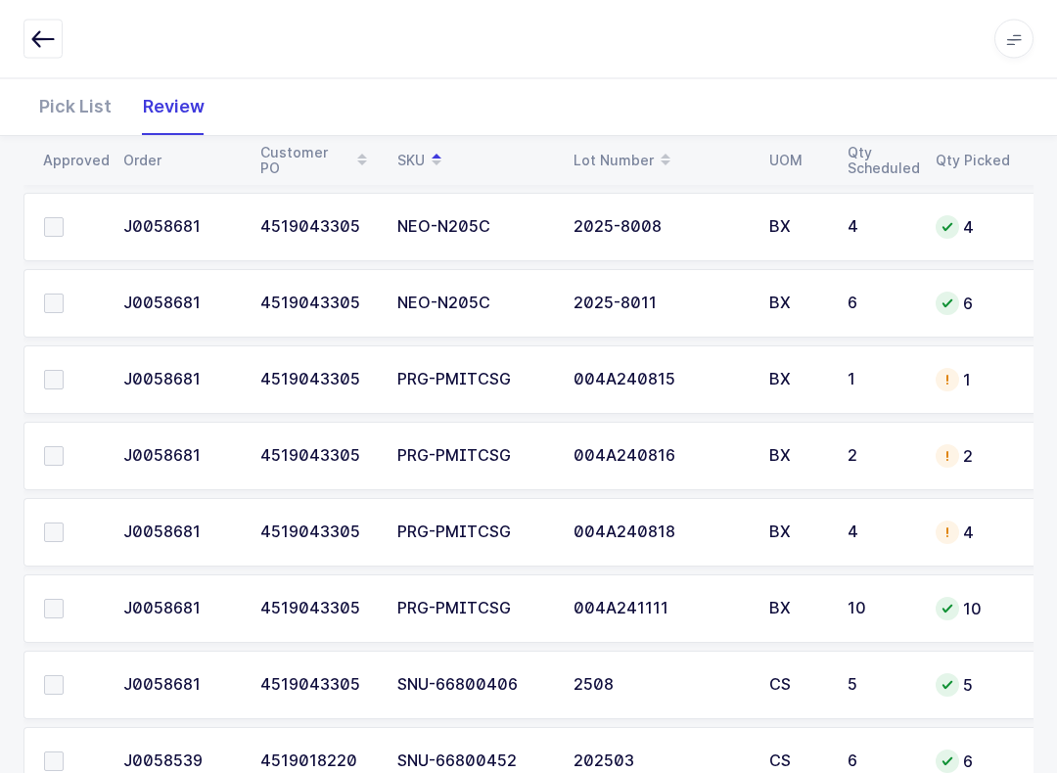
scroll to position [2326, 0]
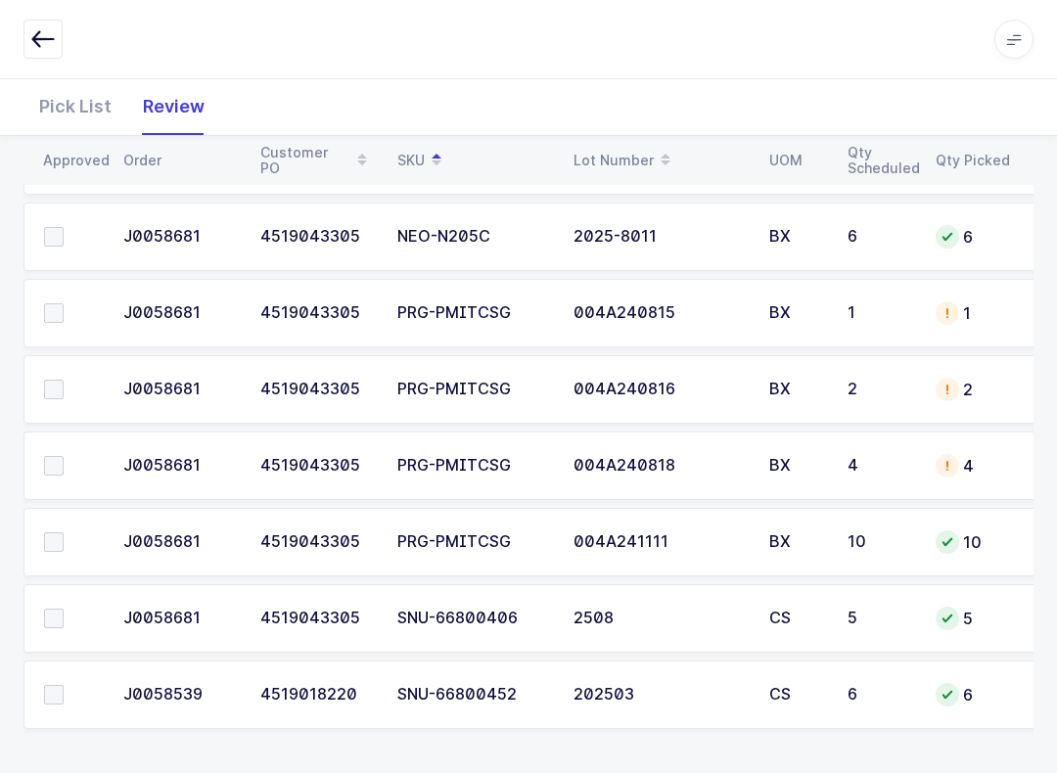
click at [44, 691] on span at bounding box center [54, 695] width 20 height 20
click at [64, 685] on input "checkbox" at bounding box center [64, 685] width 0 height 0
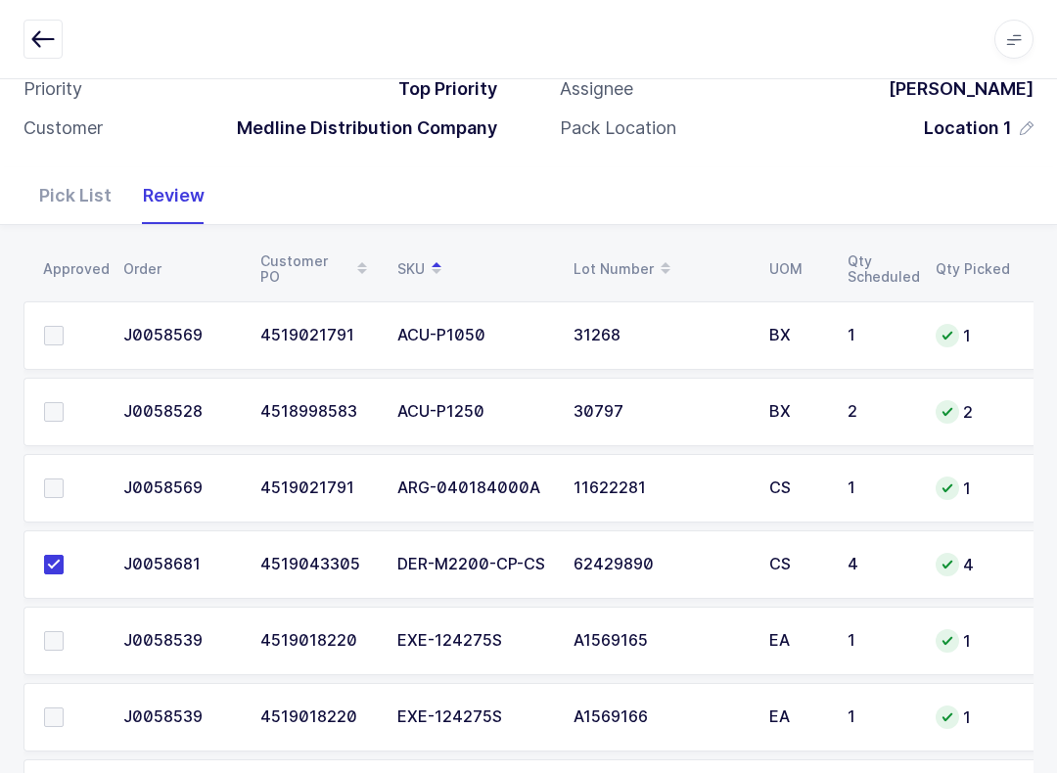
scroll to position [146, 0]
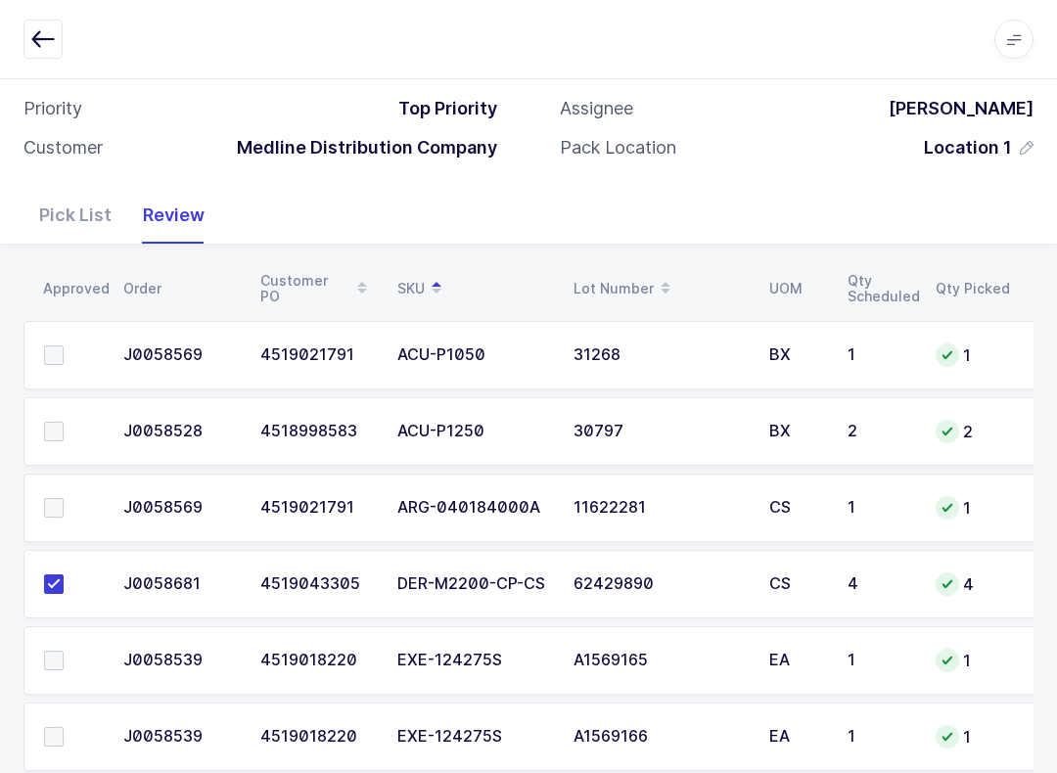
click at [54, 500] on span at bounding box center [54, 508] width 20 height 20
click at [64, 498] on input "checkbox" at bounding box center [64, 498] width 0 height 0
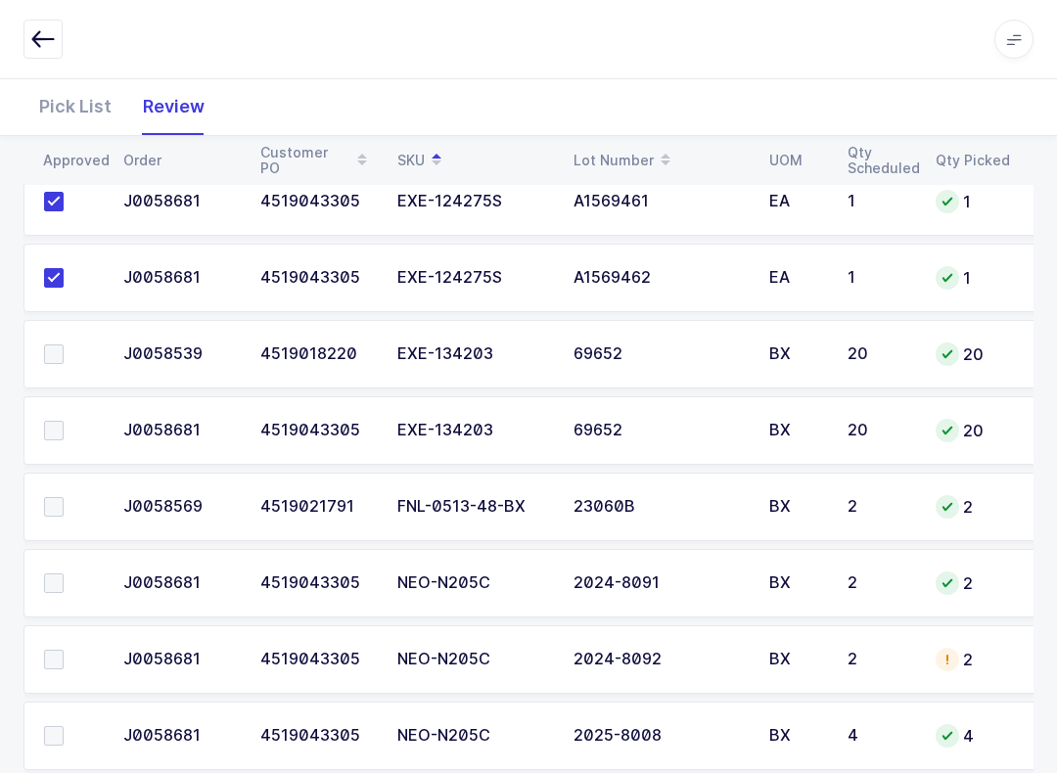
scroll to position [1863, 0]
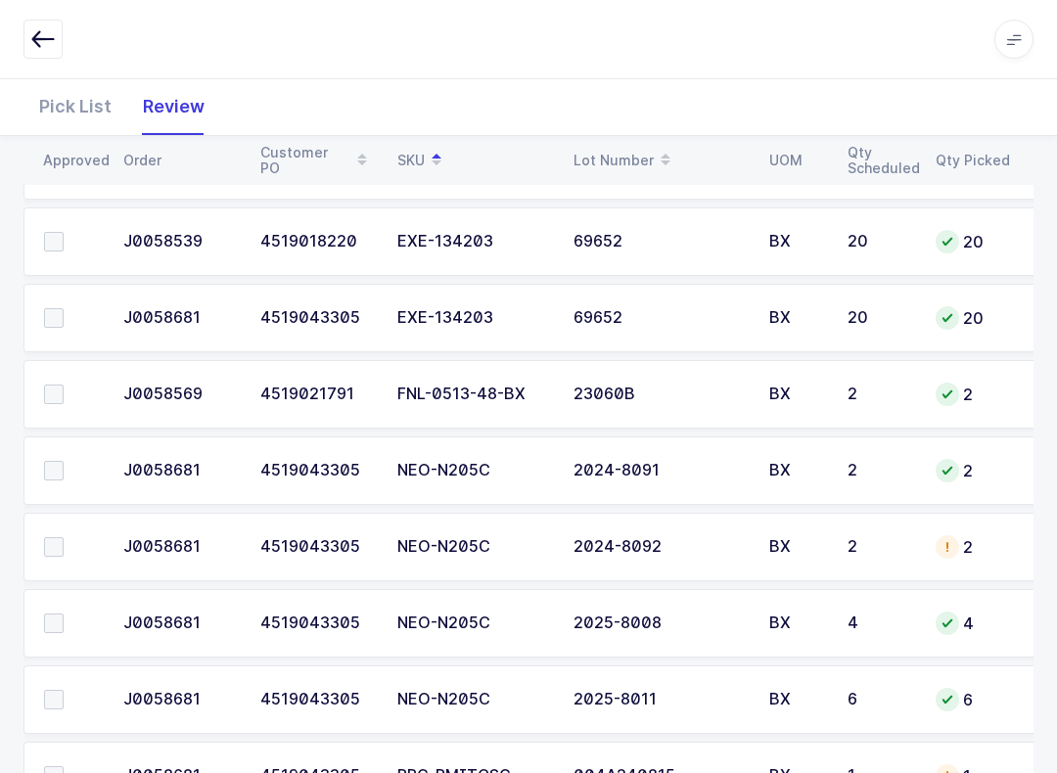
click at [42, 375] on td at bounding box center [67, 394] width 88 height 69
click at [75, 396] on label at bounding box center [72, 395] width 56 height 20
click at [64, 385] on input "checkbox" at bounding box center [64, 385] width 0 height 0
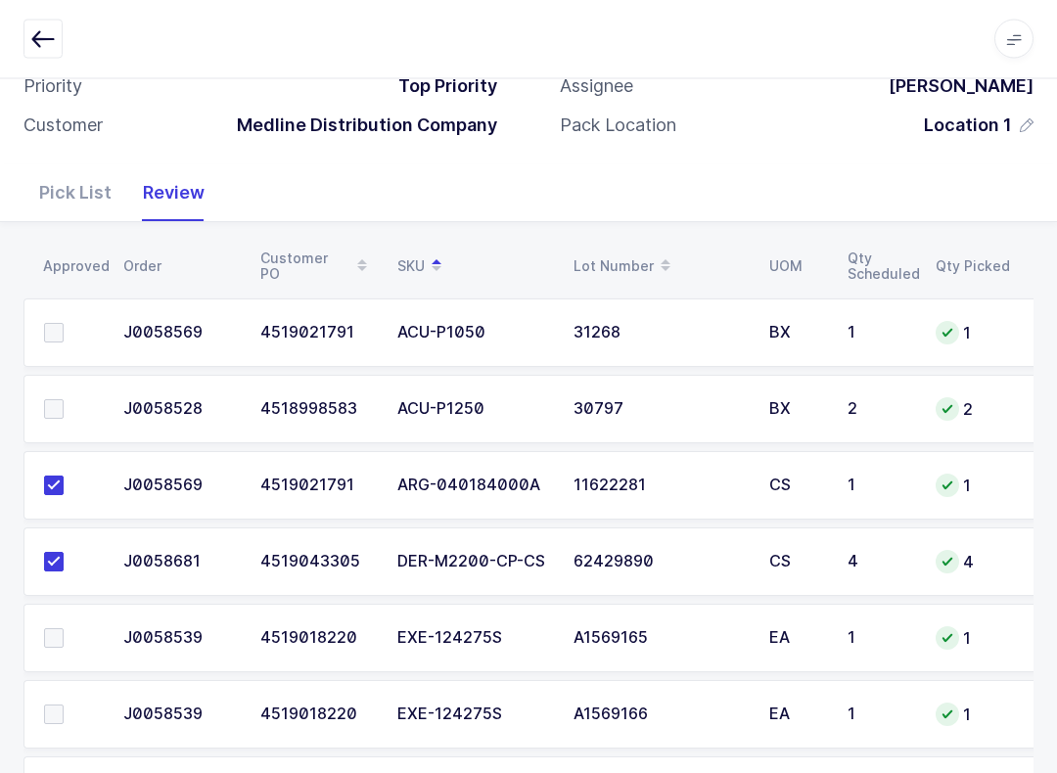
scroll to position [173, 0]
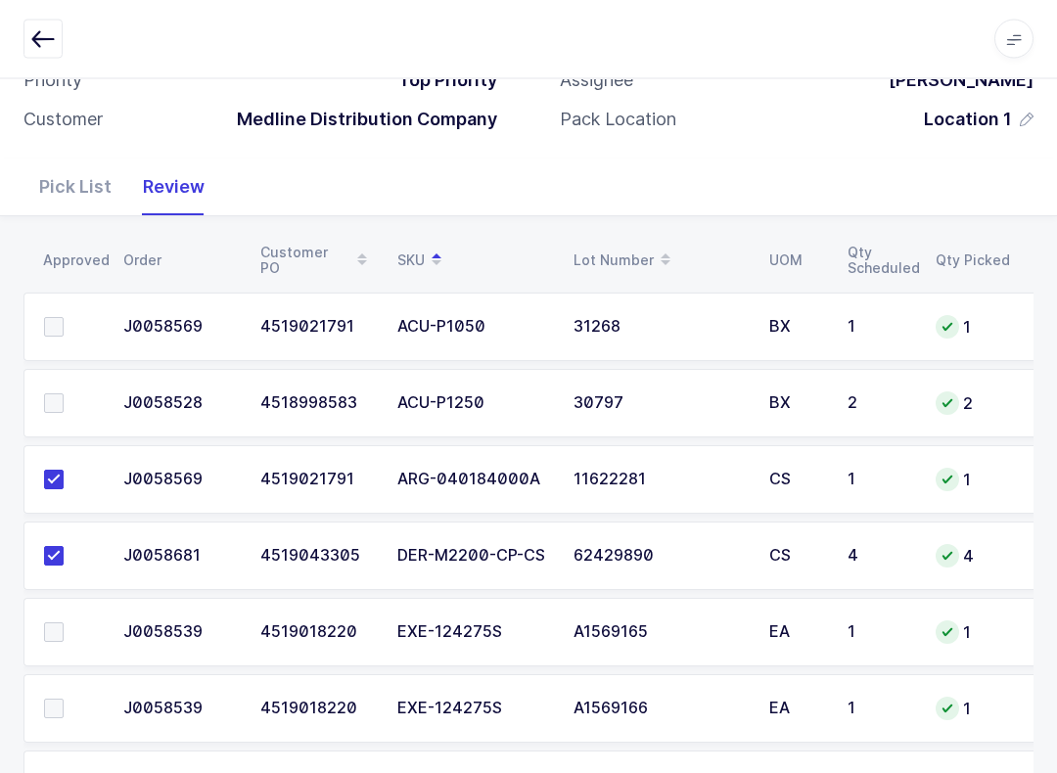
click at [76, 394] on label at bounding box center [72, 404] width 56 height 20
click at [64, 394] on input "checkbox" at bounding box center [64, 394] width 0 height 0
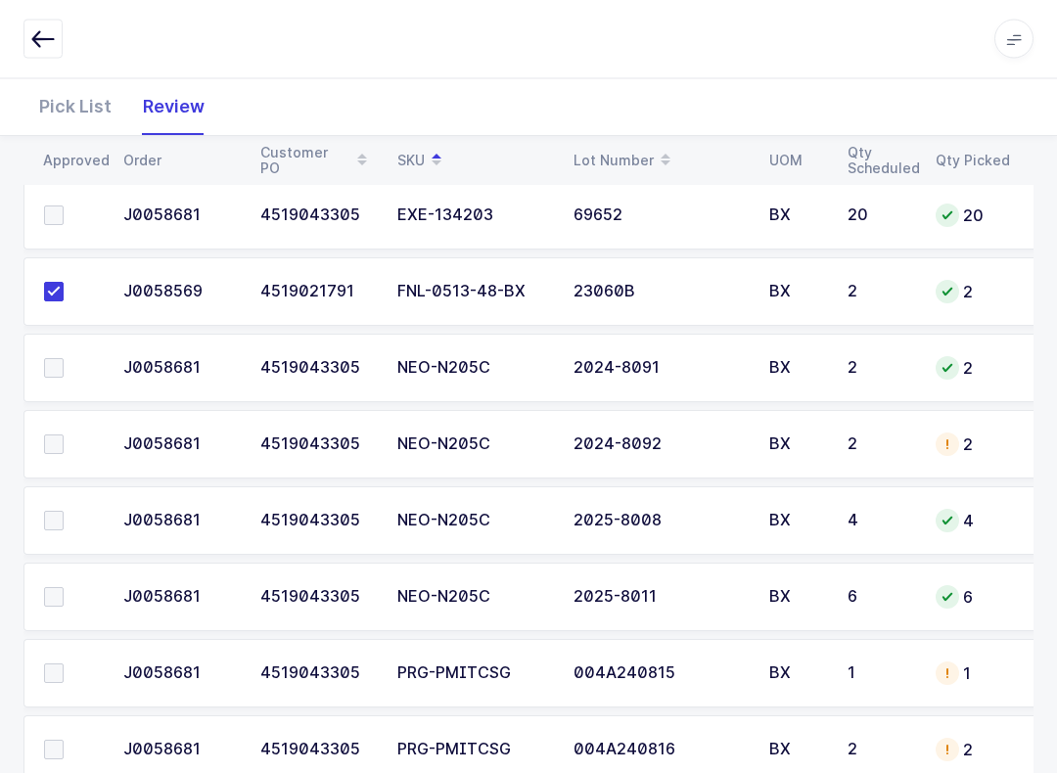
scroll to position [2013, 0]
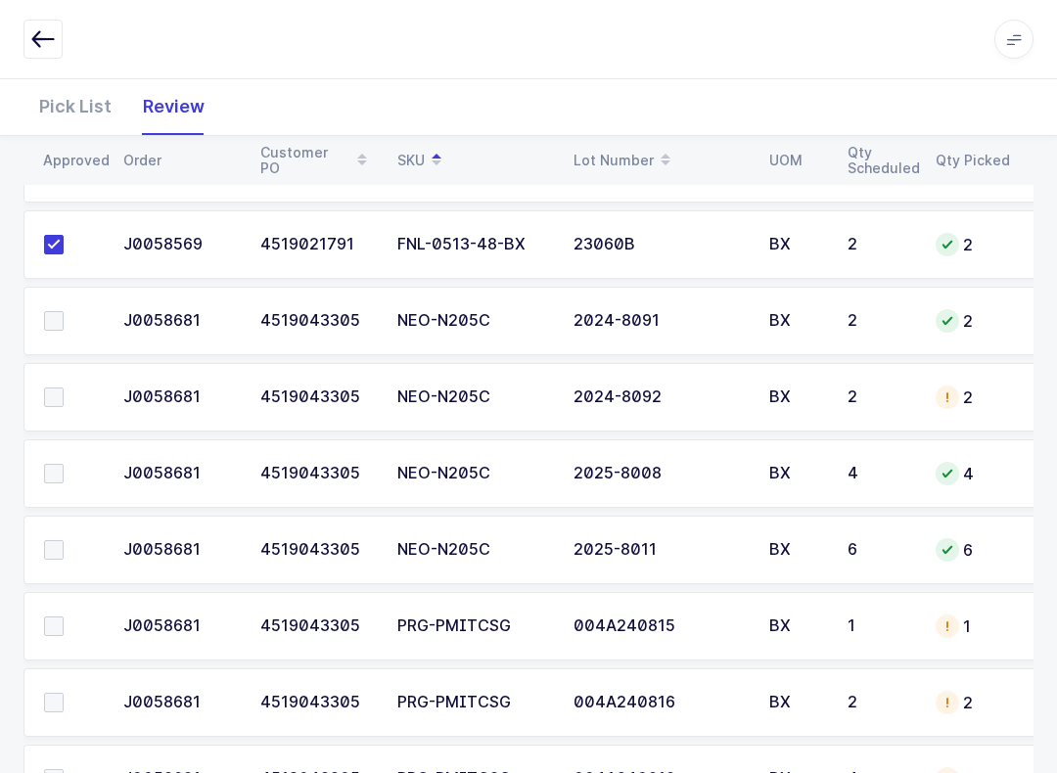
click at [51, 466] on span at bounding box center [54, 474] width 20 height 20
click at [64, 464] on input "checkbox" at bounding box center [64, 464] width 0 height 0
click at [61, 394] on span at bounding box center [54, 398] width 20 height 20
click at [64, 388] on input "checkbox" at bounding box center [64, 388] width 0 height 0
click at [62, 316] on span at bounding box center [54, 321] width 20 height 20
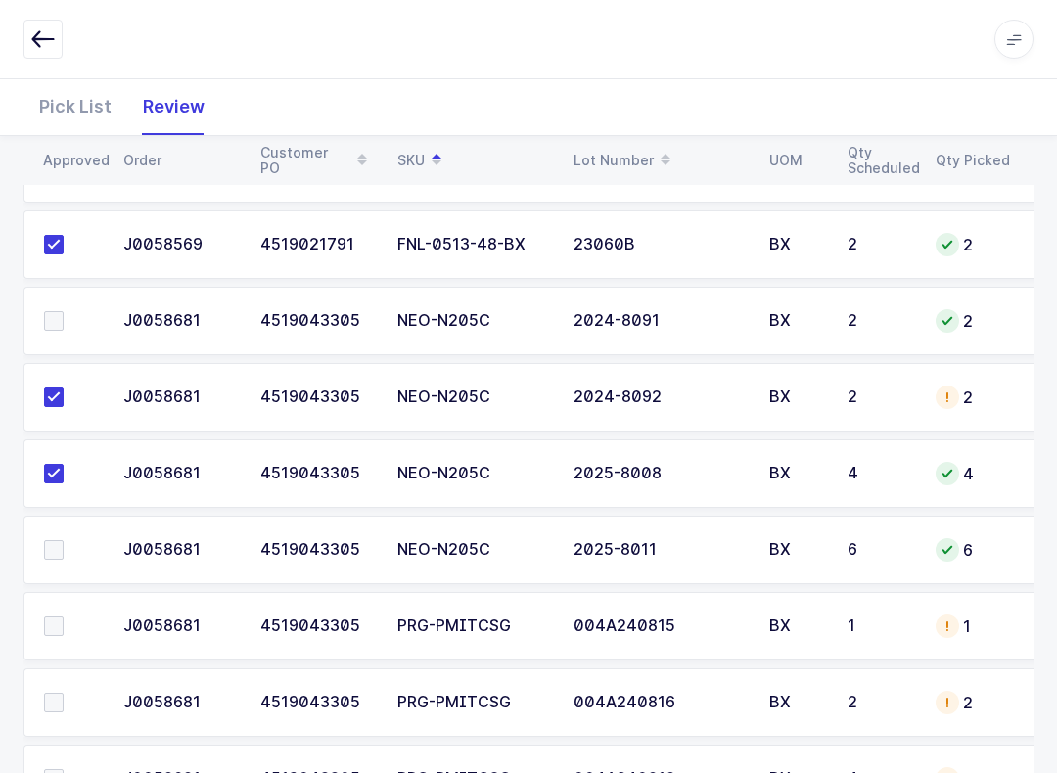
click at [64, 311] on input "checkbox" at bounding box center [64, 311] width 0 height 0
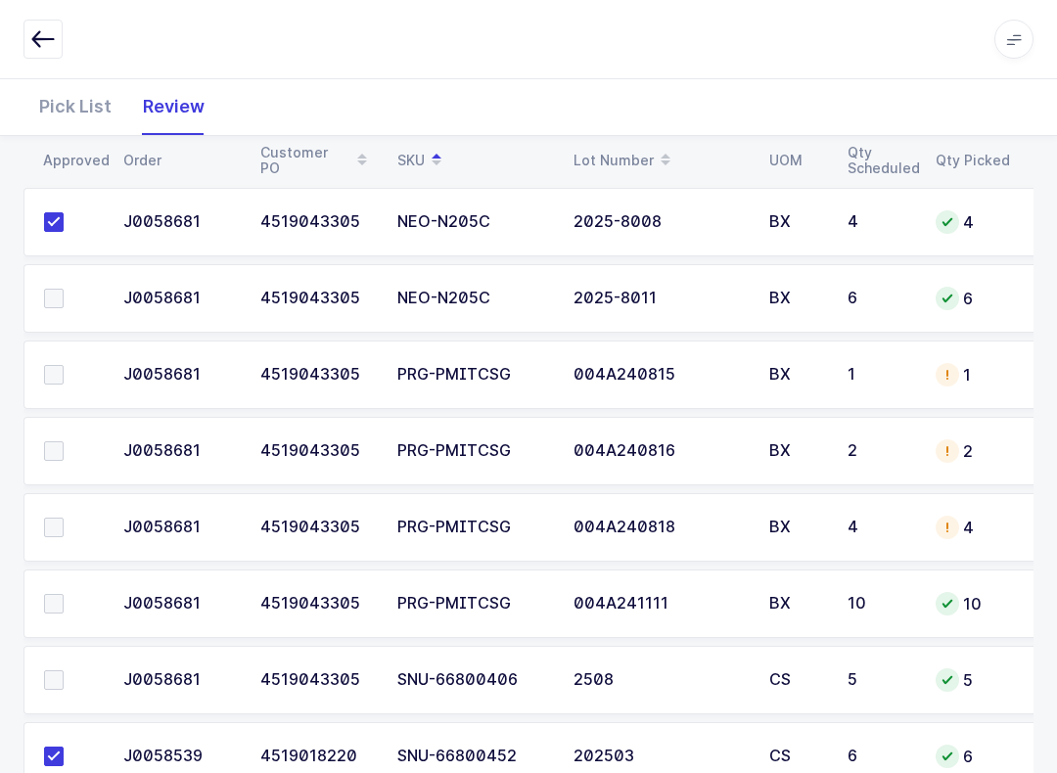
scroll to position [2258, 0]
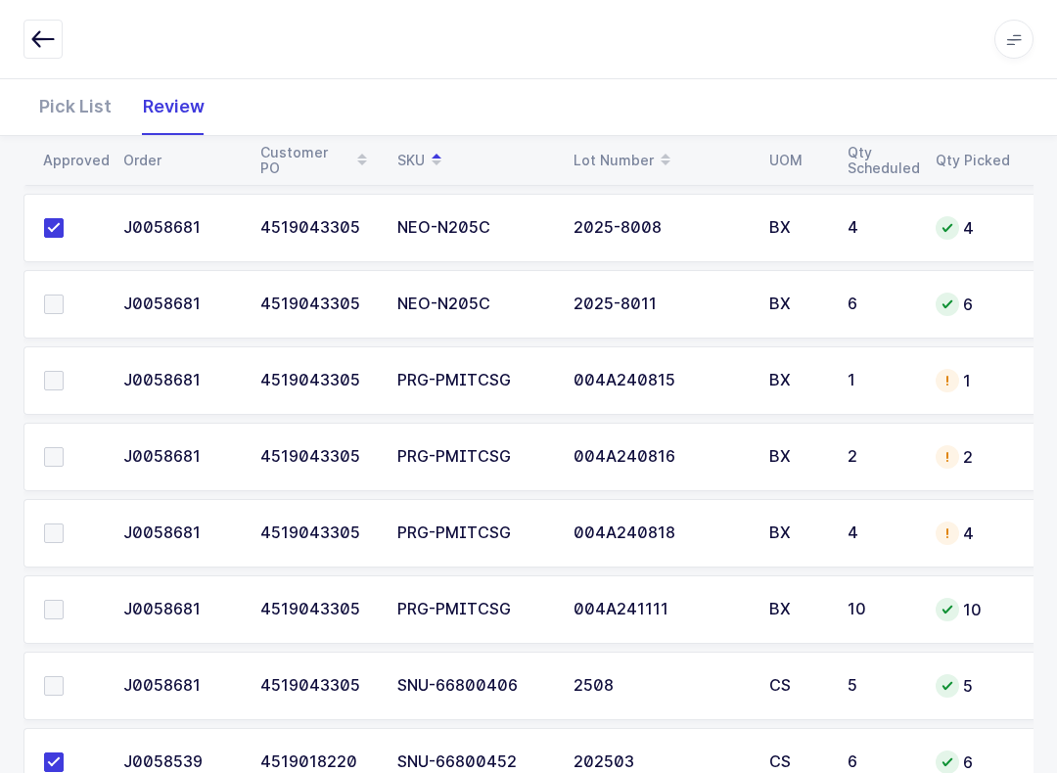
click at [60, 527] on span at bounding box center [54, 534] width 20 height 20
click at [64, 524] on input "checkbox" at bounding box center [64, 524] width 0 height 0
click at [67, 463] on label at bounding box center [72, 457] width 56 height 20
click at [64, 447] on input "checkbox" at bounding box center [64, 447] width 0 height 0
click at [65, 382] on label at bounding box center [72, 381] width 56 height 20
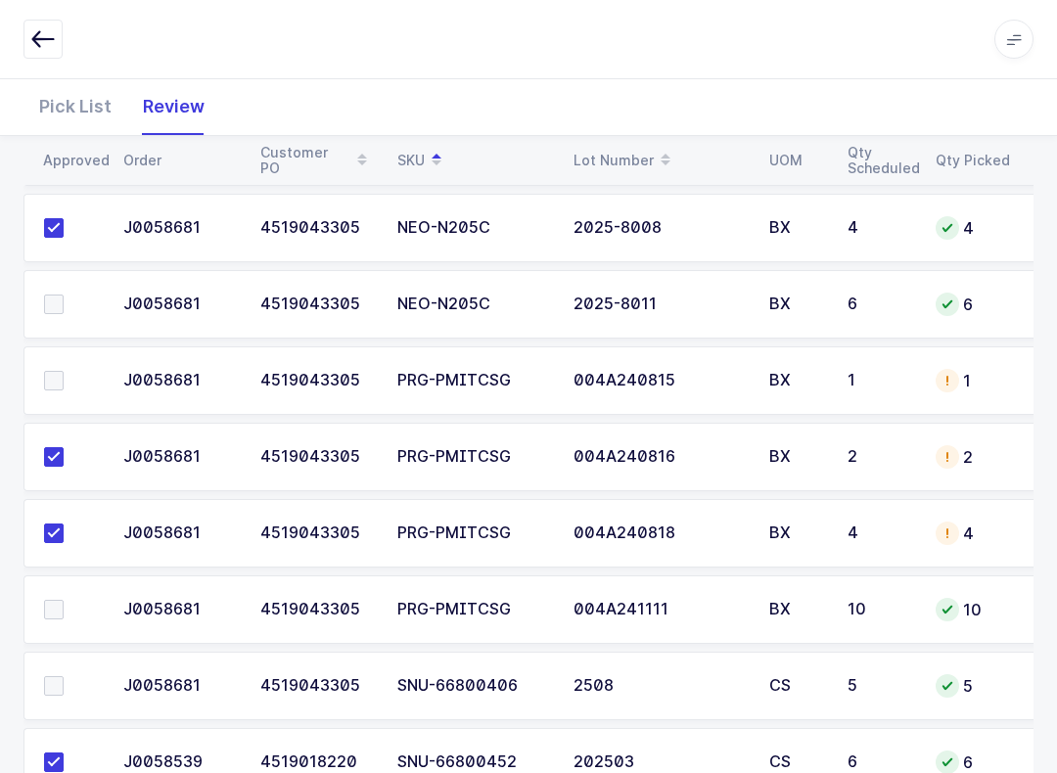
click at [64, 371] on input "checkbox" at bounding box center [64, 371] width 0 height 0
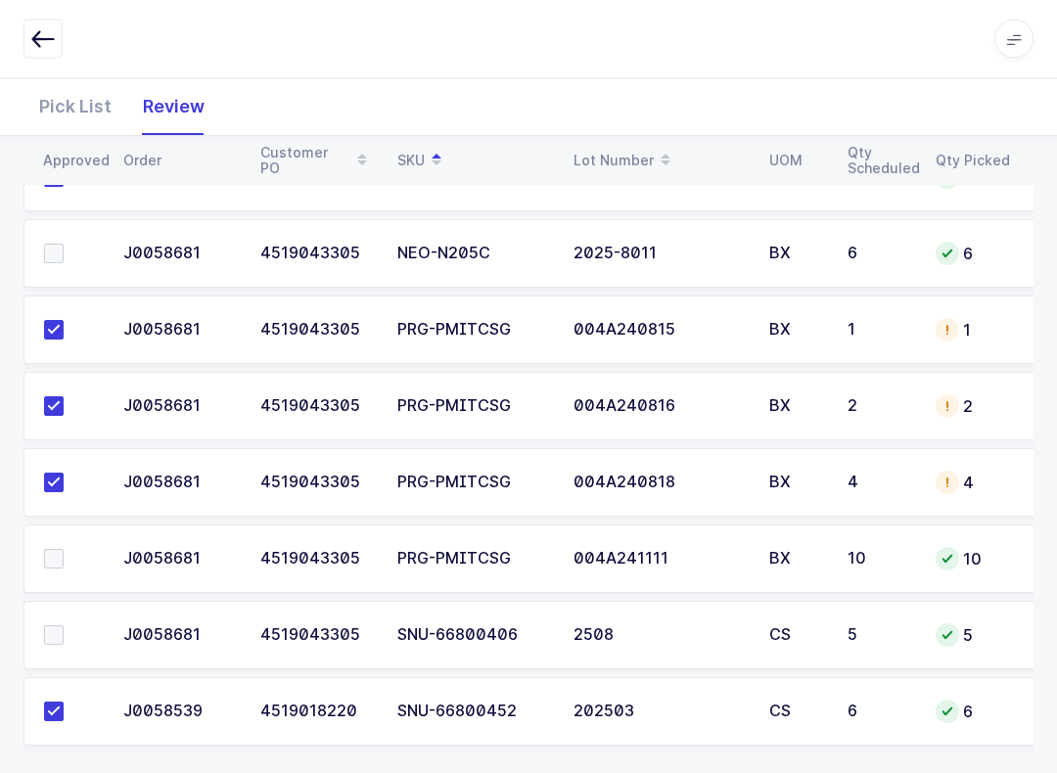
scroll to position [2326, 0]
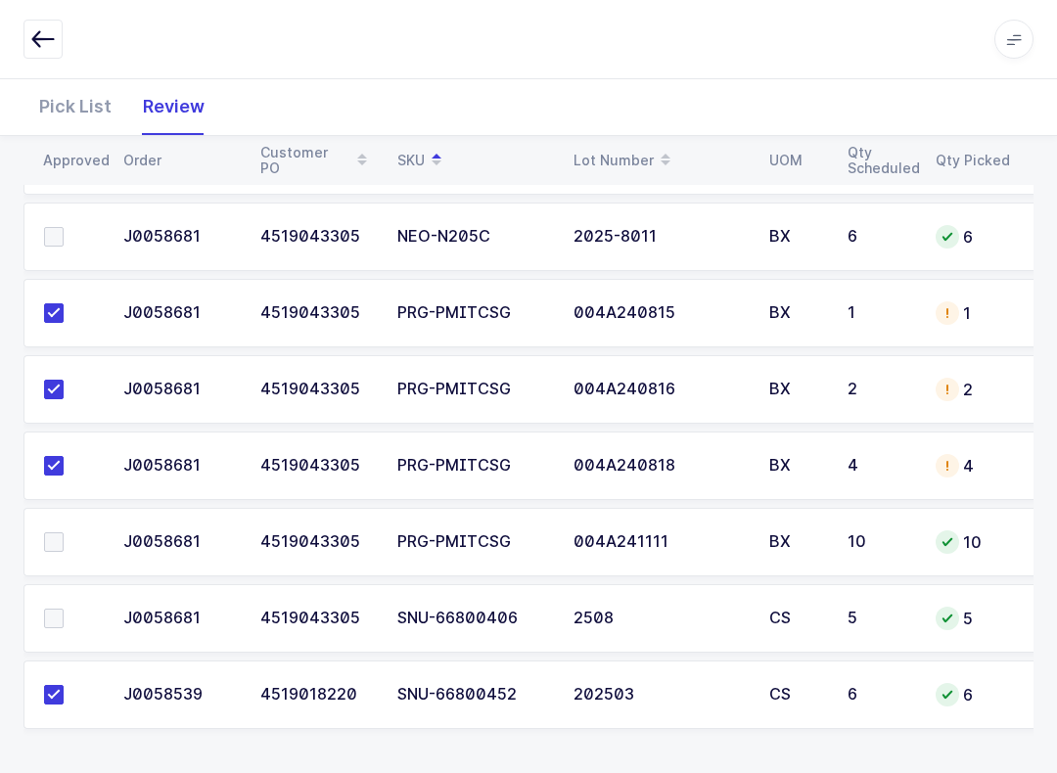
click at [69, 600] on td at bounding box center [67, 618] width 88 height 69
click at [64, 616] on label at bounding box center [72, 619] width 56 height 20
click at [64, 609] on input "checkbox" at bounding box center [64, 609] width 0 height 0
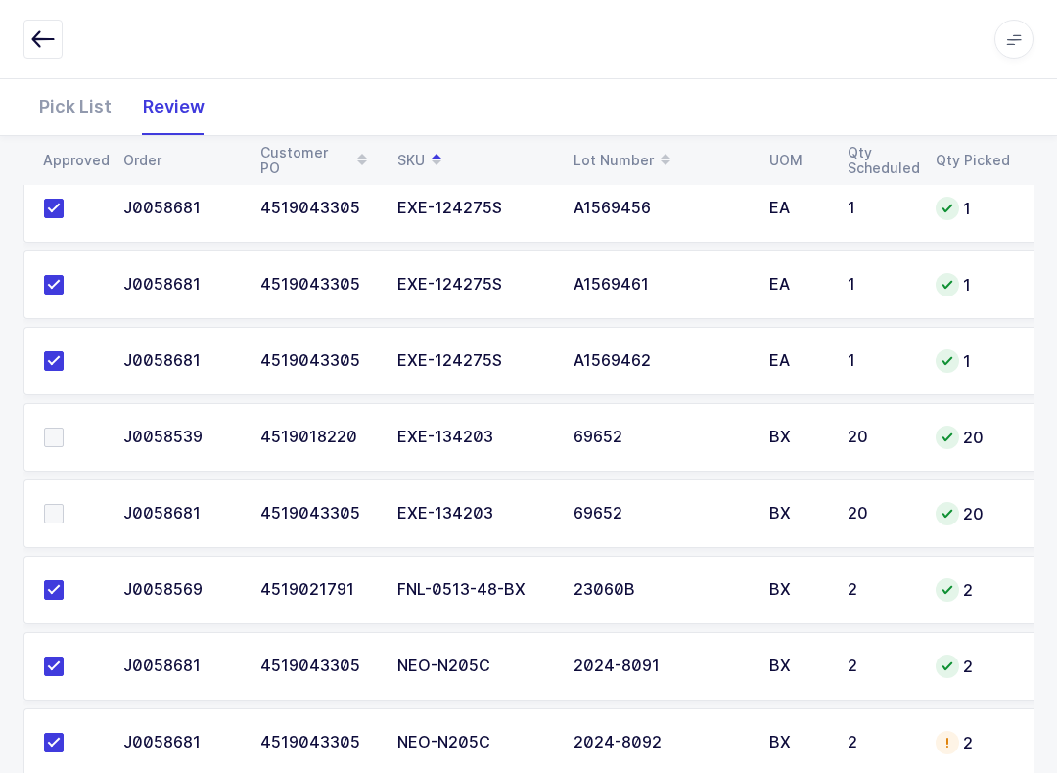
scroll to position [1620, 0]
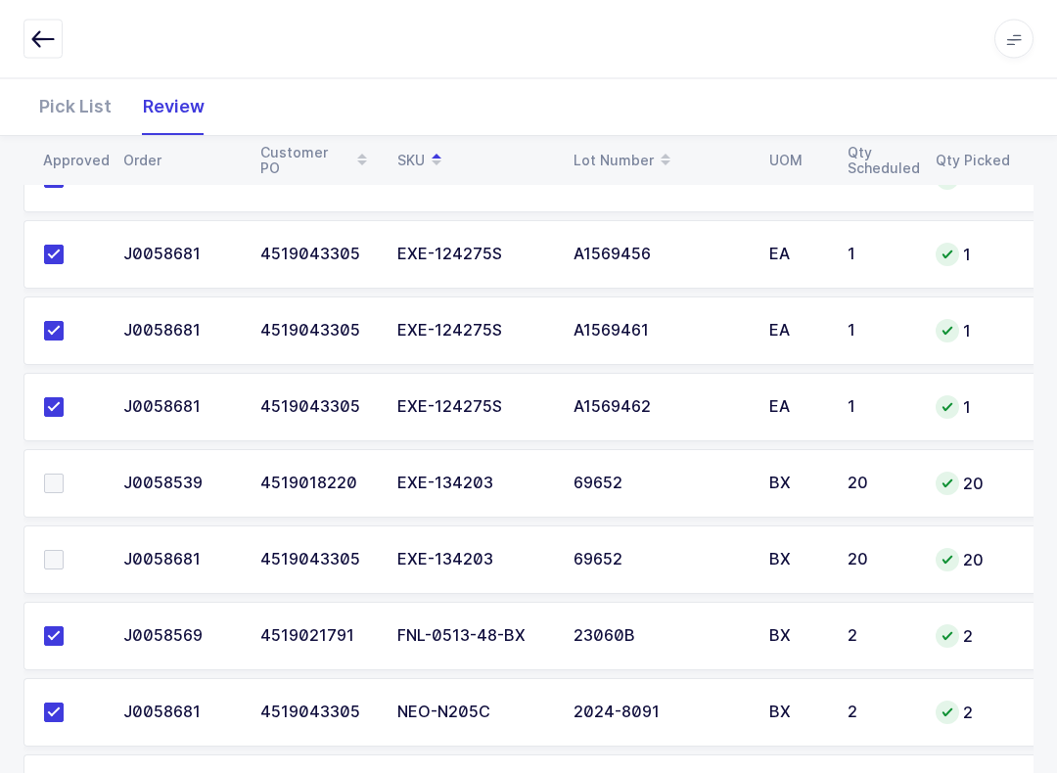
click at [46, 477] on span at bounding box center [54, 485] width 20 height 20
click at [64, 475] on input "checkbox" at bounding box center [64, 475] width 0 height 0
click at [59, 566] on span at bounding box center [54, 560] width 20 height 20
click at [64, 550] on input "checkbox" at bounding box center [64, 550] width 0 height 0
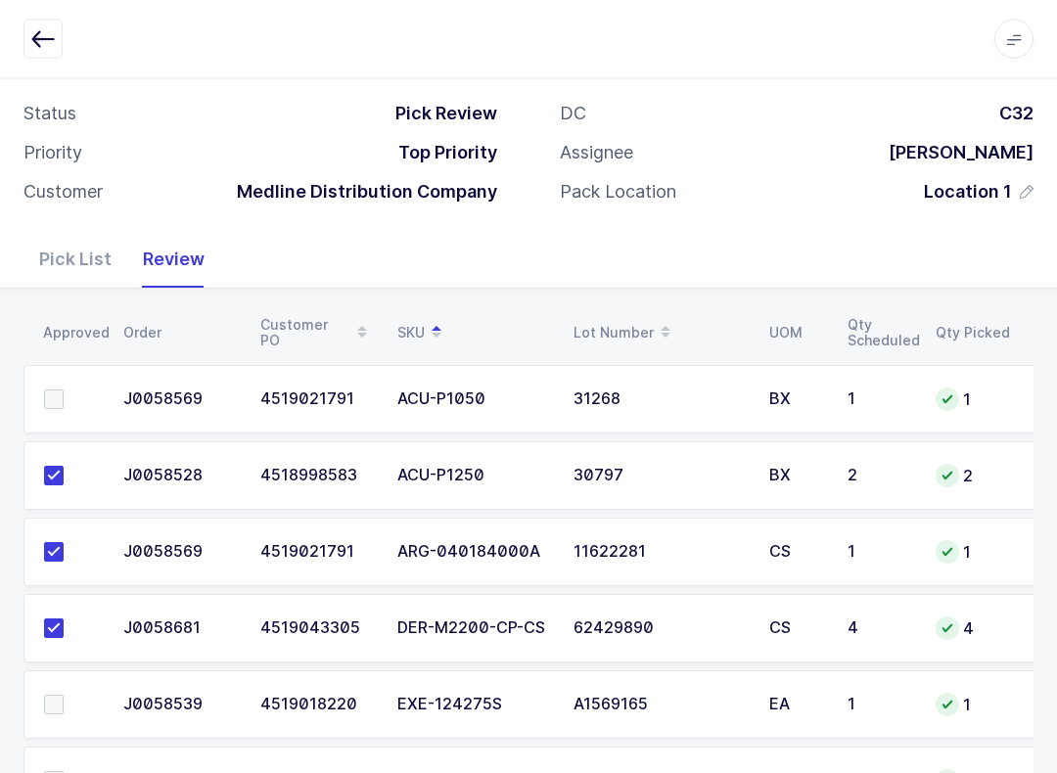
scroll to position [98, 0]
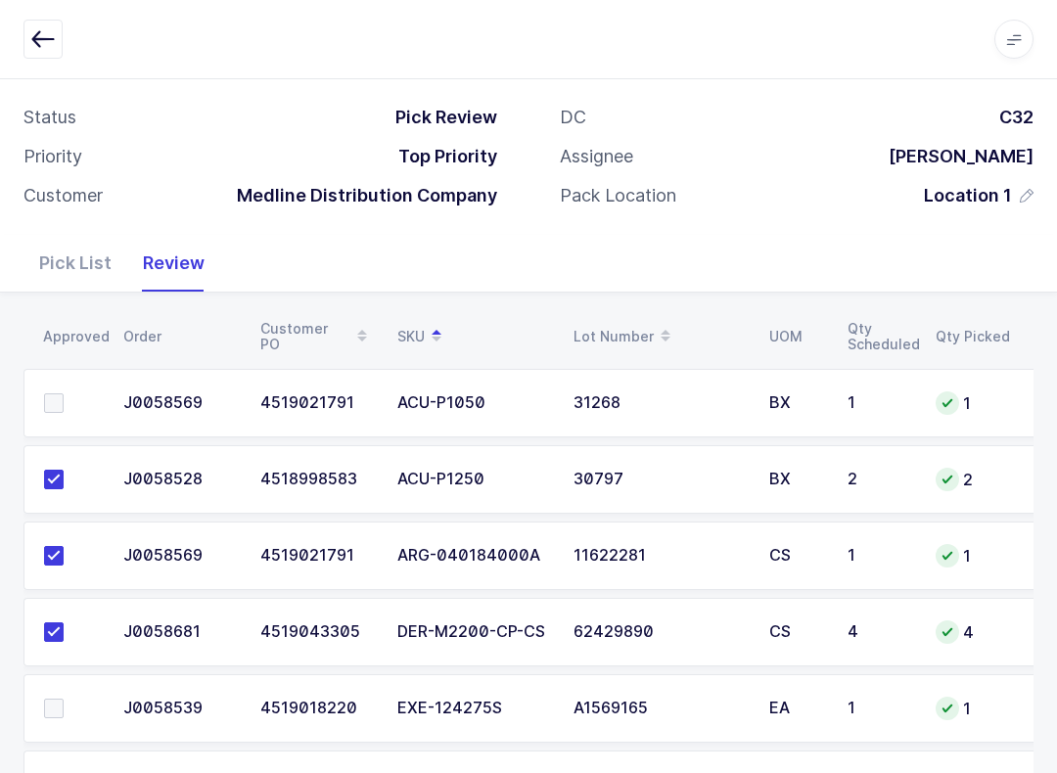
click at [62, 394] on span at bounding box center [54, 404] width 20 height 20
click at [64, 394] on input "checkbox" at bounding box center [64, 394] width 0 height 0
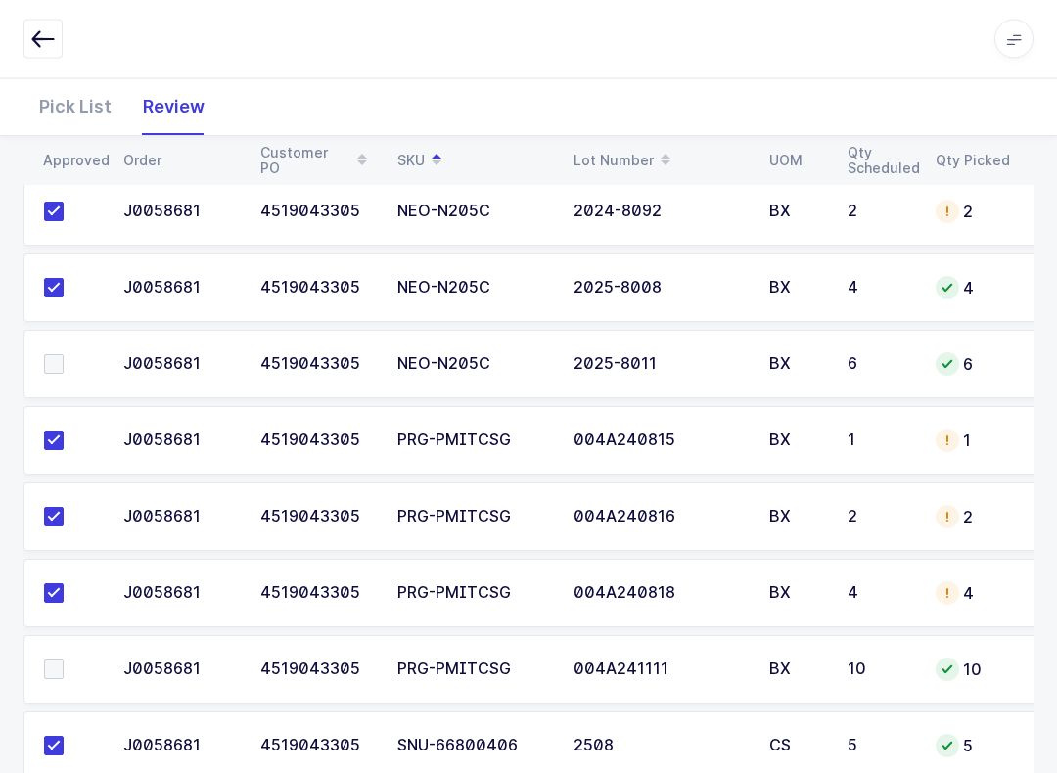
scroll to position [2224, 0]
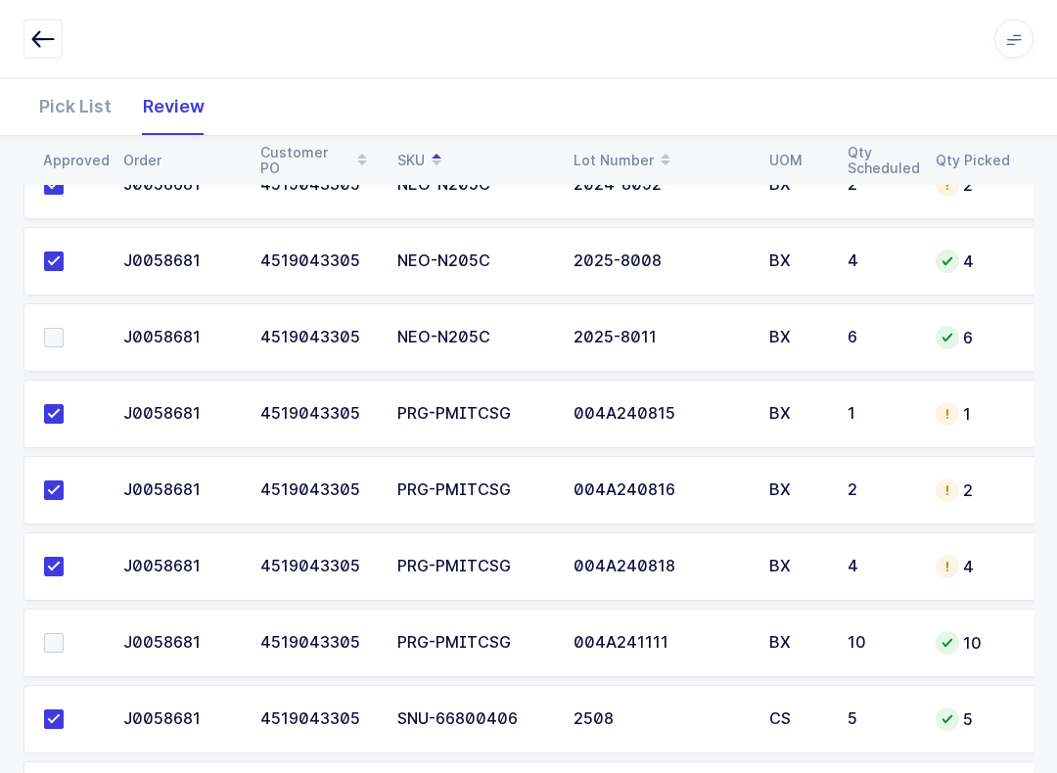
click at [65, 646] on label at bounding box center [72, 644] width 56 height 20
click at [64, 634] on input "checkbox" at bounding box center [64, 634] width 0 height 0
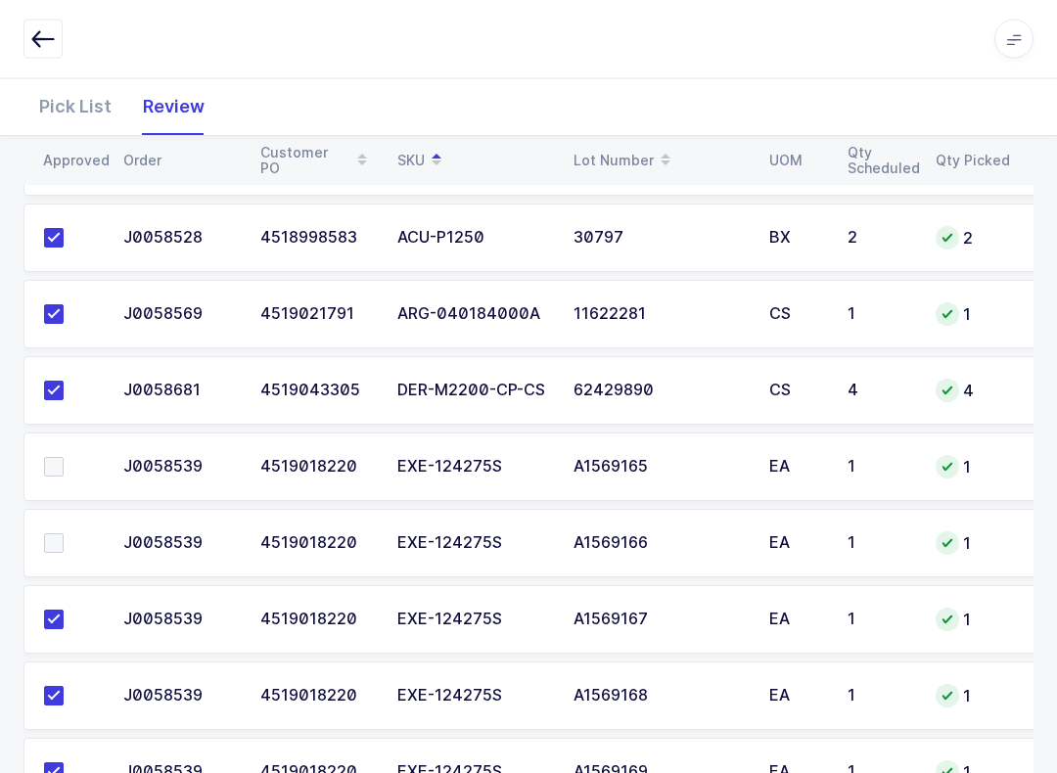
scroll to position [369, 0]
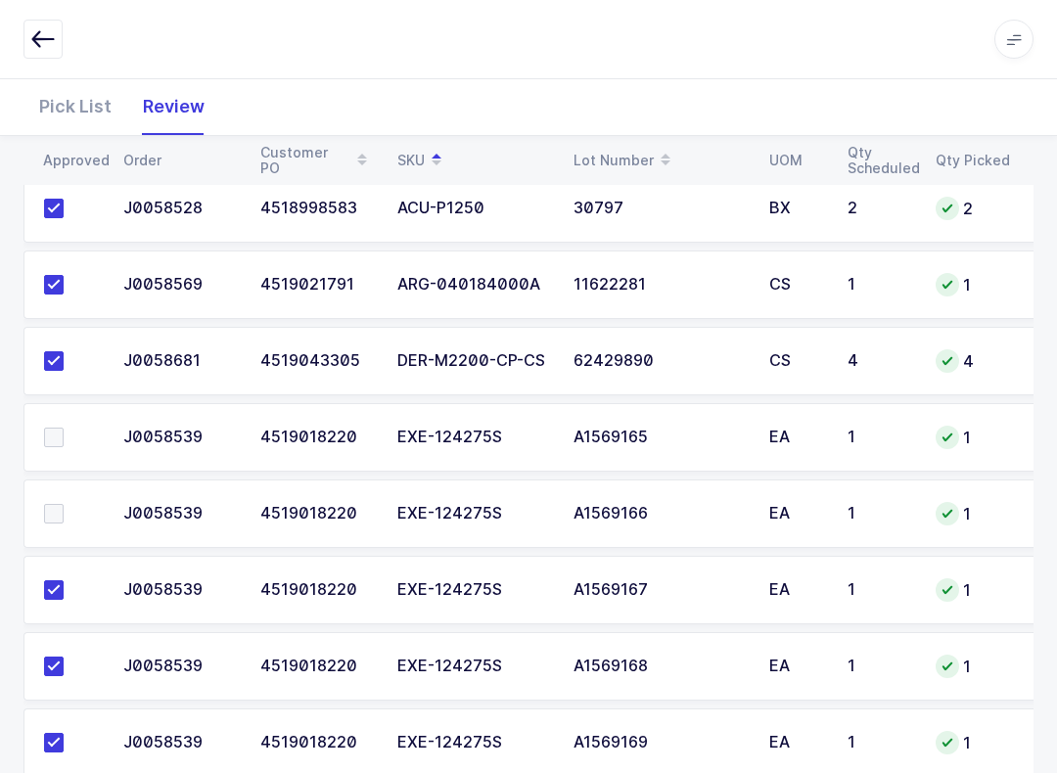
click at [76, 86] on div "Pick List" at bounding box center [75, 106] width 104 height 57
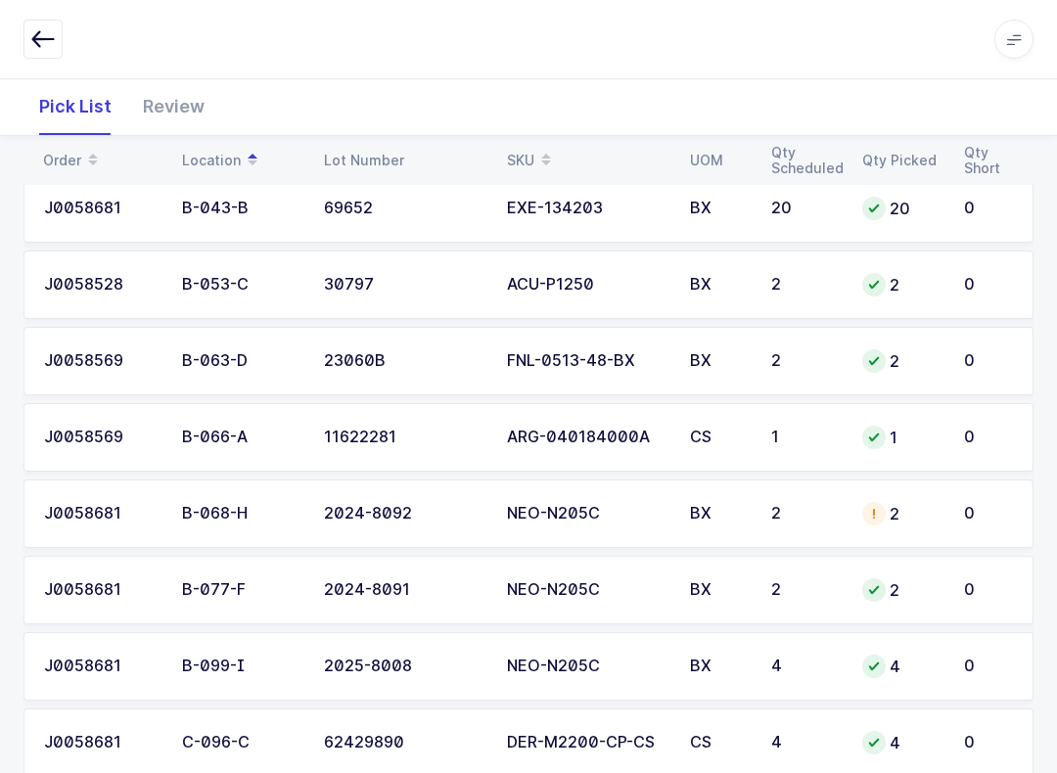
click at [546, 156] on icon at bounding box center [546, 154] width 10 height 10
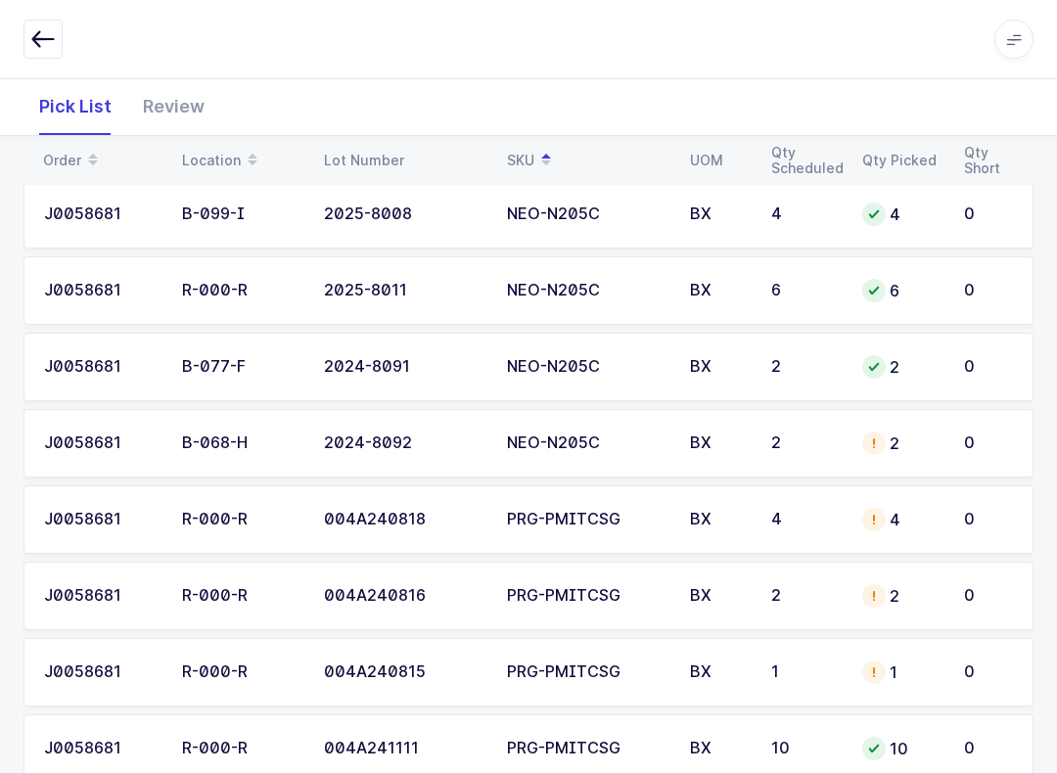
scroll to position [2061, 0]
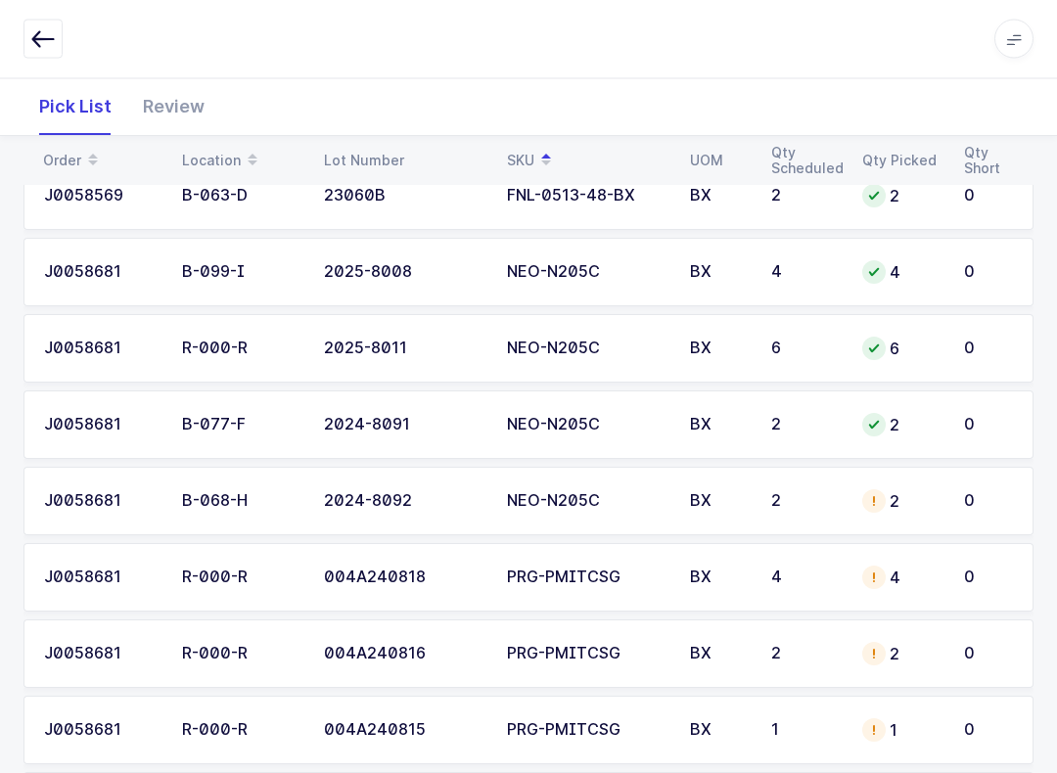
click at [48, 28] on icon "button" at bounding box center [42, 38] width 23 height 23
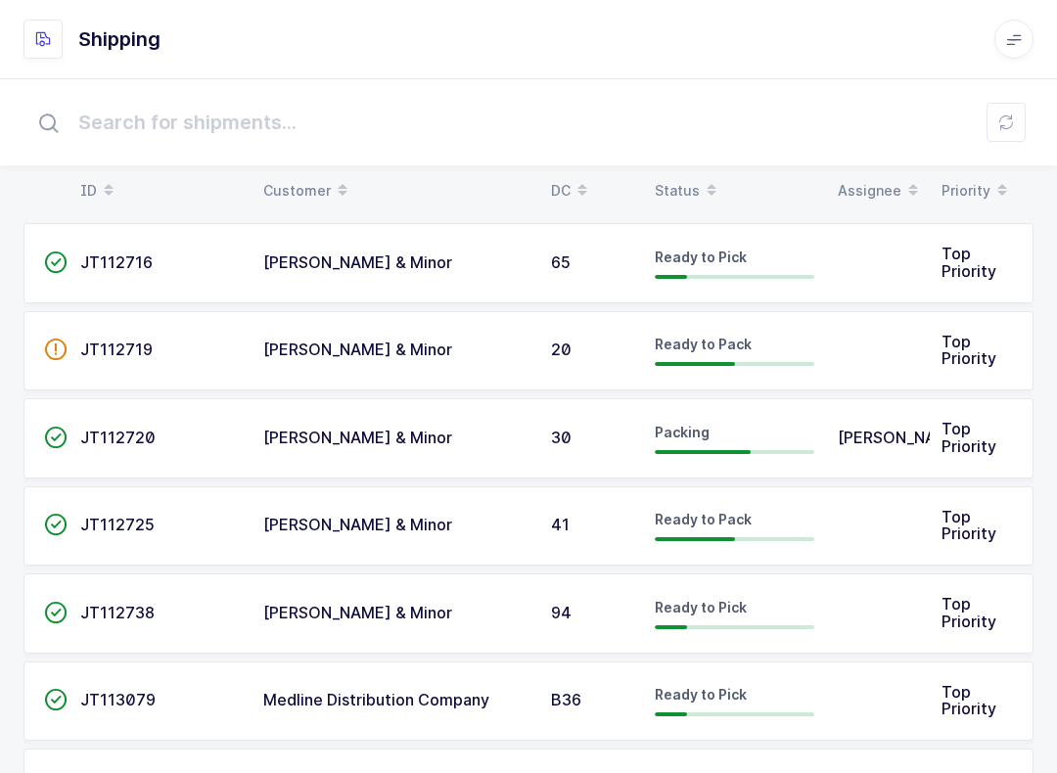
click at [683, 184] on div "Status" at bounding box center [735, 190] width 160 height 33
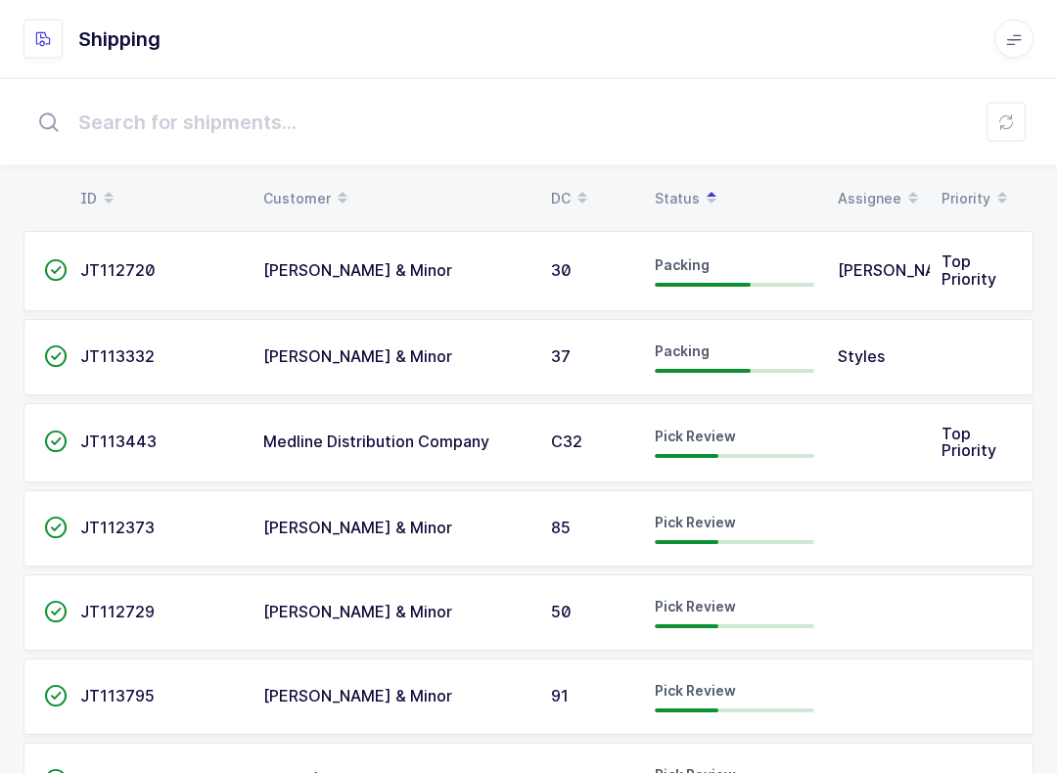
scroll to position [0, 0]
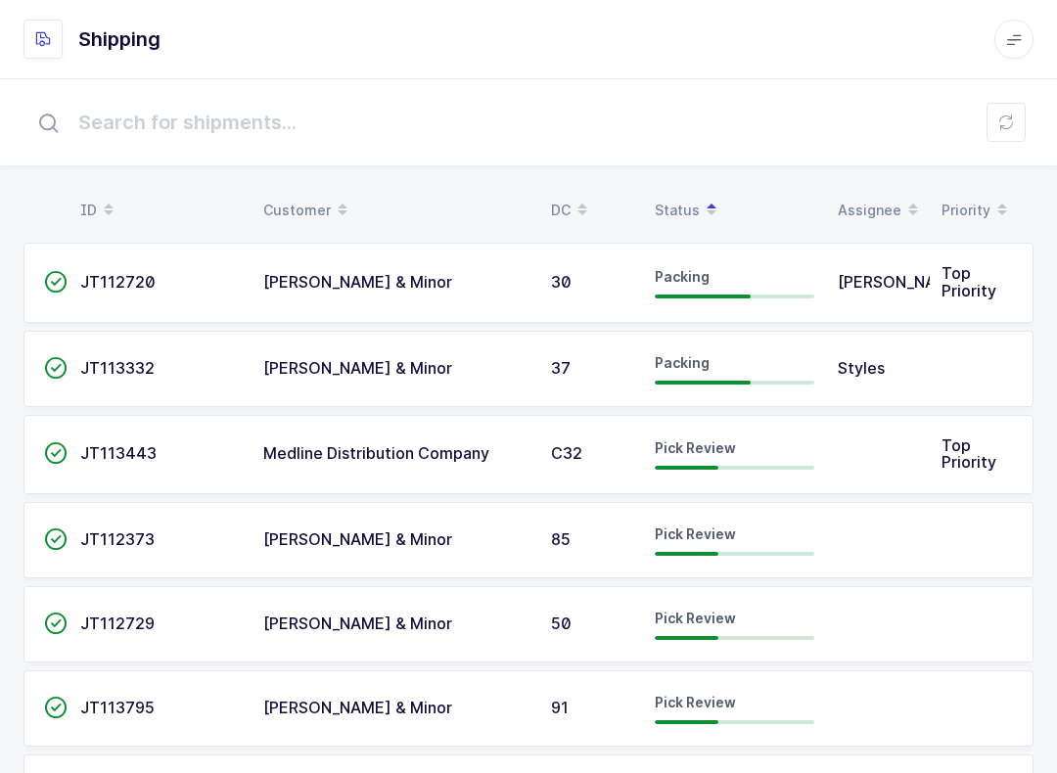
click at [811, 545] on div "Pick Review" at bounding box center [735, 540] width 160 height 31
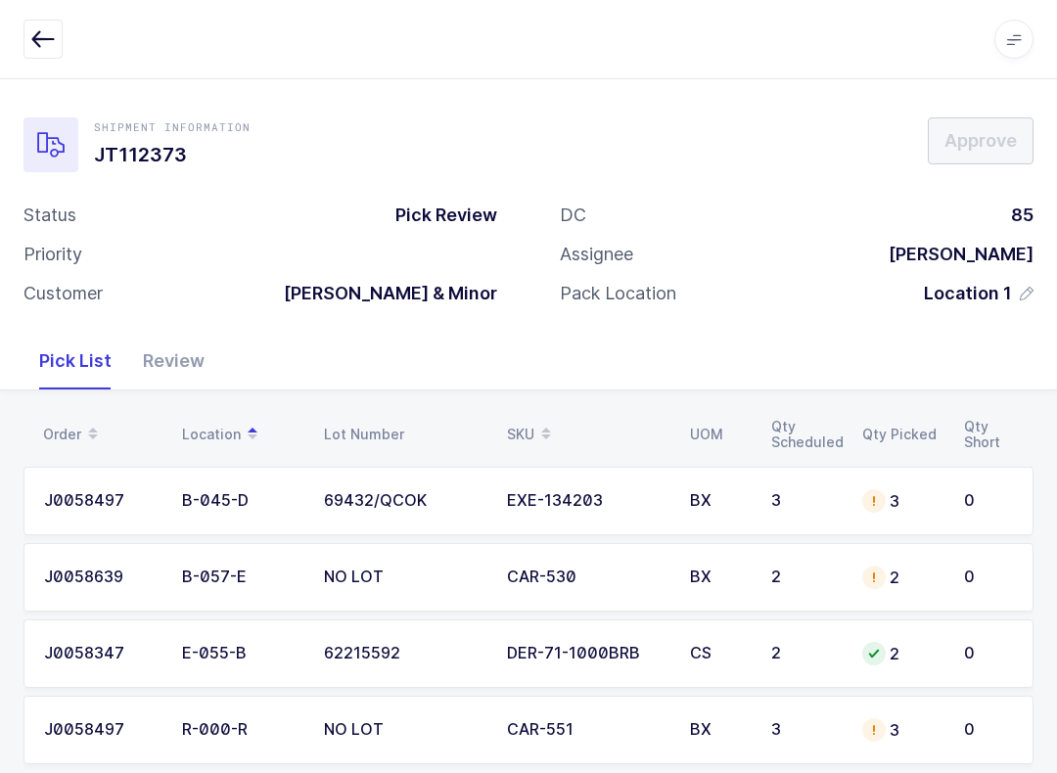
scroll to position [35, 0]
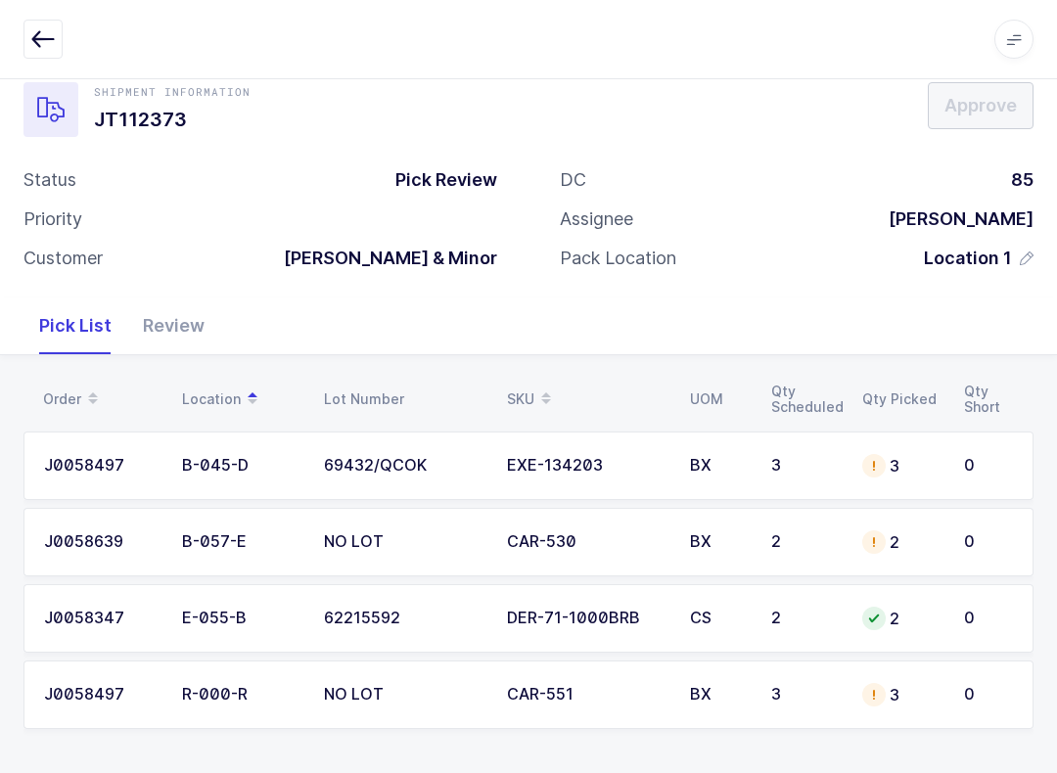
click at [168, 320] on div "Review" at bounding box center [173, 326] width 93 height 57
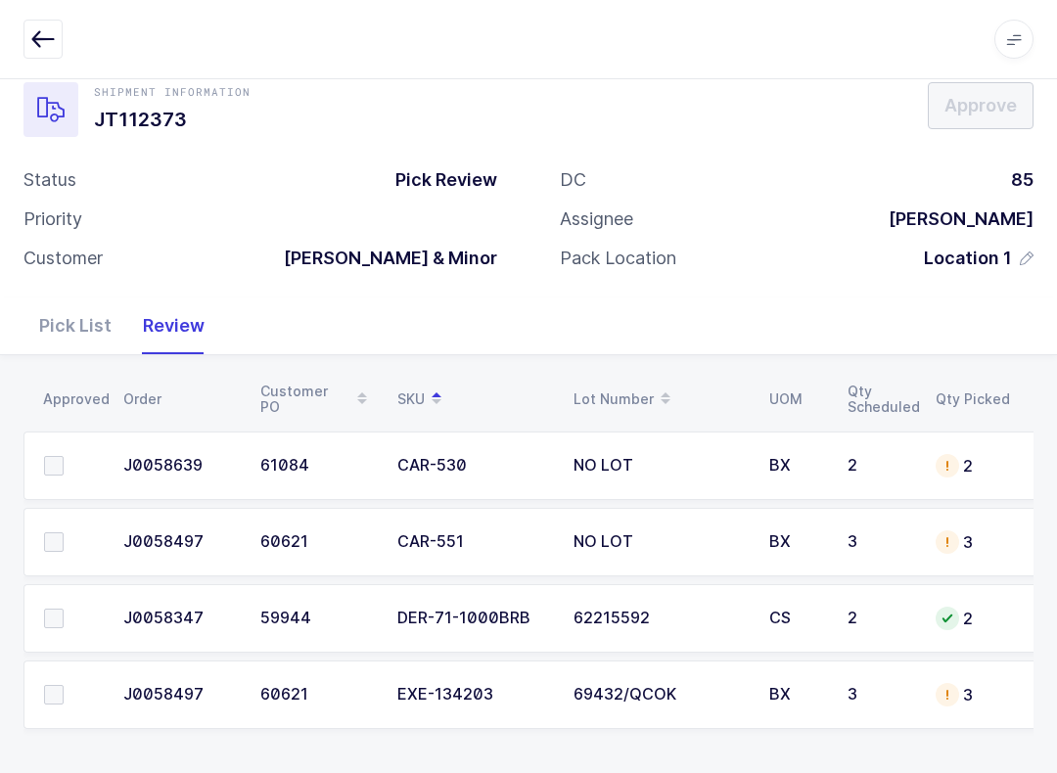
click at [57, 609] on span at bounding box center [54, 619] width 20 height 20
click at [64, 609] on input "checkbox" at bounding box center [64, 609] width 0 height 0
click at [55, 456] on span at bounding box center [54, 466] width 20 height 20
click at [64, 456] on input "checkbox" at bounding box center [64, 456] width 0 height 0
click at [61, 538] on span at bounding box center [54, 543] width 20 height 20
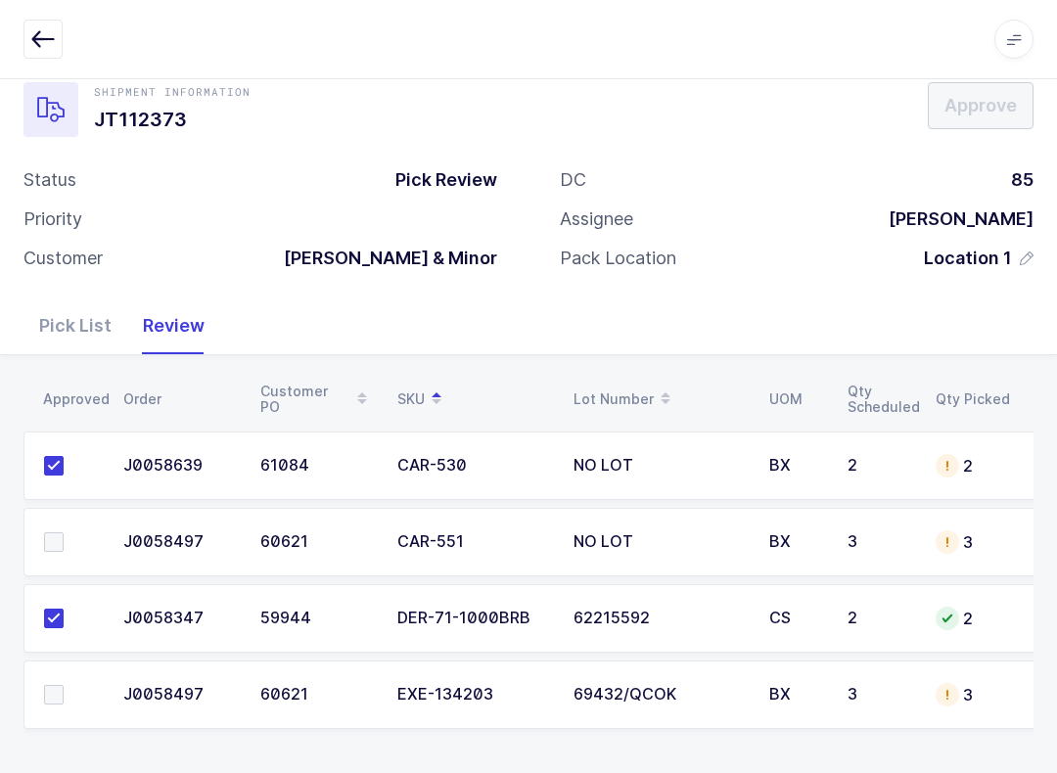
click at [64, 533] on input "checkbox" at bounding box center [64, 533] width 0 height 0
click at [62, 677] on td at bounding box center [67, 695] width 88 height 69
click at [65, 695] on label at bounding box center [72, 695] width 56 height 20
click at [64, 685] on input "checkbox" at bounding box center [64, 685] width 0 height 0
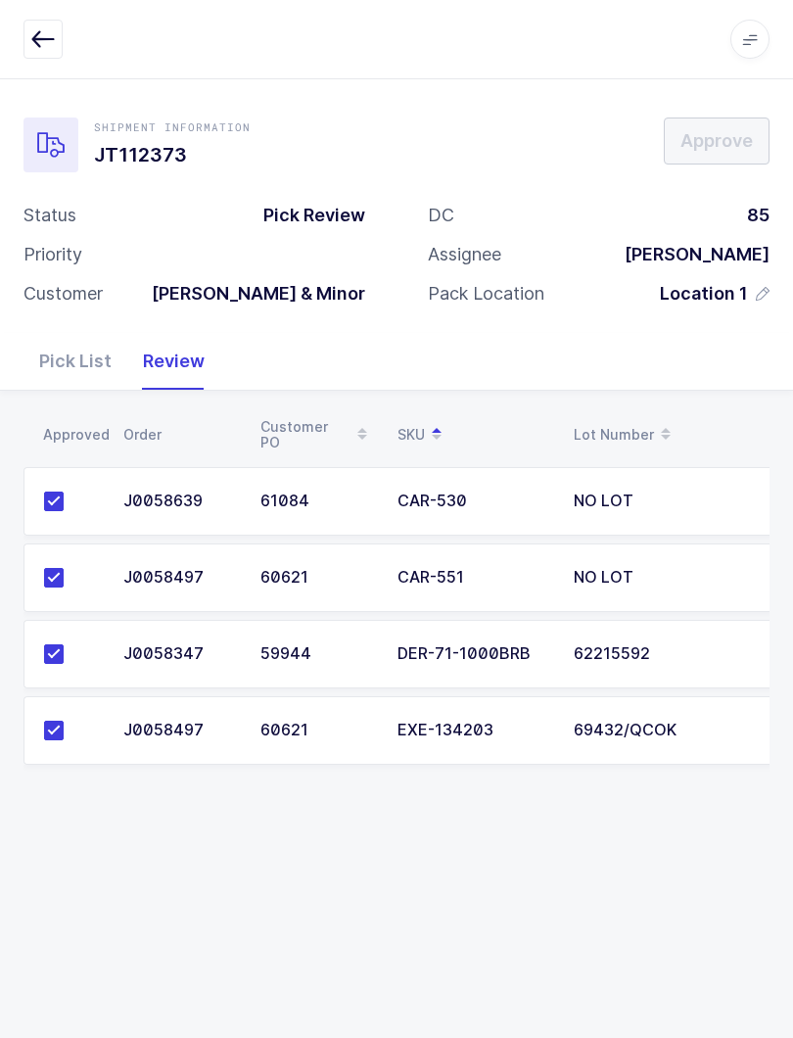
click at [27, 27] on button "button" at bounding box center [42, 39] width 39 height 39
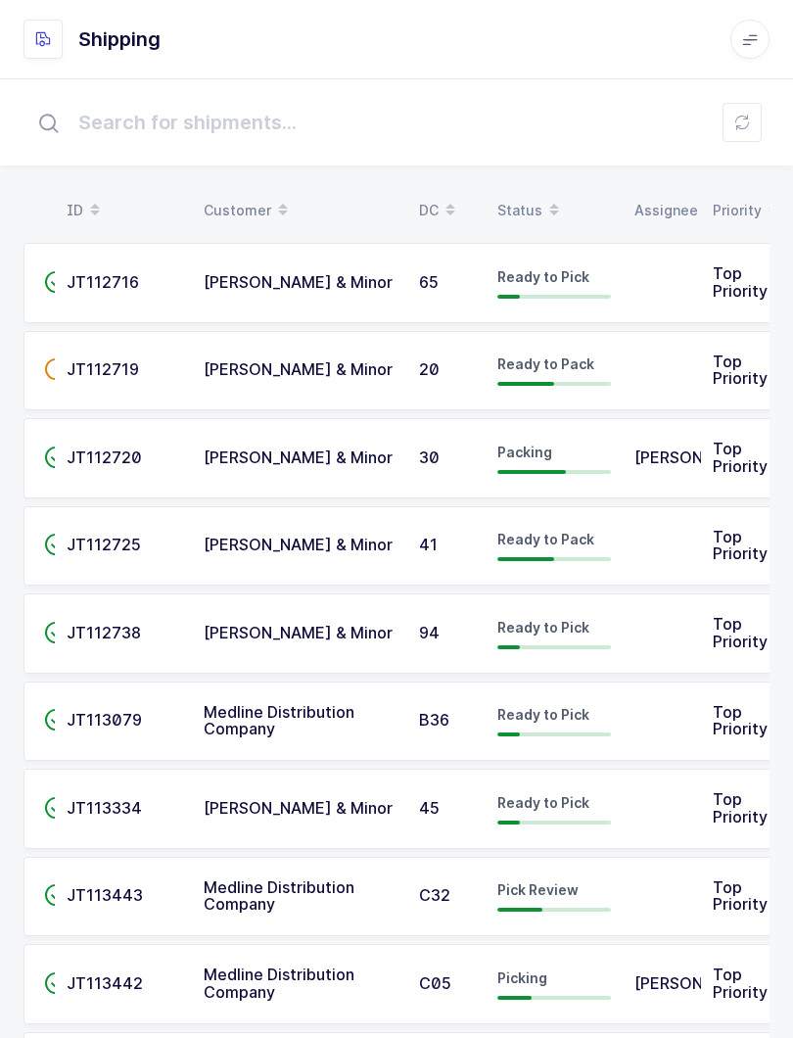
click at [738, 126] on icon at bounding box center [742, 123] width 16 height 16
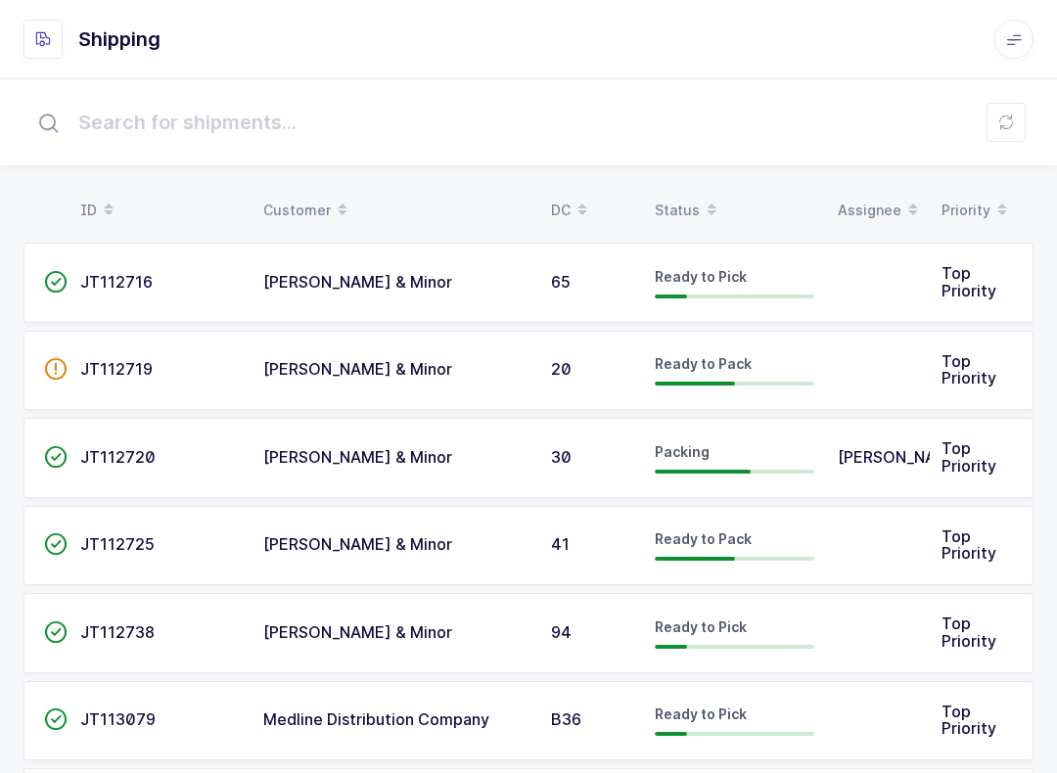
click at [1010, 120] on icon at bounding box center [1006, 123] width 16 height 16
click at [700, 195] on span at bounding box center [711, 210] width 23 height 33
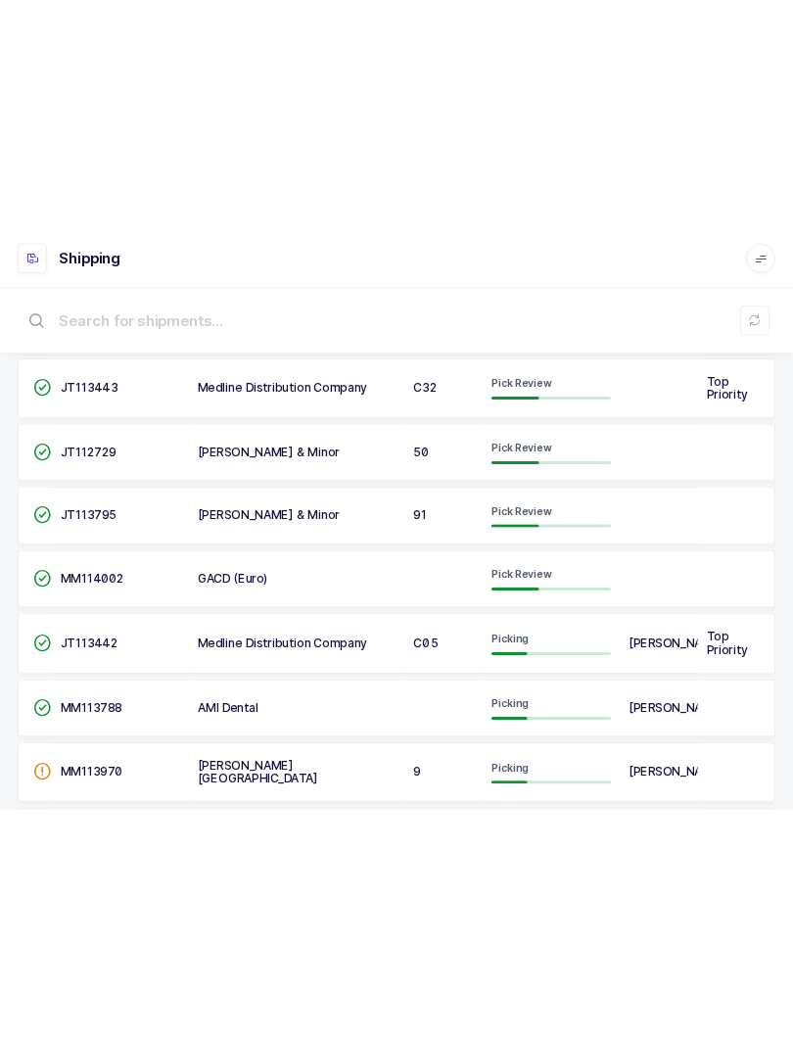
scroll to position [244, 0]
